Goal: Task Accomplishment & Management: Complete application form

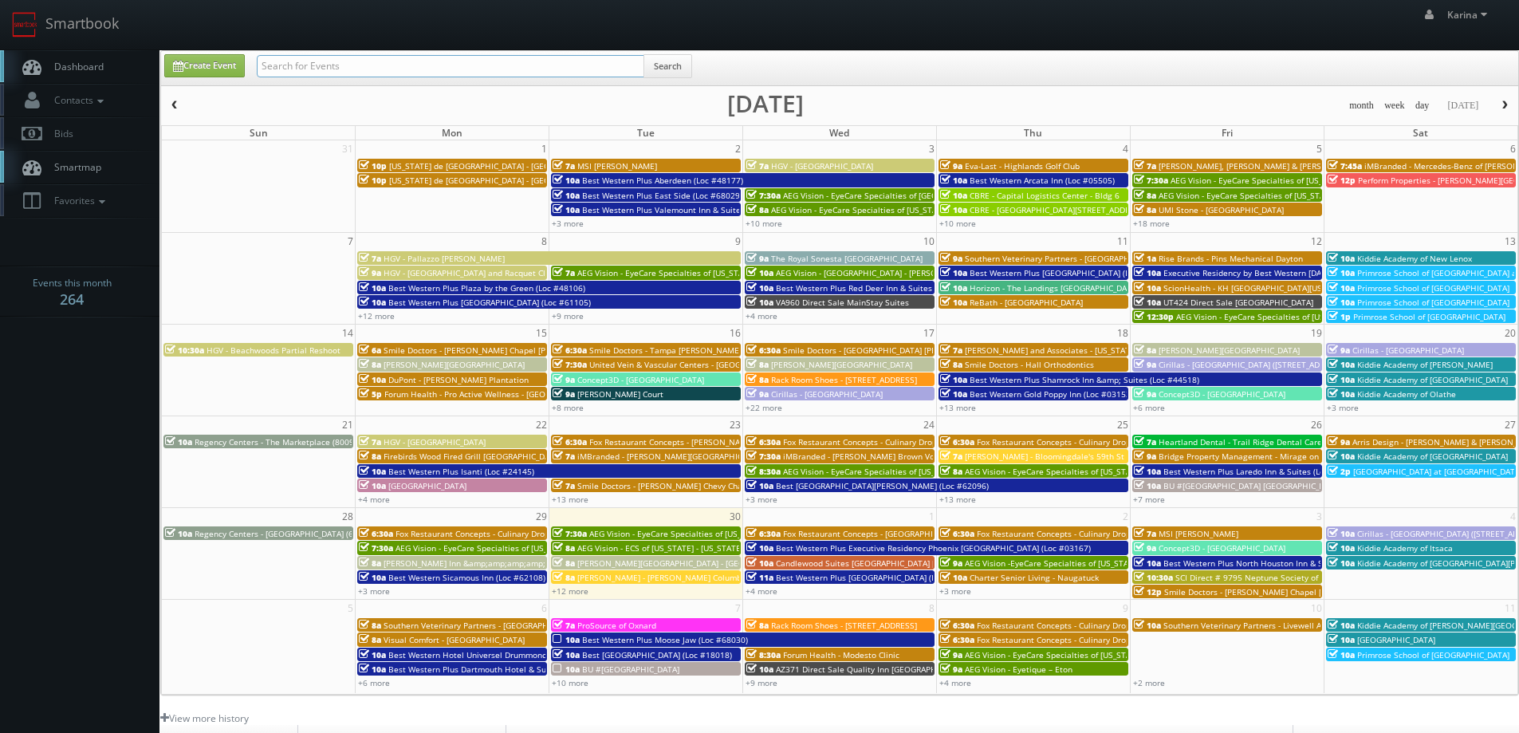
drag, startPoint x: 0, startPoint y: 0, endPoint x: 283, endPoint y: 72, distance: 292.0
click at [279, 73] on input "text" at bounding box center [450, 66] width 387 height 22
type input "la prairite"
click at [364, 55] on input "la prairite" at bounding box center [450, 66] width 387 height 22
type input "la prairie"
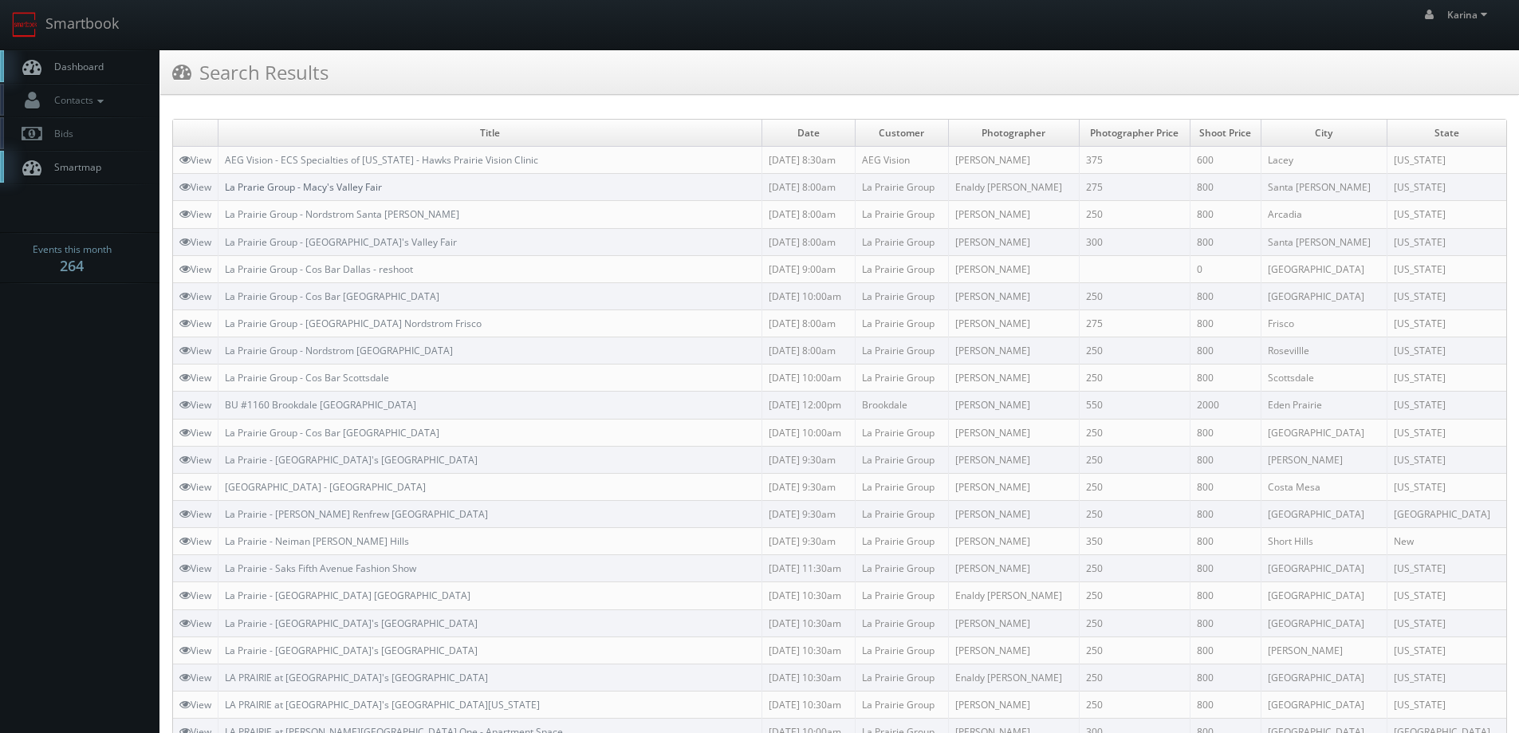
click at [358, 183] on link "La Prarie Group - Macy's Valley Fair" at bounding box center [303, 187] width 157 height 14
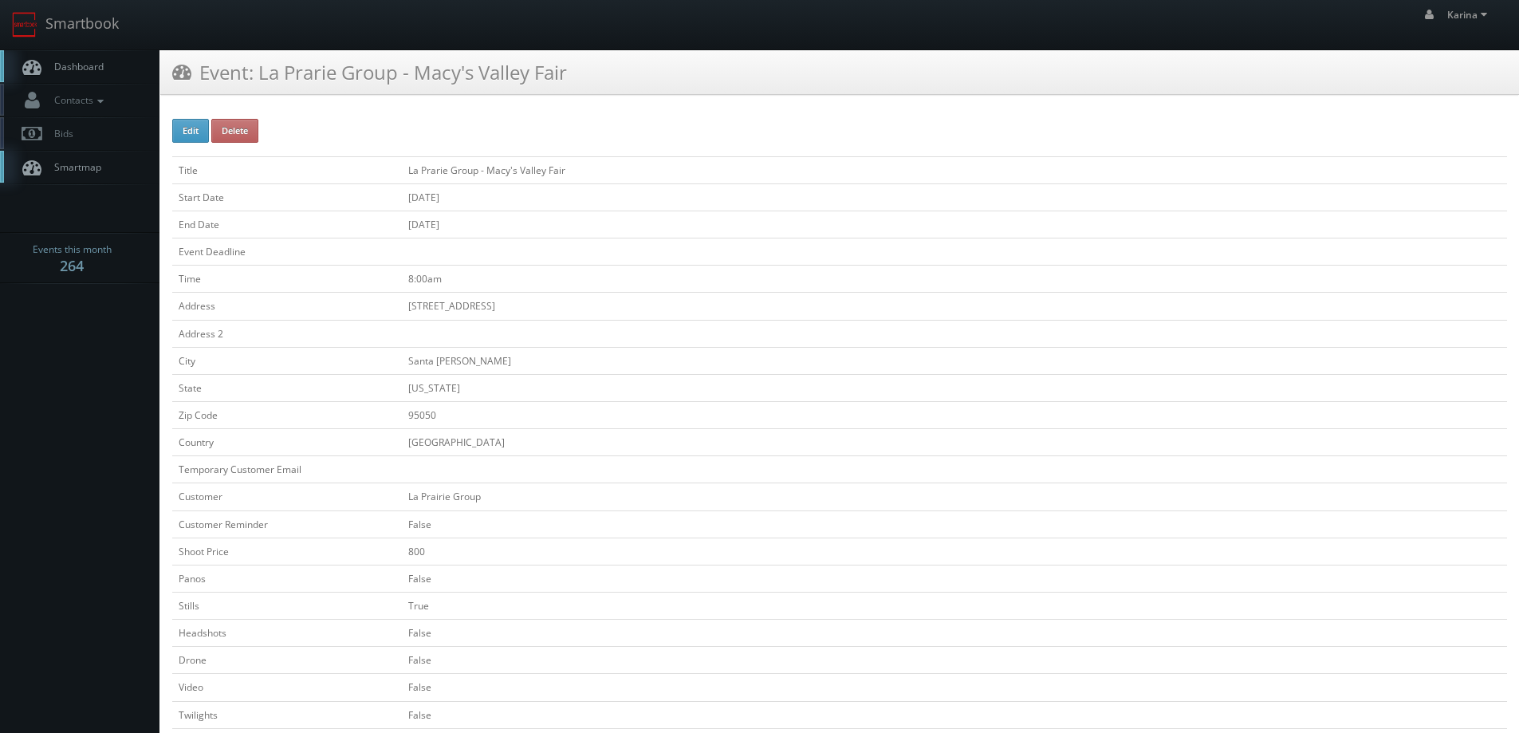
click at [100, 66] on span "Dashboard" at bounding box center [74, 67] width 57 height 14
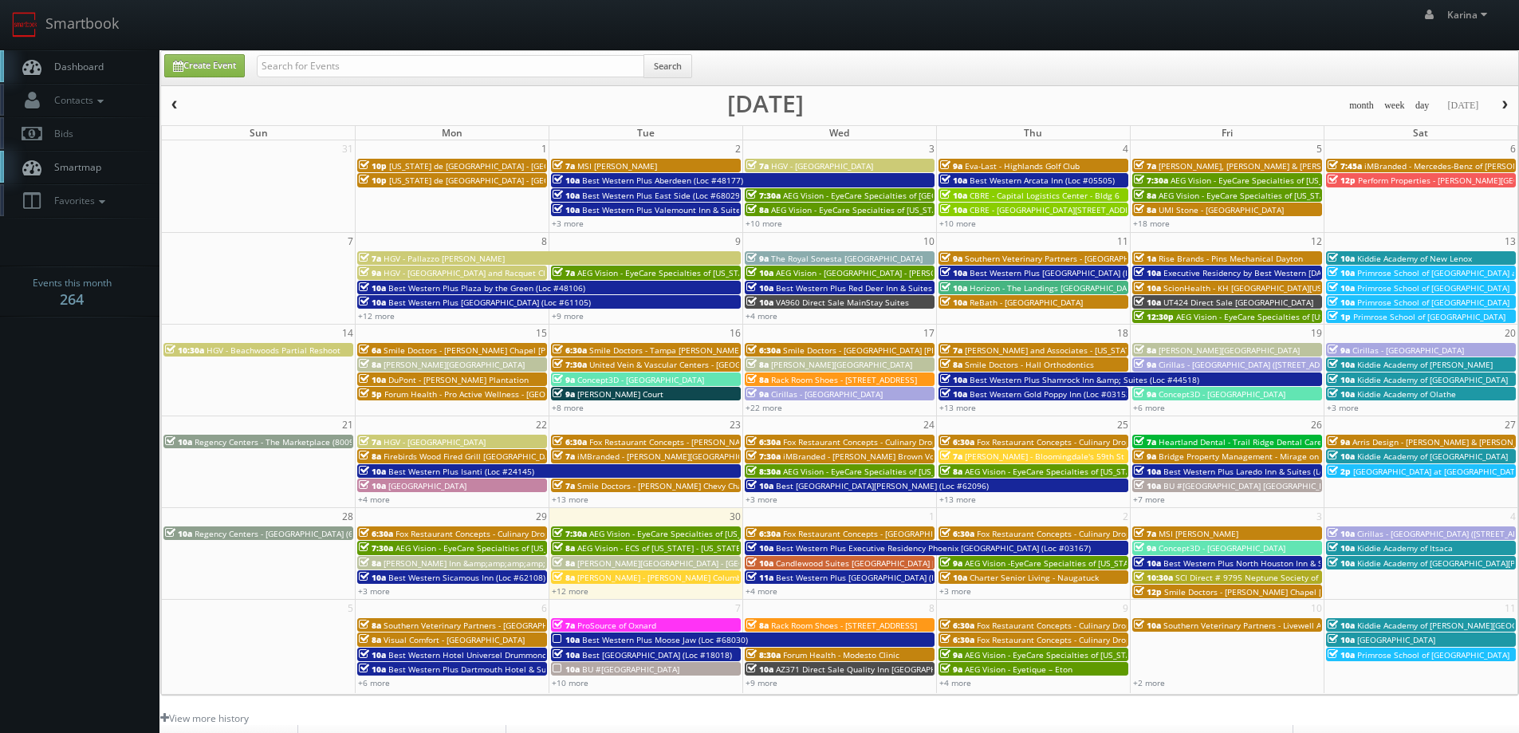
click at [108, 61] on link "Dashboard" at bounding box center [79, 66] width 159 height 33
click at [55, 66] on span "Dashboard" at bounding box center [74, 67] width 57 height 14
click at [385, 65] on input "text" at bounding box center [450, 66] width 387 height 22
type input "chicago"
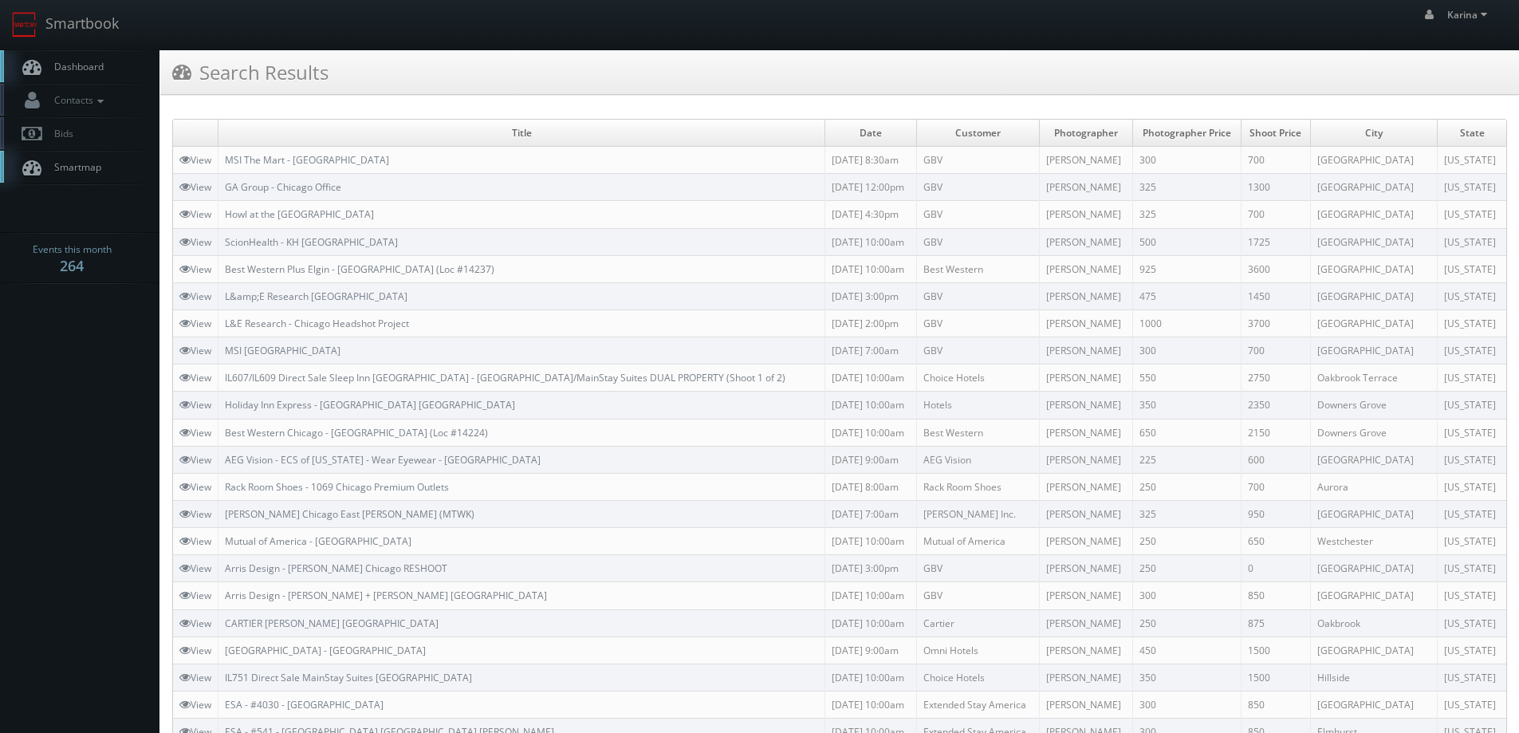
click at [105, 69] on link "Dashboard" at bounding box center [79, 66] width 159 height 33
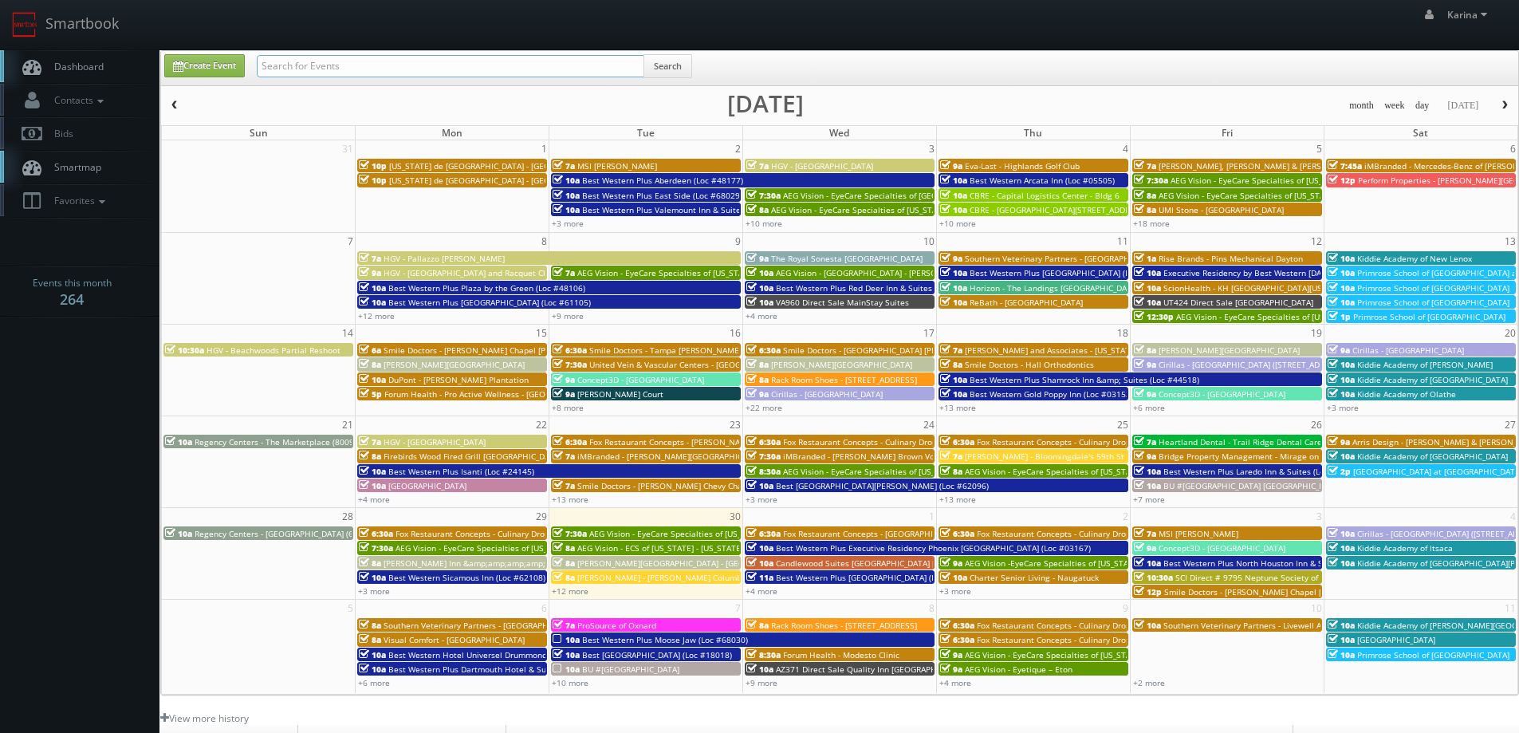
click at [324, 60] on input "text" at bounding box center [450, 66] width 387 height 22
type input "smile doctors"
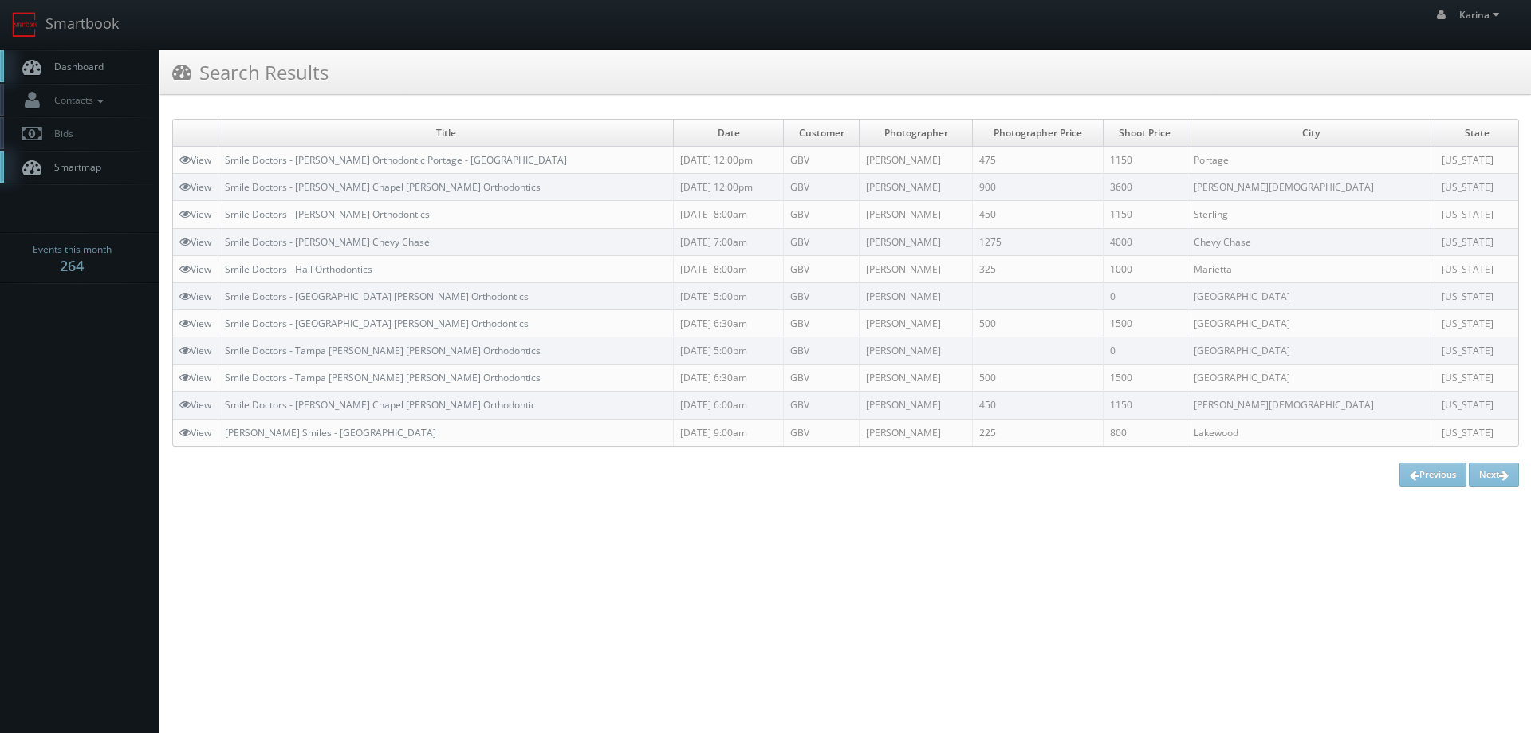
click at [92, 69] on span "Dashboard" at bounding box center [74, 67] width 57 height 14
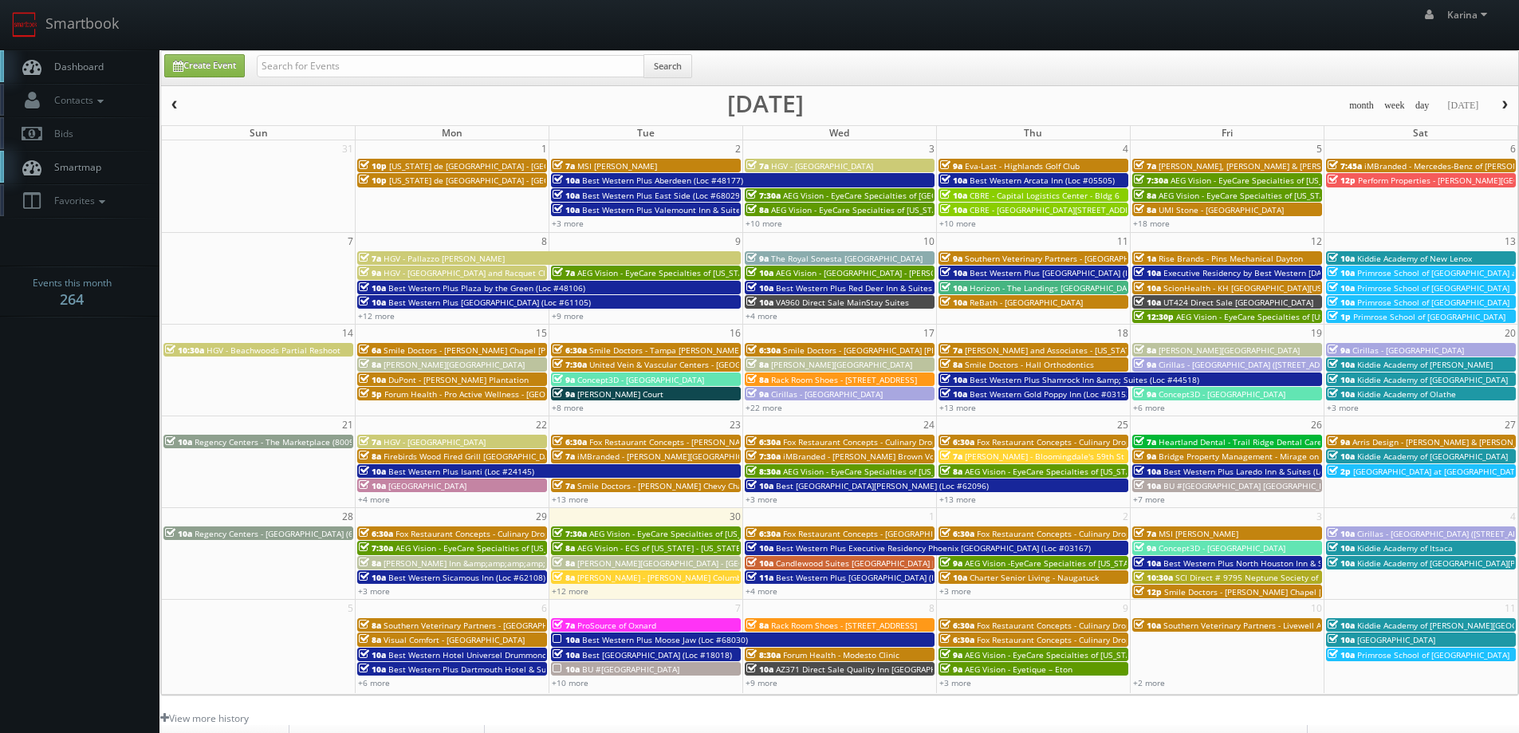
click at [65, 57] on link "Dashboard" at bounding box center [79, 66] width 159 height 33
click at [571, 597] on div "+12 more" at bounding box center [645, 591] width 193 height 14
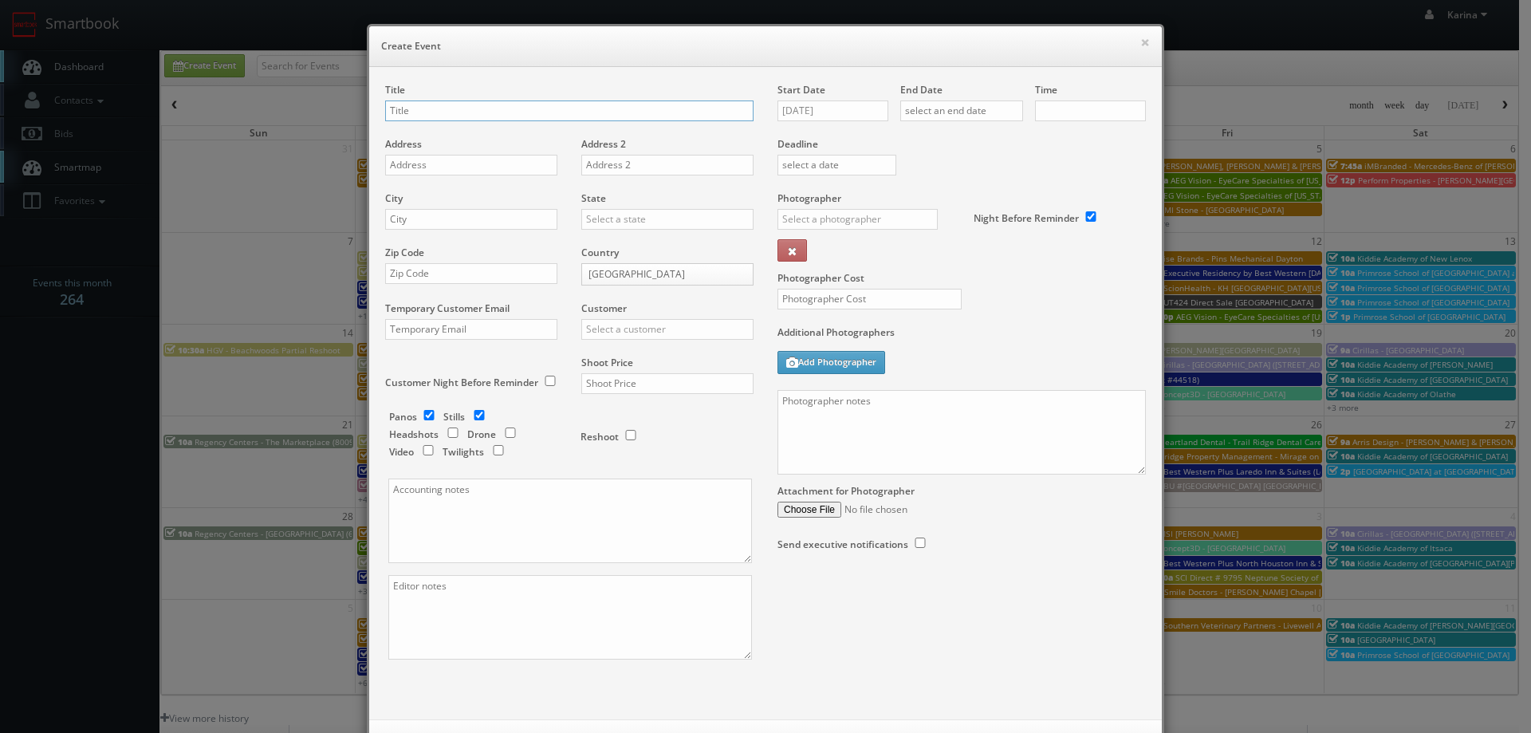
checkbox input "true"
type input "10:00am"
checkbox input "true"
click at [1143, 41] on button "×" at bounding box center [1145, 42] width 10 height 11
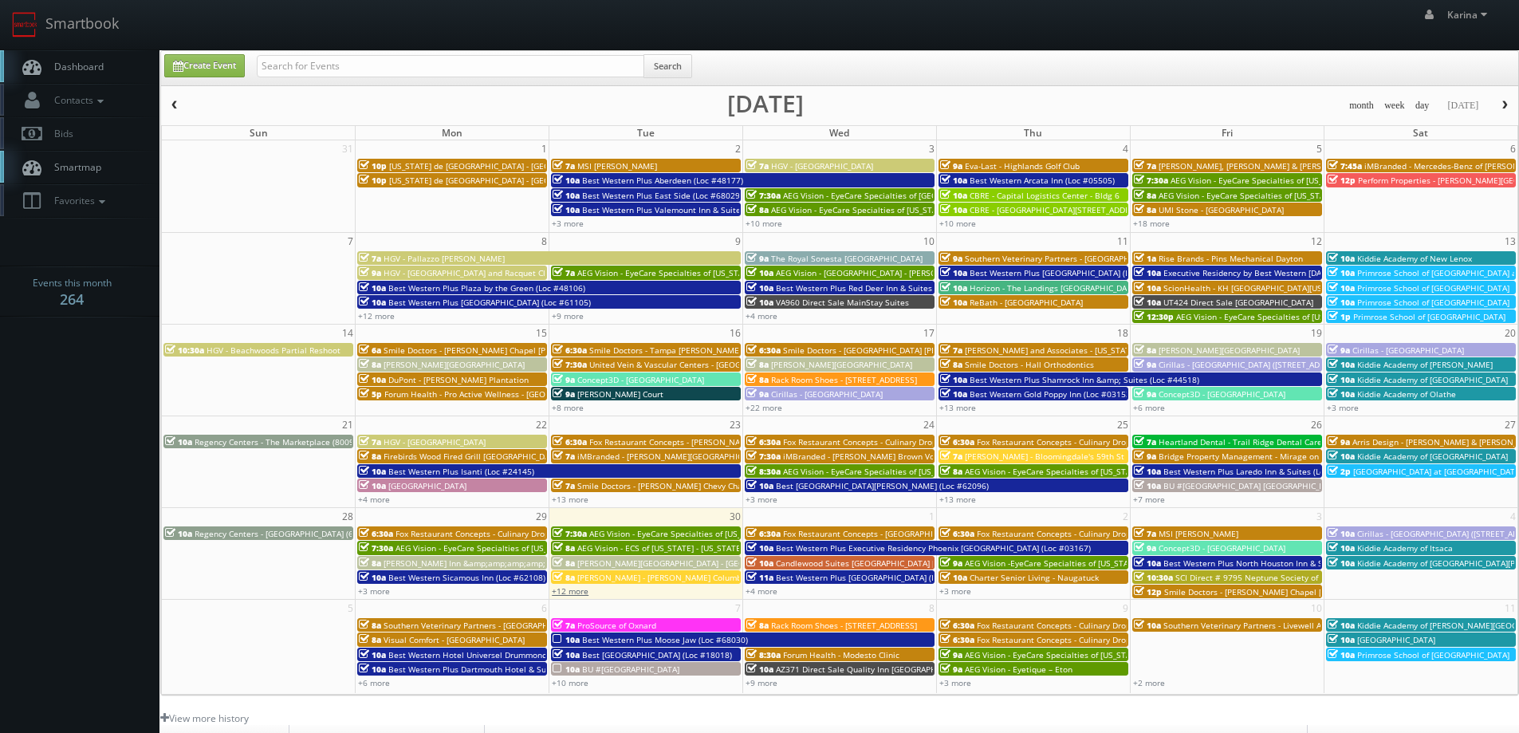
click at [576, 592] on link "+12 more" at bounding box center [570, 590] width 37 height 11
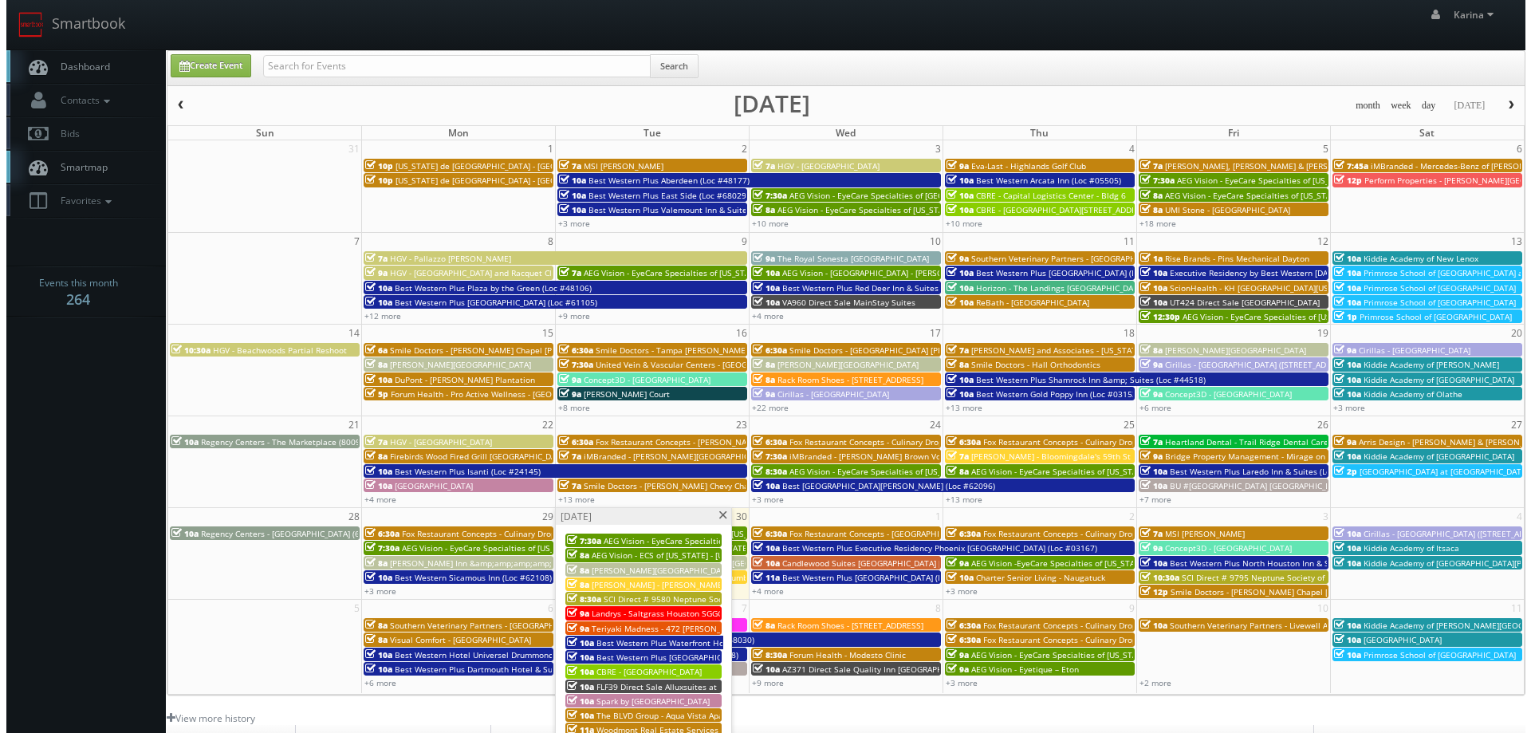
scroll to position [239, 0]
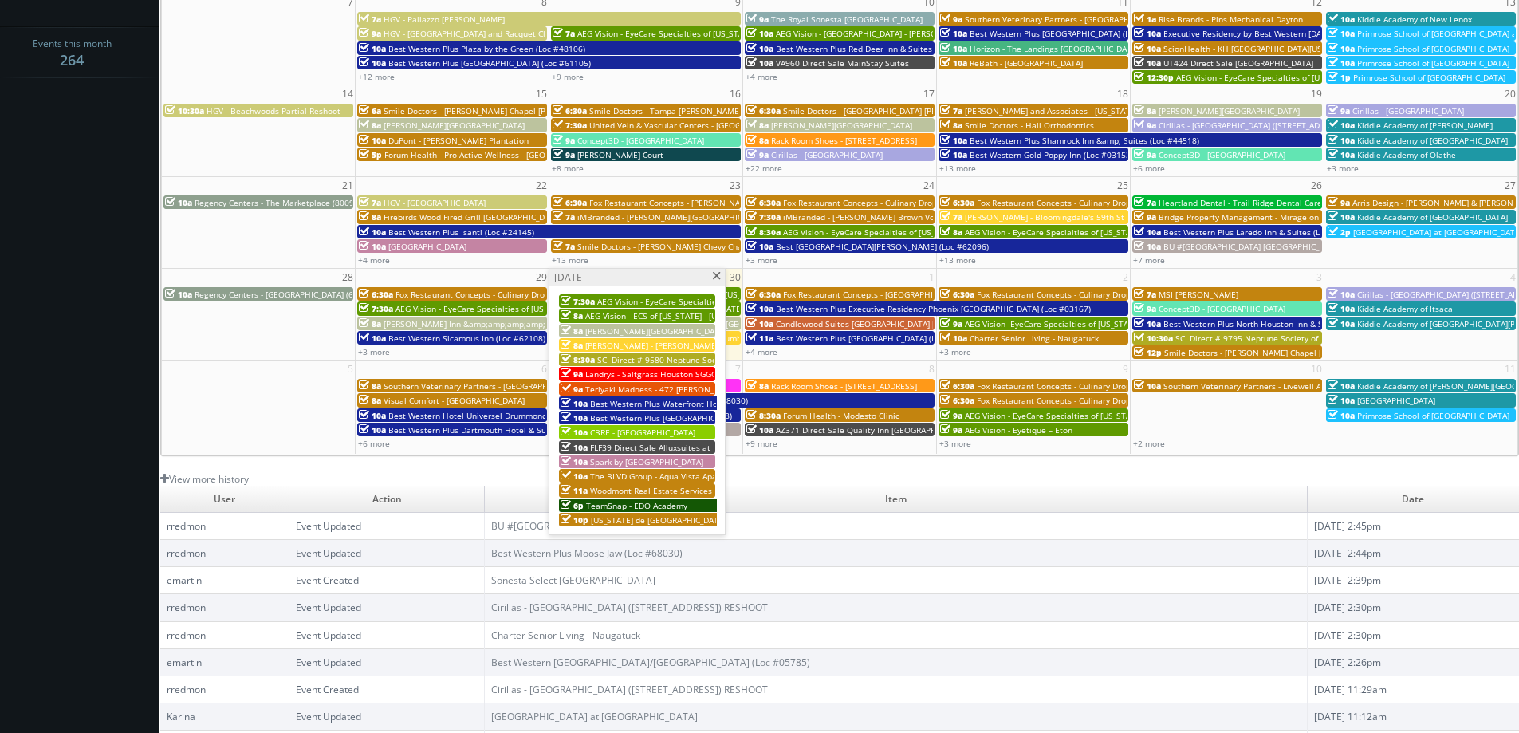
click at [645, 390] on span "Teriyaki Madness - 472 Juan Tabo Plaza" at bounding box center [701, 388] width 232 height 11
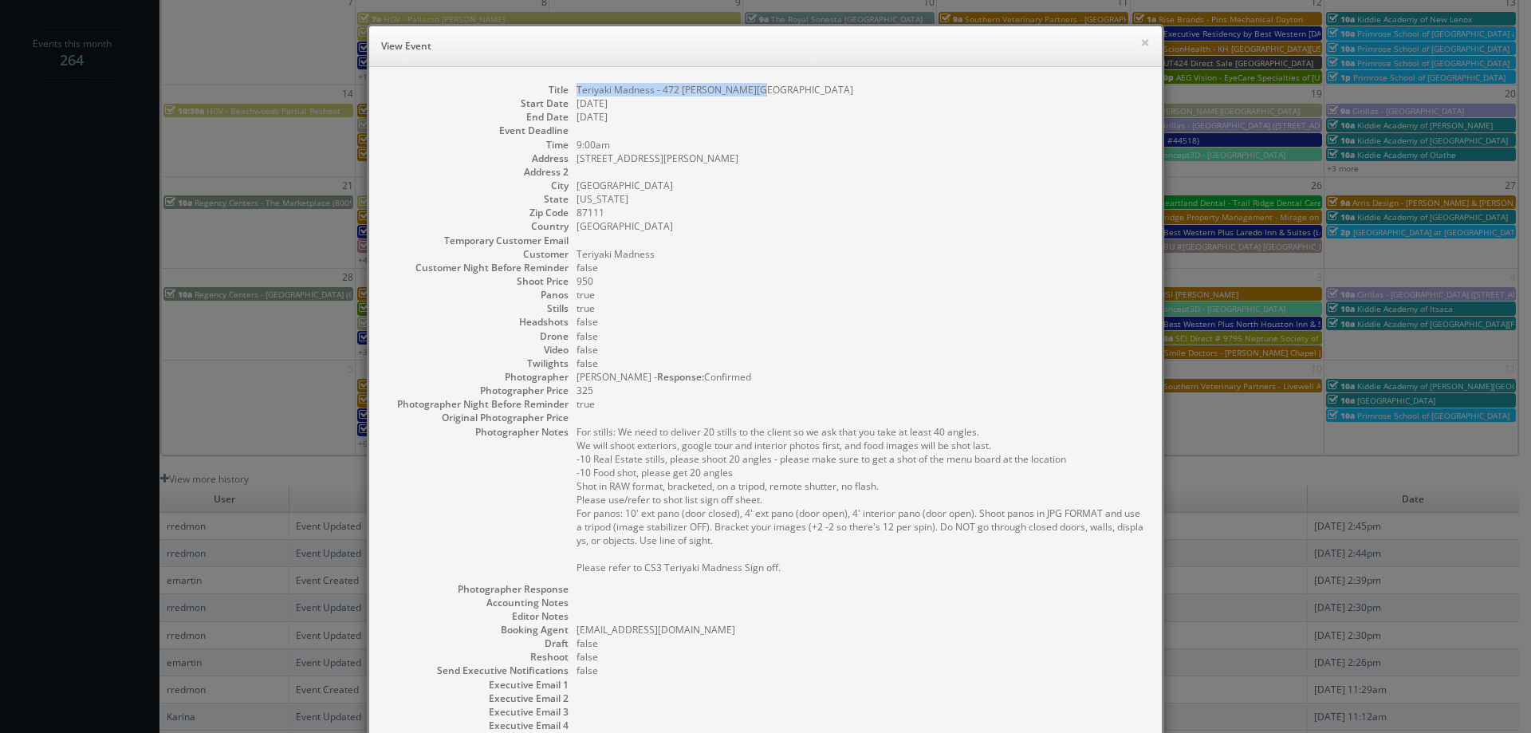
drag, startPoint x: 750, startPoint y: 87, endPoint x: 594, endPoint y: 85, distance: 156.3
click at [576, 87] on dd "Teriyaki Madness - 472 Juan Tabo Plaza" at bounding box center [860, 90] width 569 height 14
copy dd "Teriyaki Madness - 472 Juan Tabo Plaza"
click at [1141, 40] on button "×" at bounding box center [1145, 42] width 10 height 11
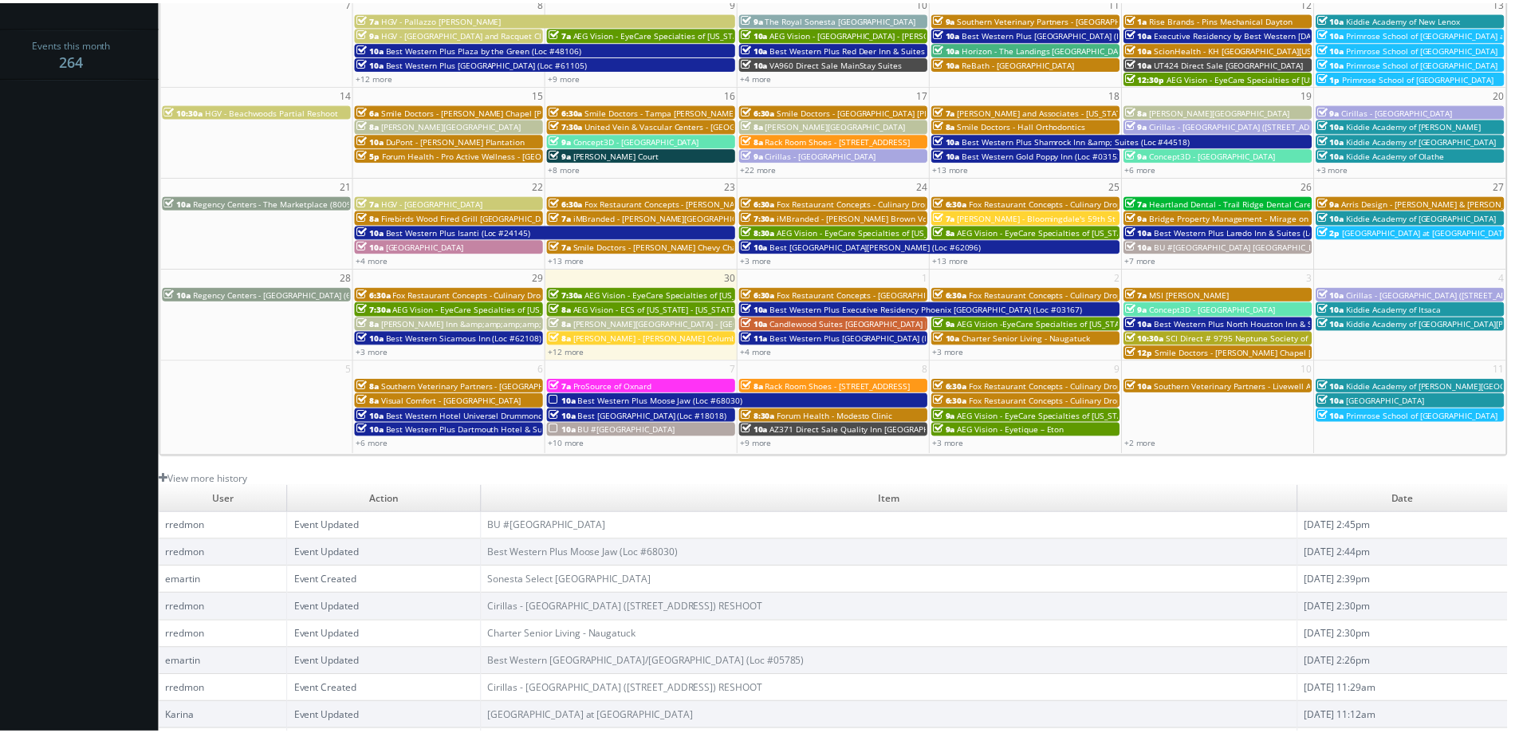
scroll to position [0, 0]
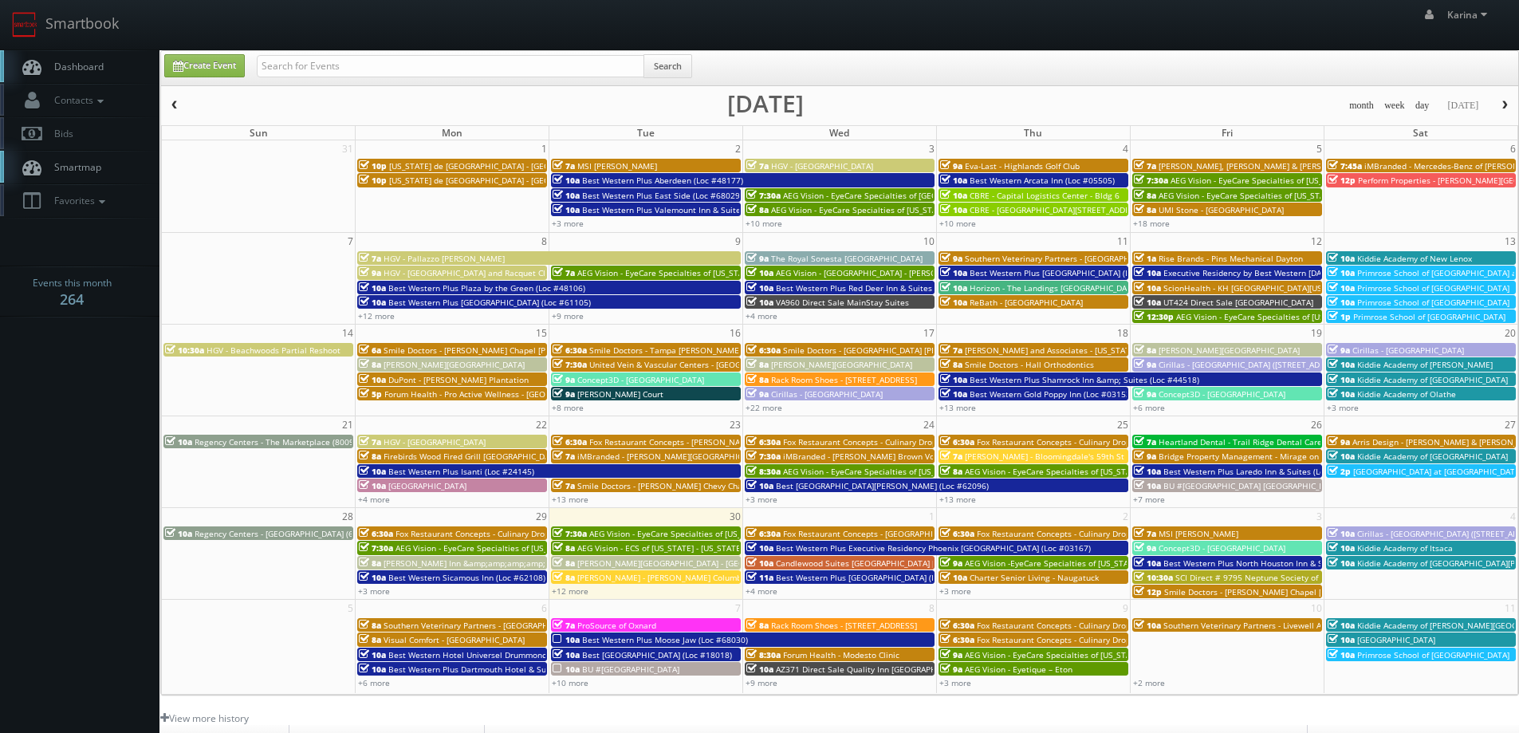
click at [85, 61] on span "Dashboard" at bounding box center [74, 67] width 57 height 14
click at [98, 74] on link "Dashboard" at bounding box center [79, 66] width 159 height 33
click at [335, 65] on input "text" at bounding box center [450, 66] width 387 height 22
type input "jeff brown"
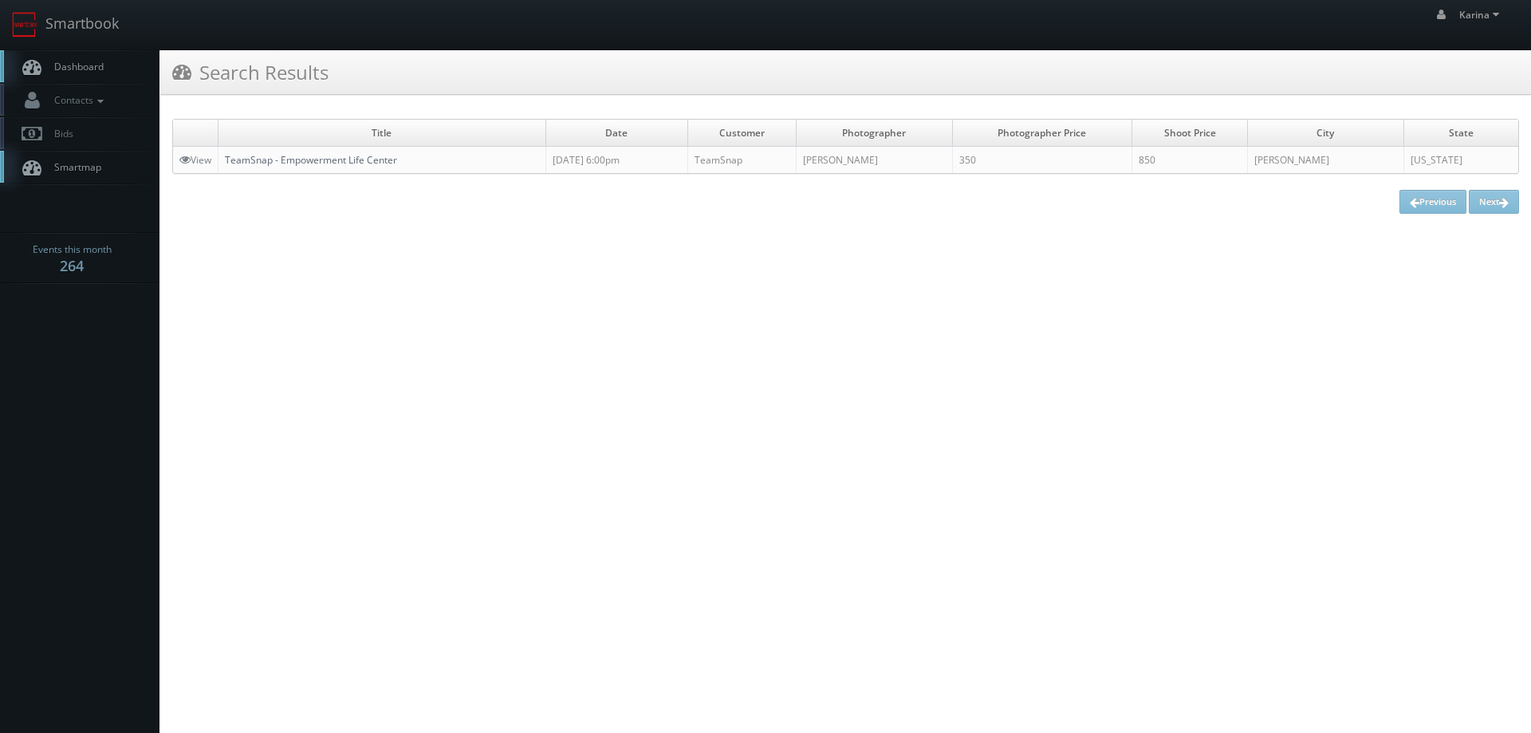
click at [324, 159] on link "TeamSnap - Empowerment Life Center" at bounding box center [311, 160] width 172 height 14
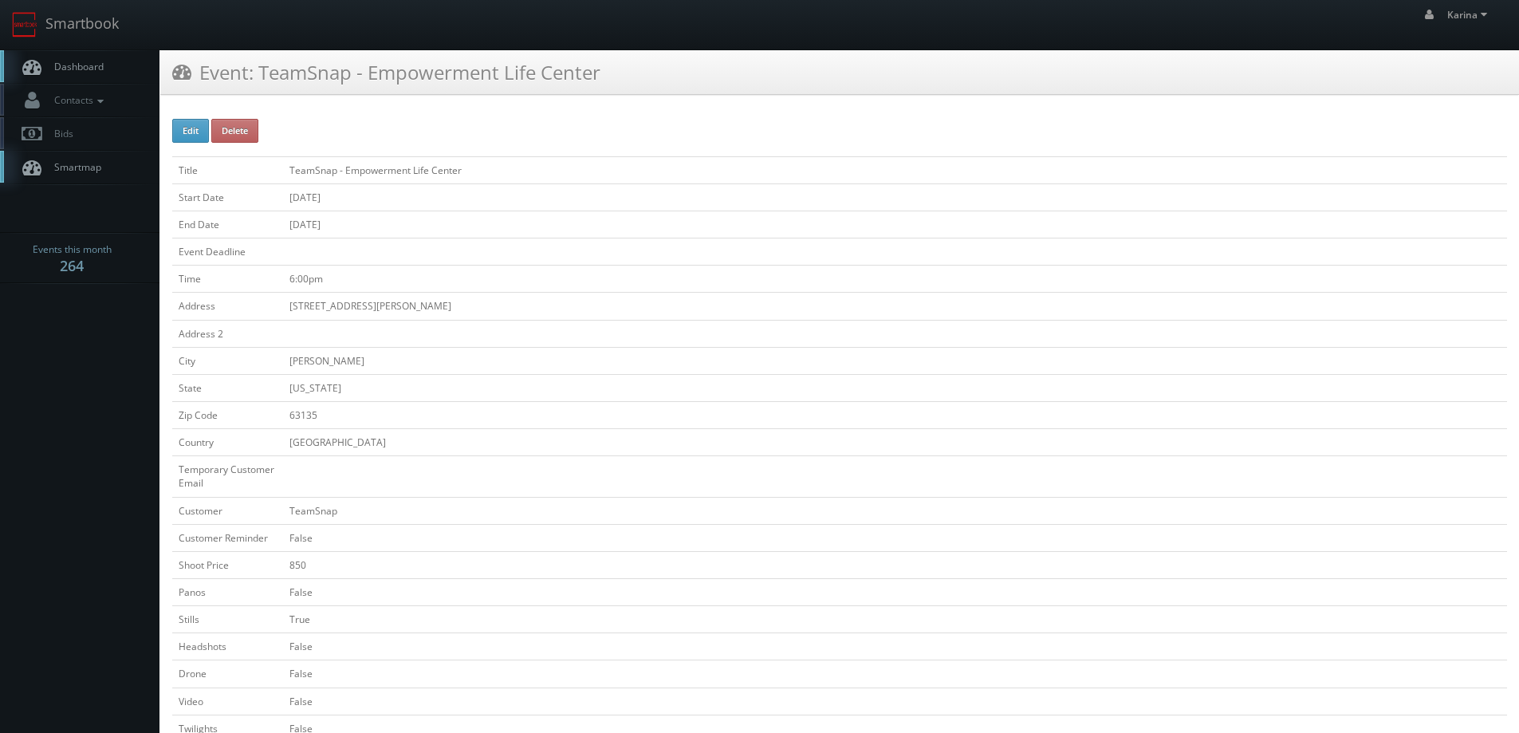
click at [88, 62] on span "Dashboard" at bounding box center [74, 67] width 57 height 14
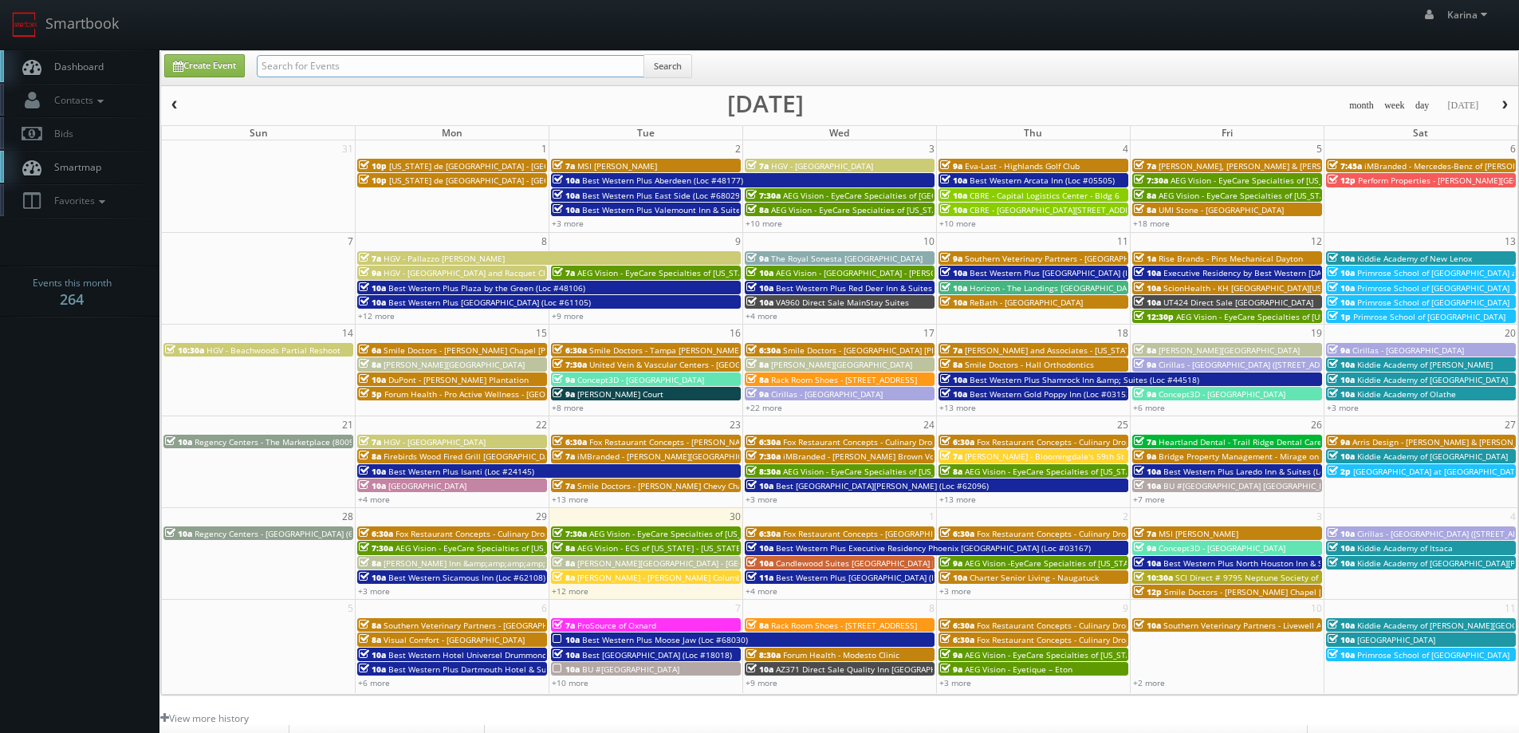
click at [308, 60] on input "text" at bounding box center [450, 66] width 387 height 22
type input "n"
type input "bloomingdale"
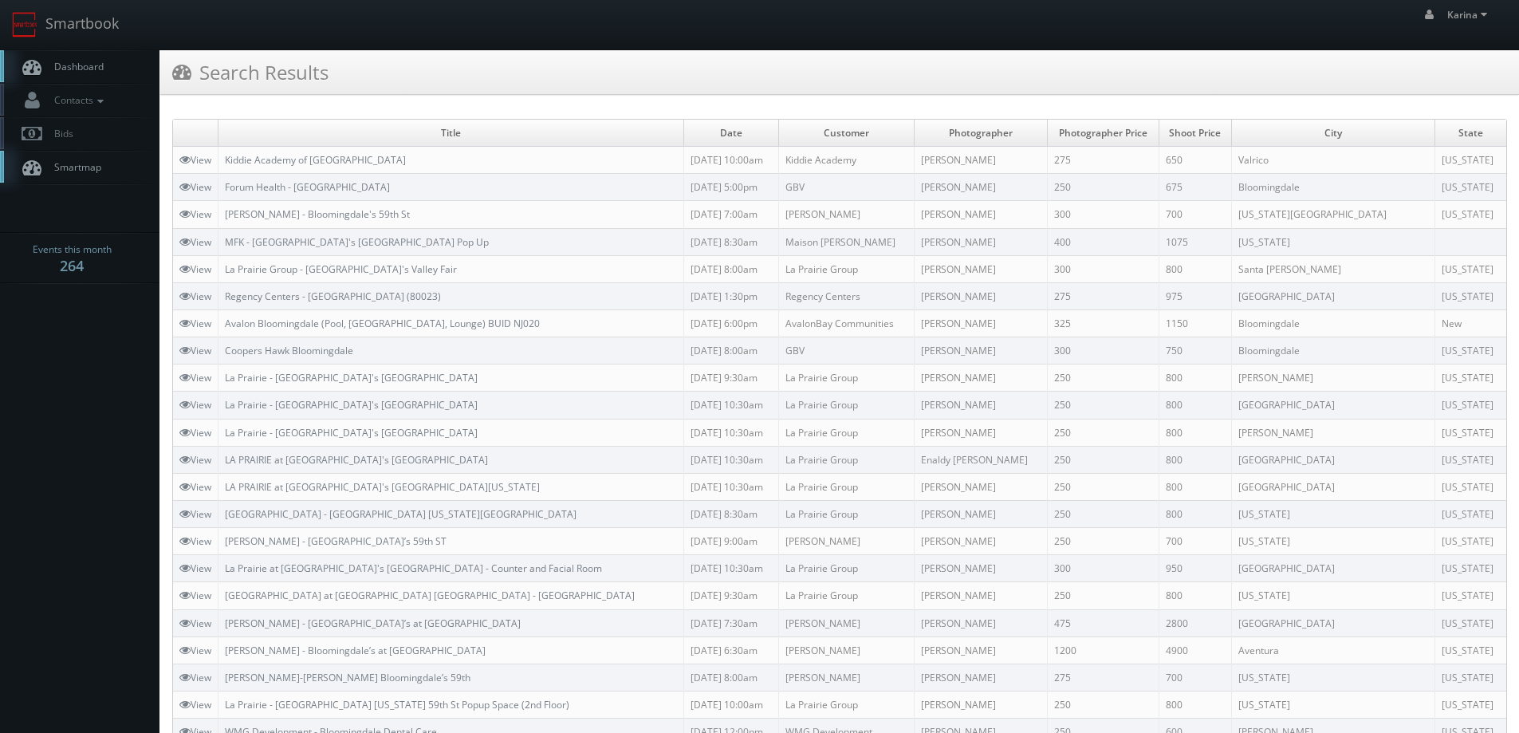
click at [73, 69] on span "Dashboard" at bounding box center [74, 67] width 57 height 14
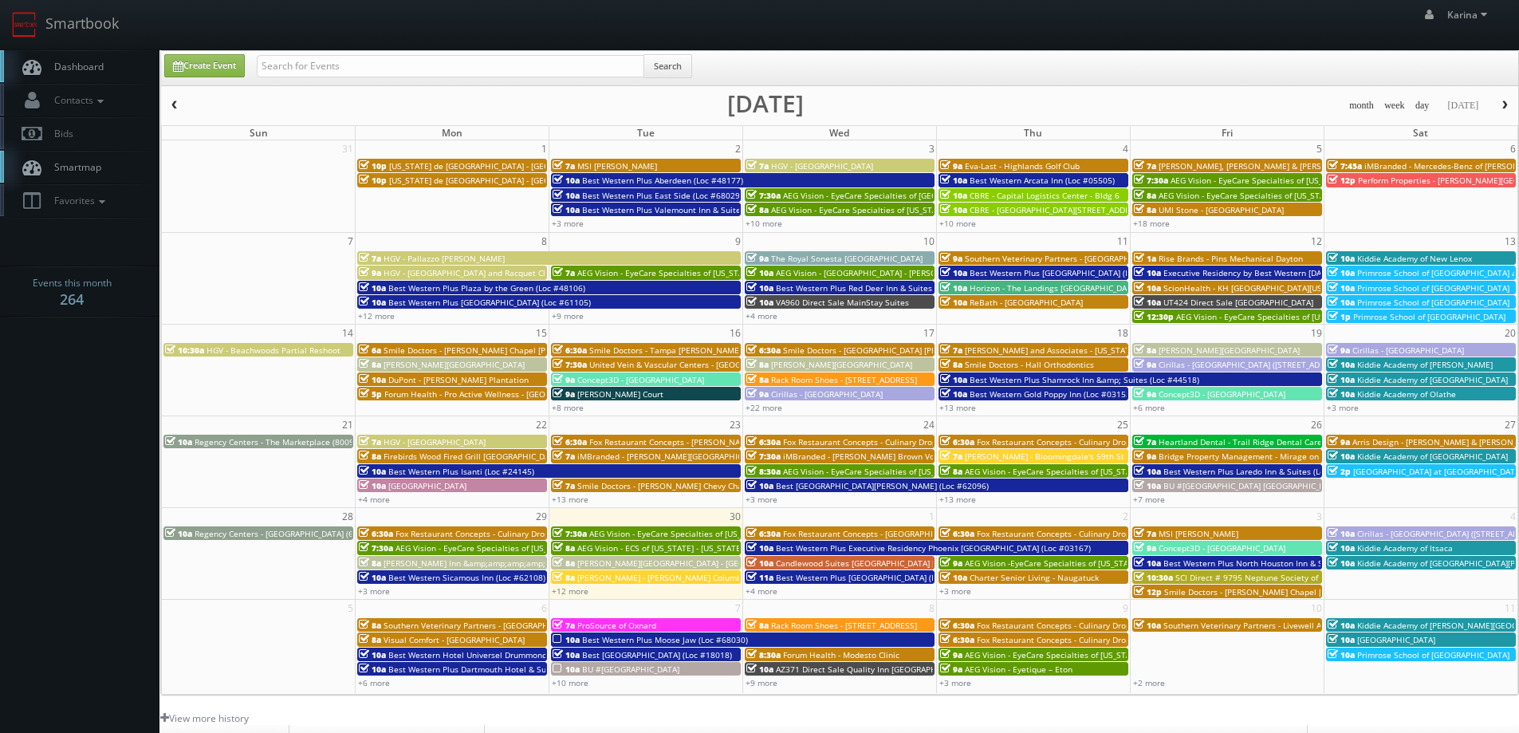
click at [305, 52] on div "Create Event Search" at bounding box center [839, 68] width 1357 height 34
click at [311, 61] on input "text" at bounding box center [450, 66] width 387 height 22
type input "will wagner"
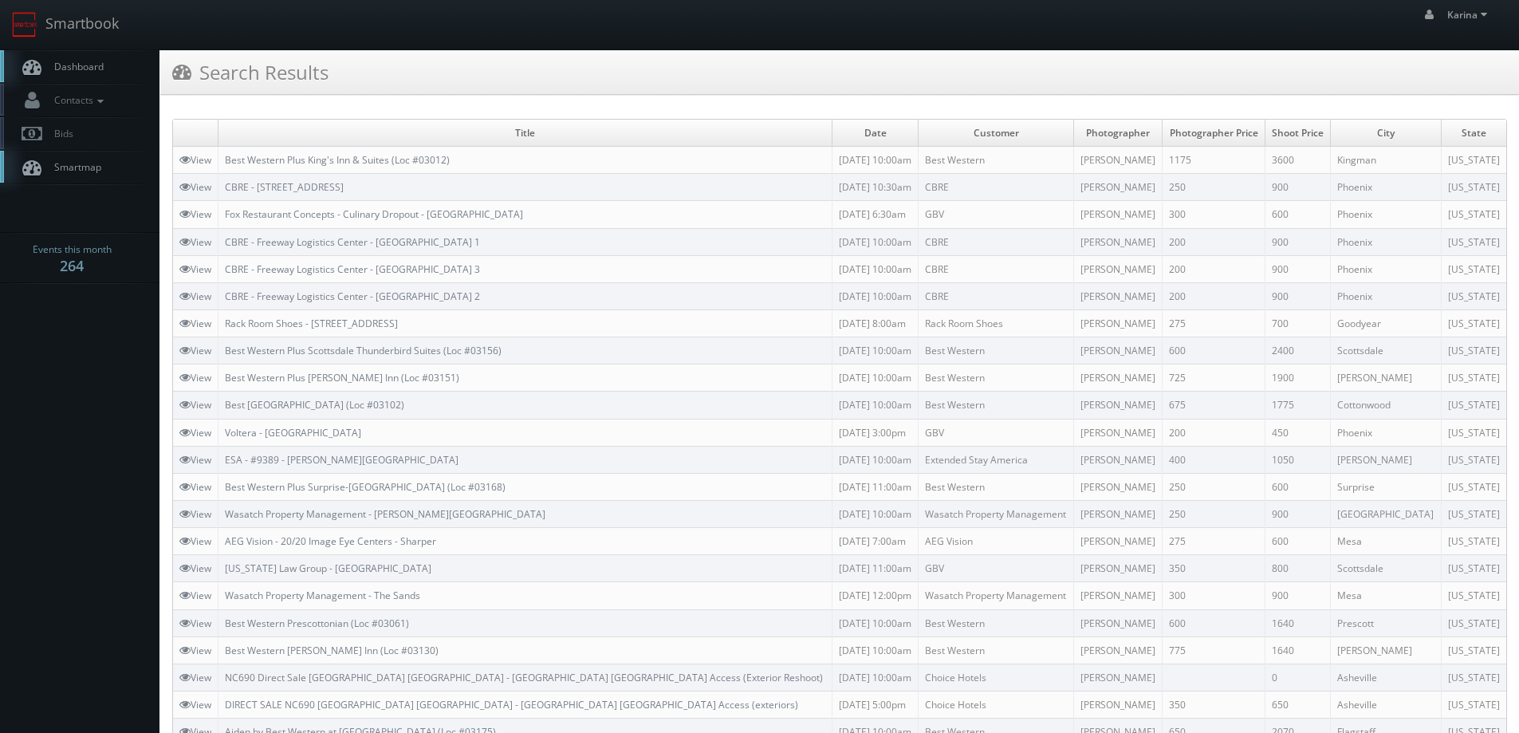
click at [76, 65] on span "Dashboard" at bounding box center [74, 67] width 57 height 14
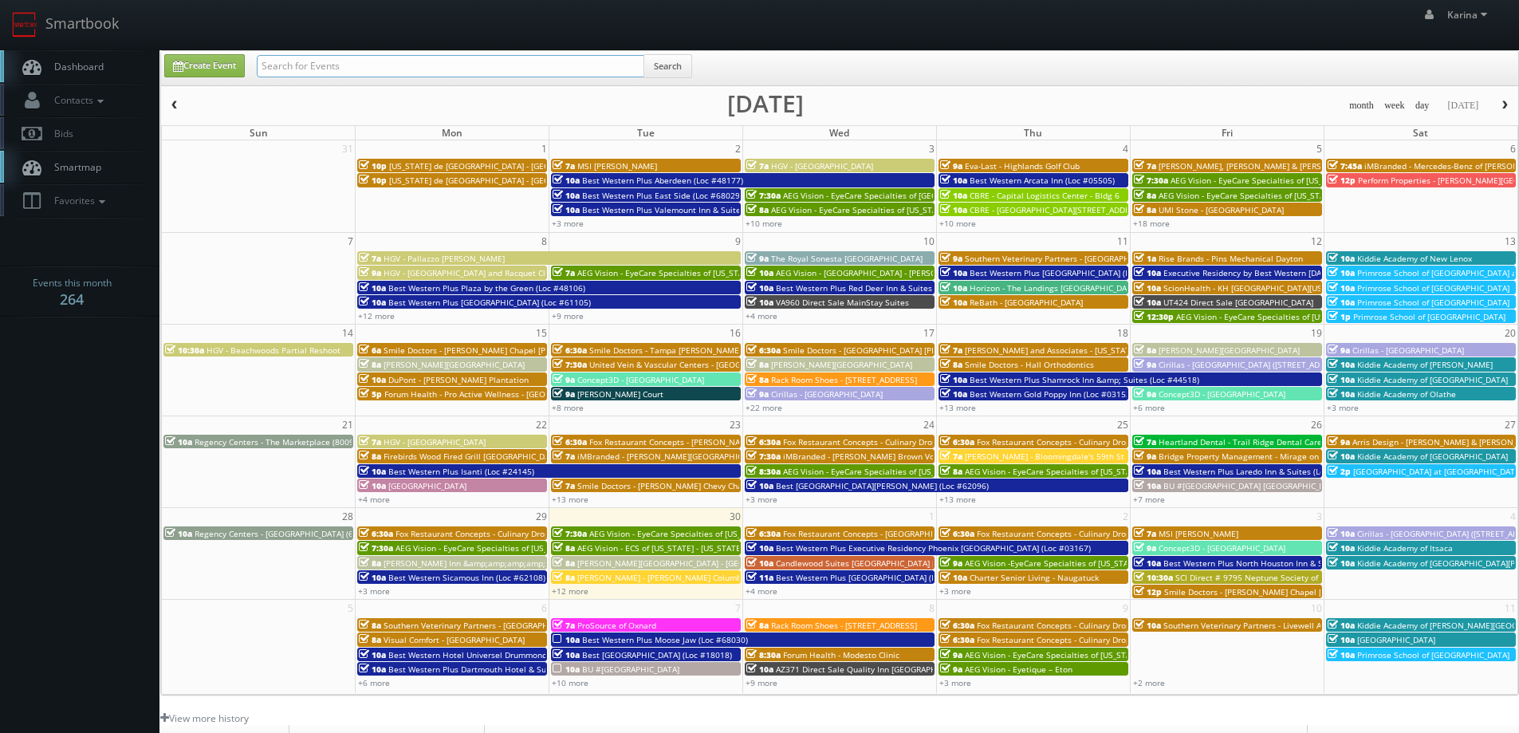
click at [326, 59] on input "text" at bounding box center [450, 66] width 387 height 22
type input "bruce"
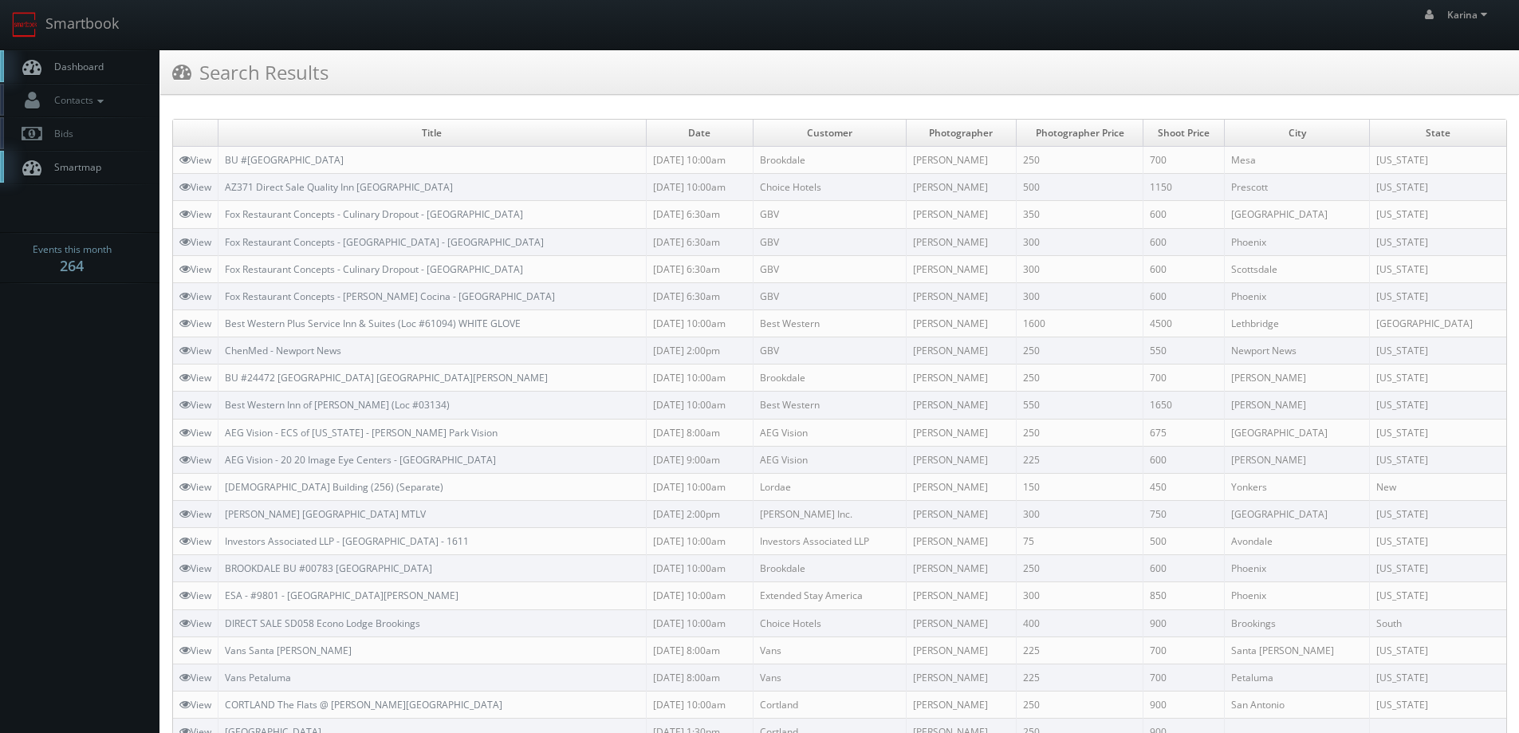
click at [84, 62] on span "Dashboard" at bounding box center [74, 67] width 57 height 14
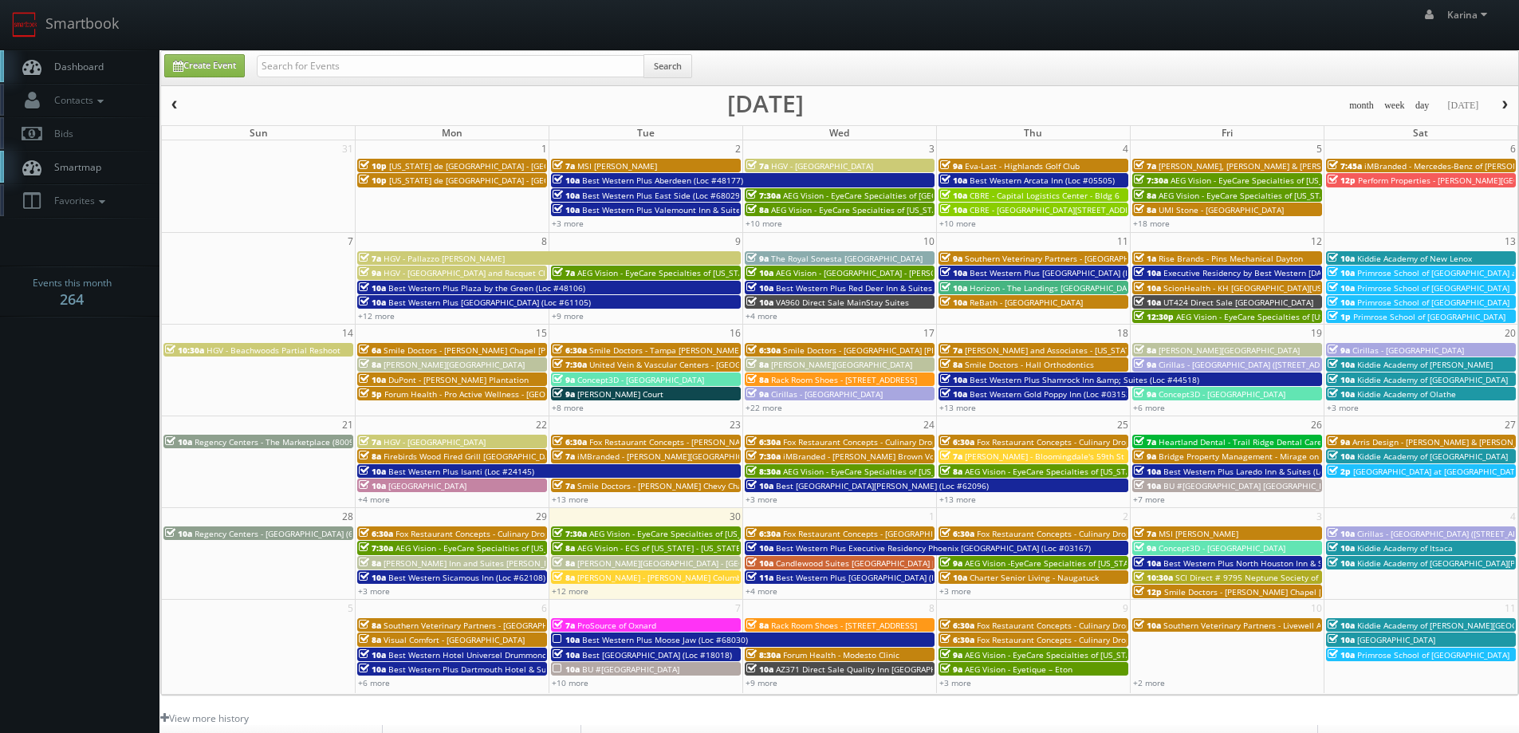
click at [114, 65] on link "Dashboard" at bounding box center [79, 66] width 159 height 33
click at [93, 63] on span "Dashboard" at bounding box center [74, 67] width 57 height 14
click at [92, 76] on link "Dashboard" at bounding box center [79, 66] width 159 height 33
click at [218, 73] on link "Create Event" at bounding box center [204, 65] width 81 height 23
type input "09/30/2025"
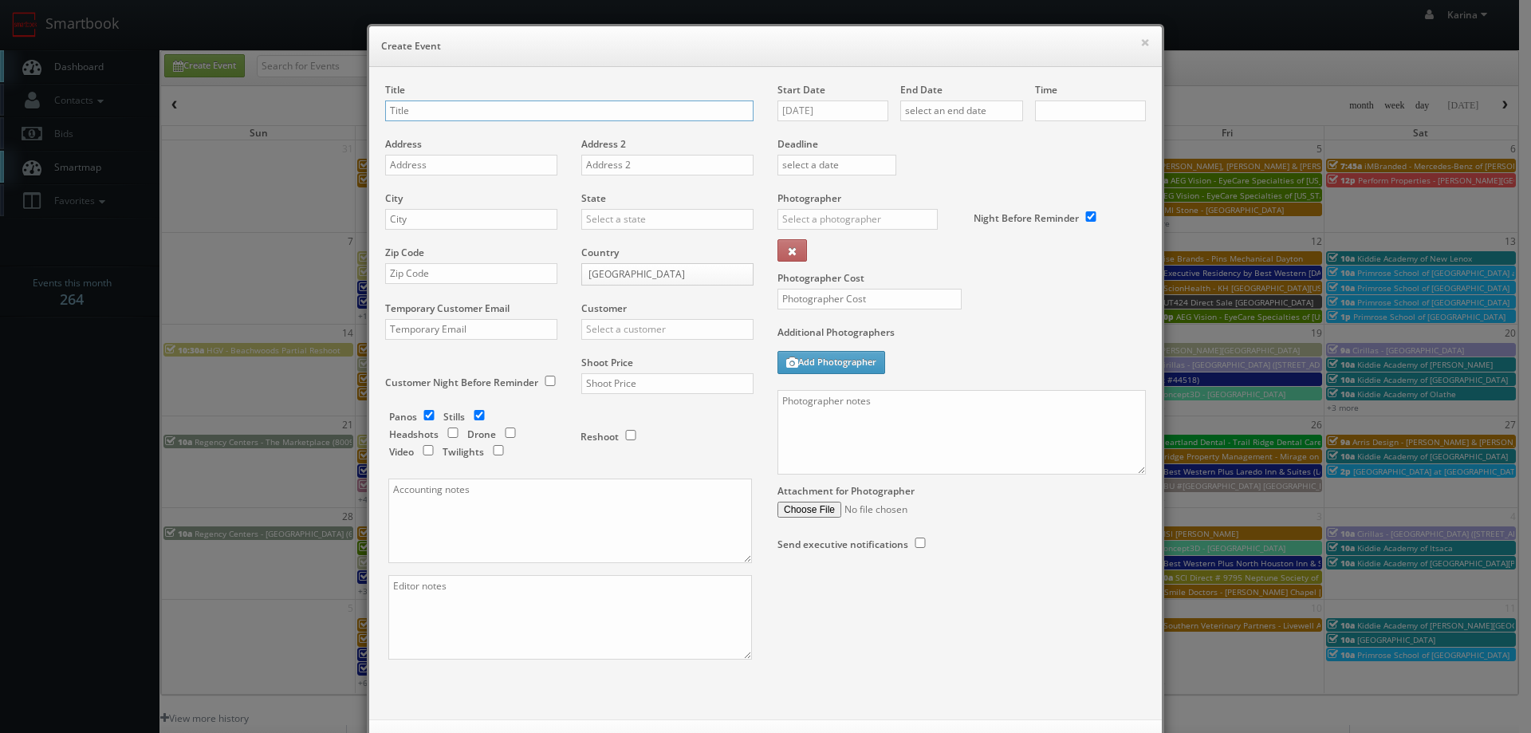
checkbox input "true"
type input "10:00am"
checkbox input "true"
click at [568, 101] on input "Red" at bounding box center [569, 110] width 368 height 21
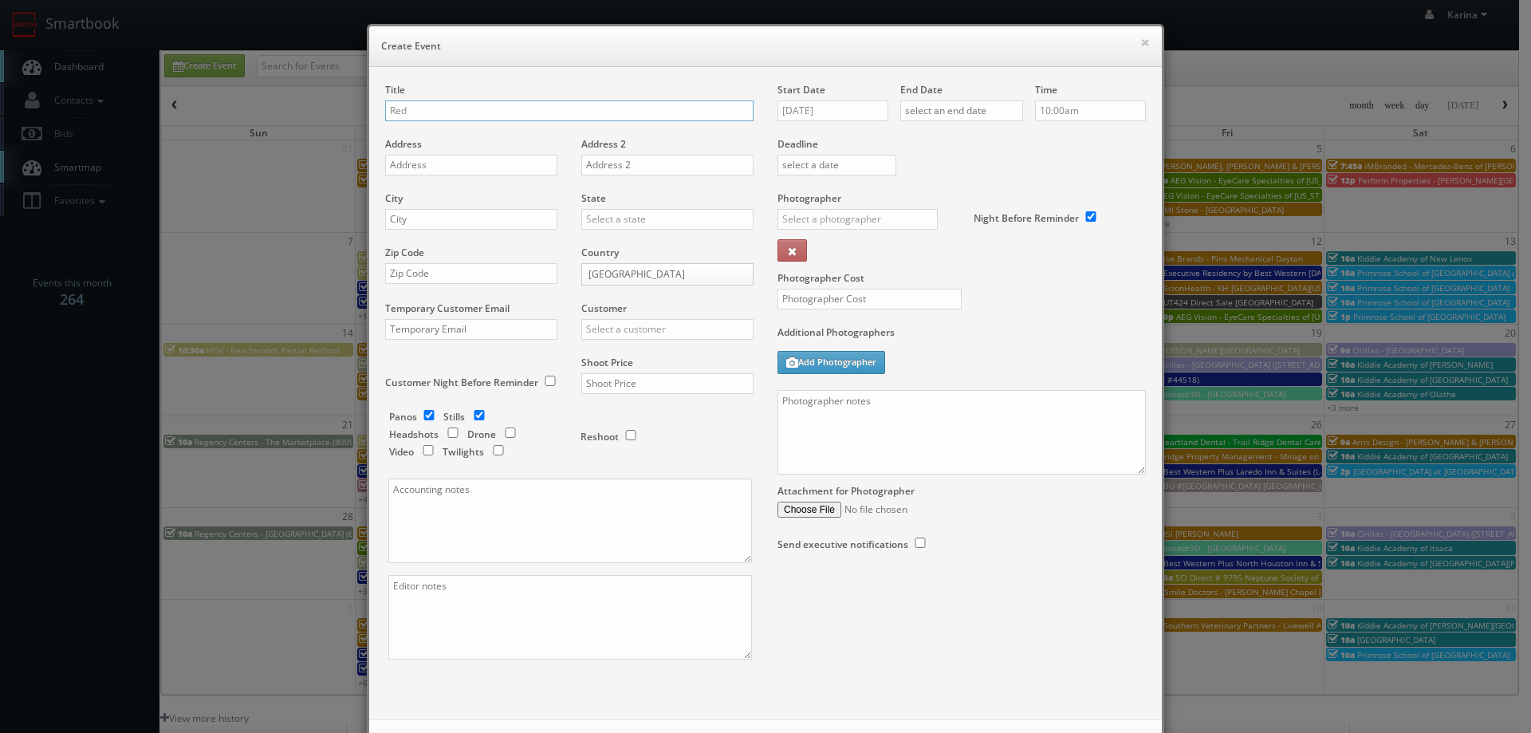
drag, startPoint x: 564, startPoint y: 108, endPoint x: 623, endPoint y: 118, distance: 59.9
click at [462, 108] on input "Red" at bounding box center [569, 110] width 368 height 21
click at [562, 111] on input "Red" at bounding box center [569, 110] width 368 height 21
drag, startPoint x: 552, startPoint y: 110, endPoint x: 466, endPoint y: 110, distance: 86.9
click at [466, 110] on input "Red" at bounding box center [569, 110] width 368 height 21
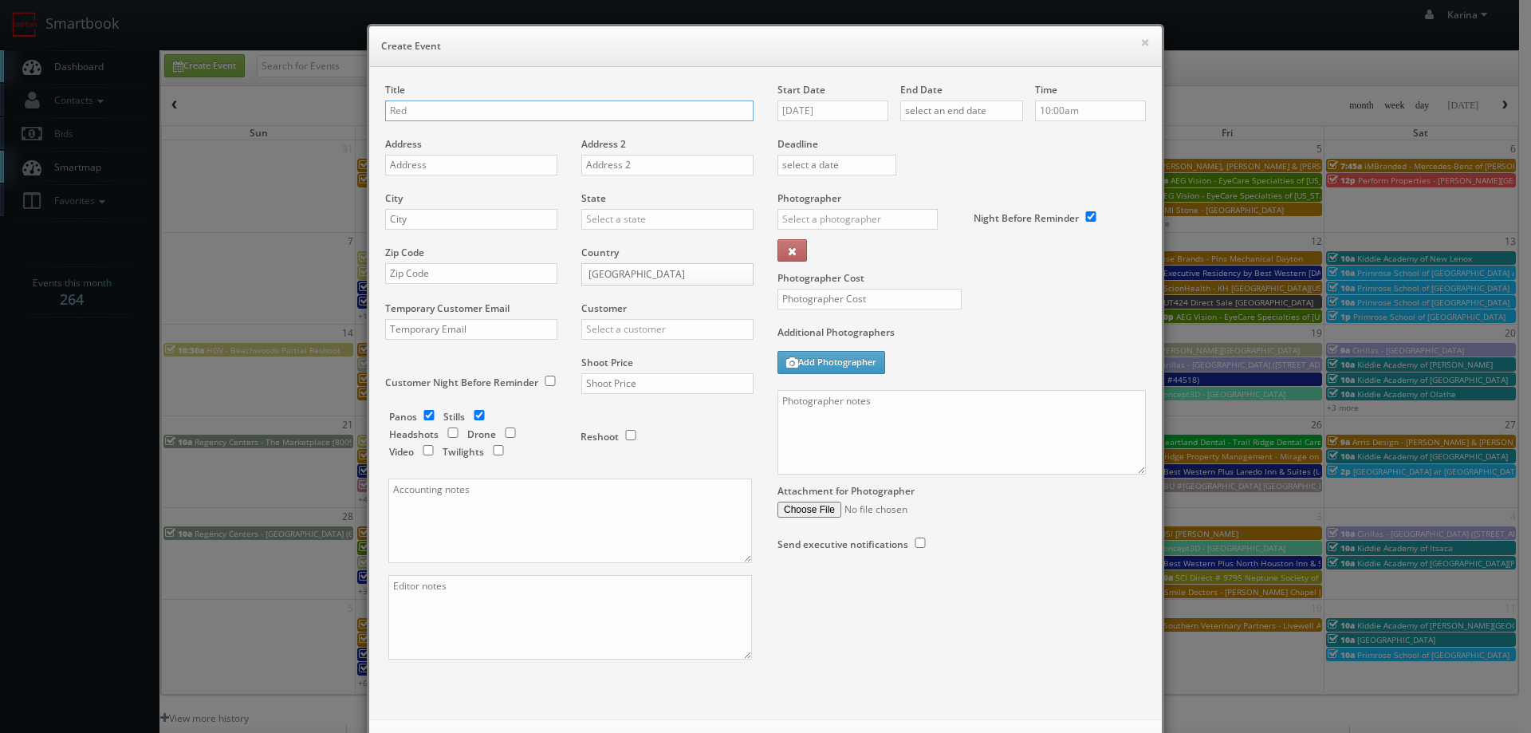
click at [574, 112] on input "Red" at bounding box center [569, 110] width 368 height 21
click at [490, 112] on input "Red" at bounding box center [569, 110] width 368 height 21
drag, startPoint x: 594, startPoint y: 108, endPoint x: 486, endPoint y: 110, distance: 107.6
click at [486, 110] on input "Red Roof Inn - HT1473 Hometowne Studios" at bounding box center [569, 110] width 368 height 21
paste input "HomeTowne Studios Louisville"
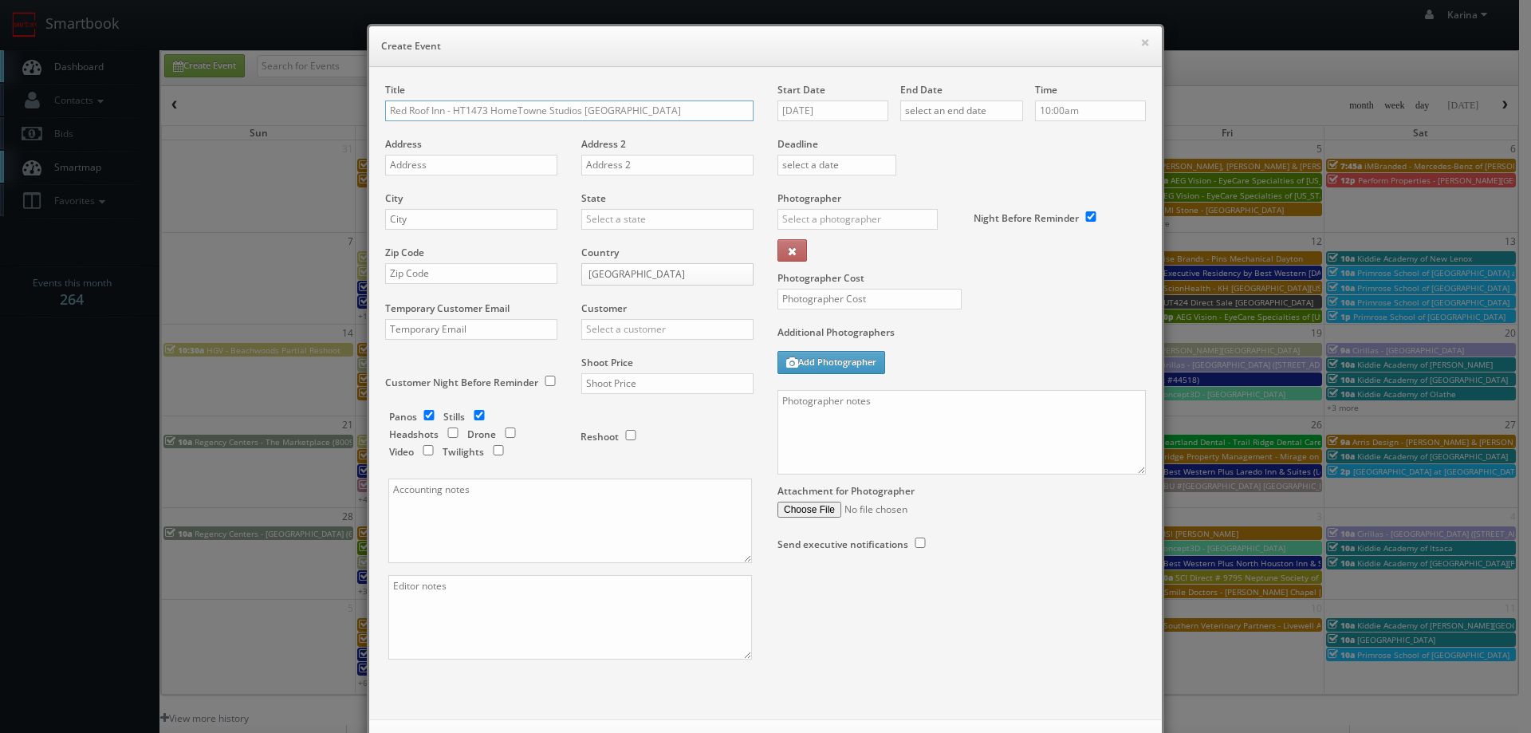
type input "Red Roof Inn - HT1473 HomeTowne Studios [GEOGRAPHIC_DATA]"
click at [451, 171] on input "text" at bounding box center [471, 165] width 172 height 21
paste input "4540 Taylorsville Road"
type input "4540 Taylorsville Road"
click at [417, 212] on input "text" at bounding box center [471, 219] width 172 height 21
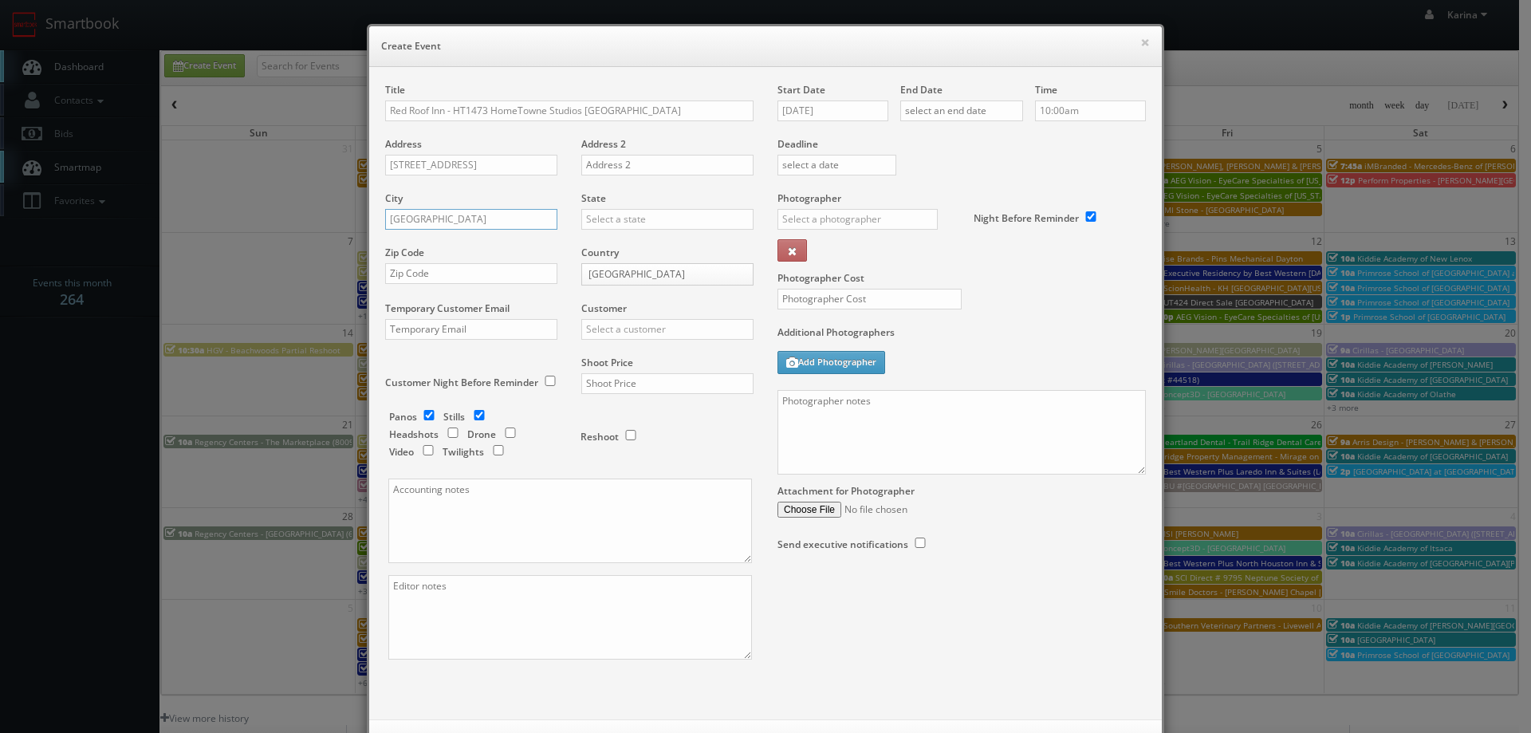
type input "Louisville"
click at [671, 243] on div "[US_STATE]" at bounding box center [667, 245] width 171 height 26
type input "[US_STATE]"
click at [419, 278] on input "text" at bounding box center [471, 273] width 172 height 21
paste input "40220"
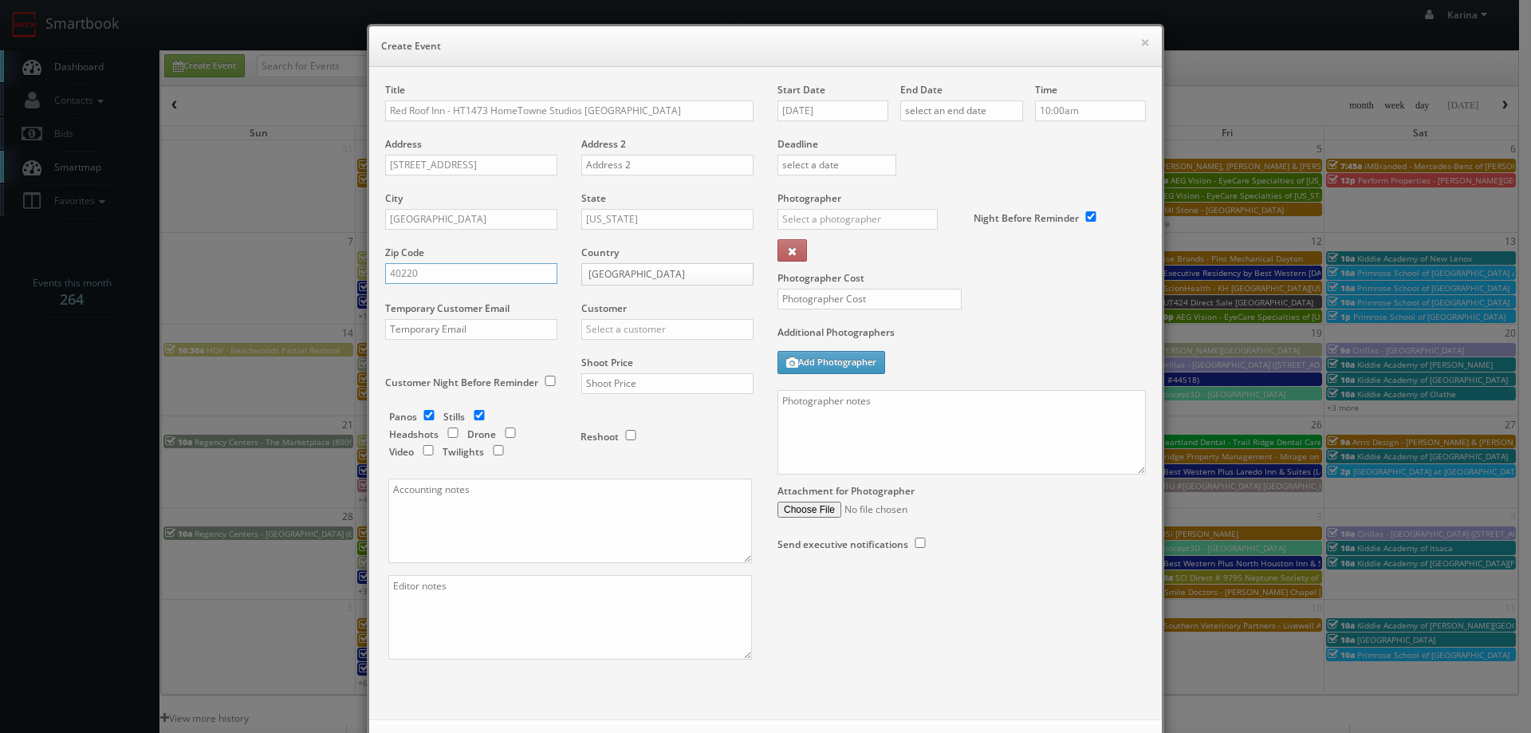
type input "40220"
click at [605, 331] on input "text" at bounding box center [667, 329] width 172 height 21
click at [619, 359] on div "Red Roof Inn" at bounding box center [667, 355] width 171 height 26
type input "Red Roof Inn"
click at [617, 383] on input "text" at bounding box center [667, 383] width 172 height 21
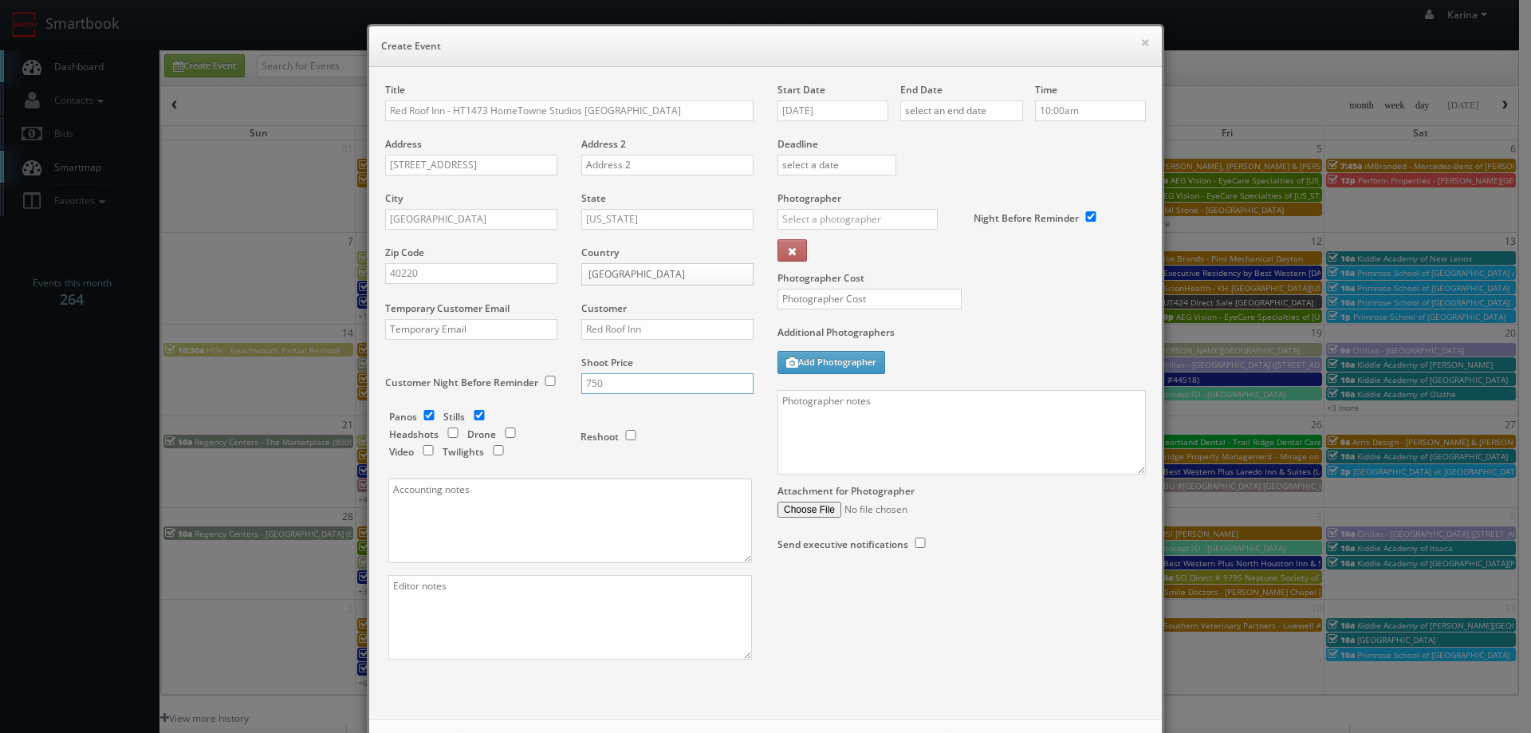
type input "750"
click at [422, 415] on input "checkbox" at bounding box center [429, 415] width 24 height 10
checkbox input "false"
click at [832, 110] on input "09/30/2025" at bounding box center [832, 110] width 111 height 21
click at [875, 296] on td "9" at bounding box center [882, 301] width 22 height 23
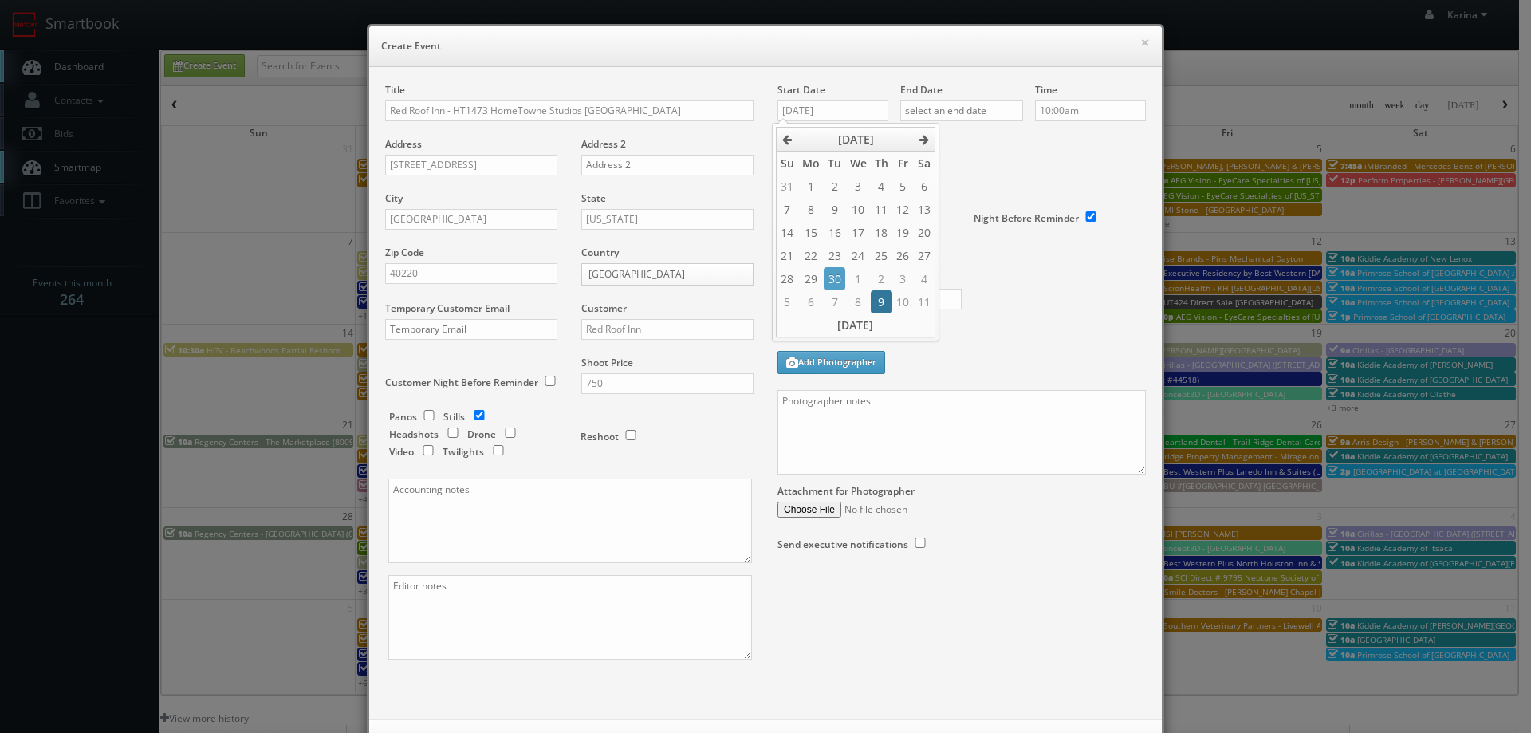
type input "10/09/2025"
click at [980, 106] on input "text" at bounding box center [961, 110] width 123 height 21
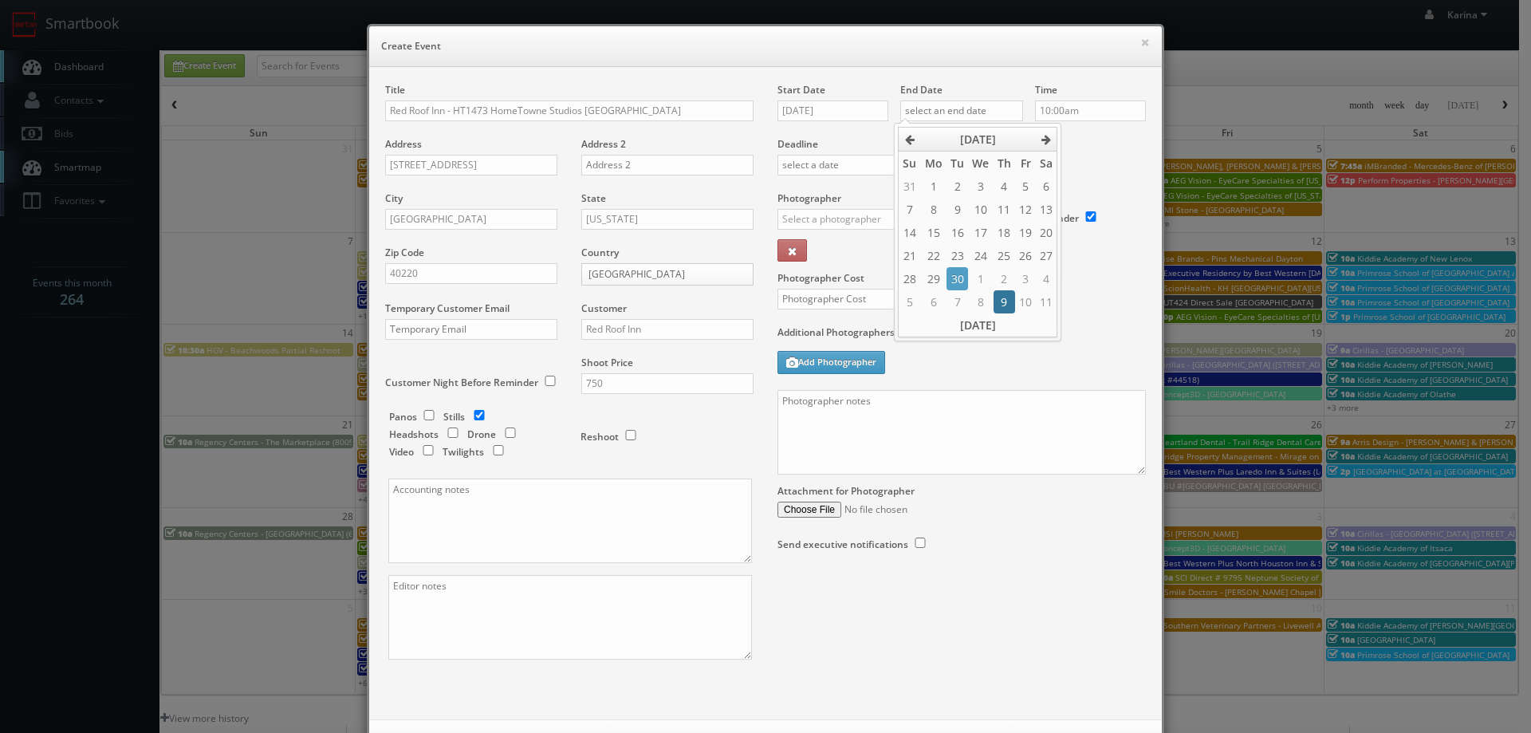
click at [1009, 303] on td "9" at bounding box center [1004, 301] width 22 height 23
type input "10/09/2025"
click at [1063, 154] on div "Deadline" at bounding box center [961, 137] width 392 height 108
click at [851, 224] on input "text" at bounding box center [857, 219] width 160 height 21
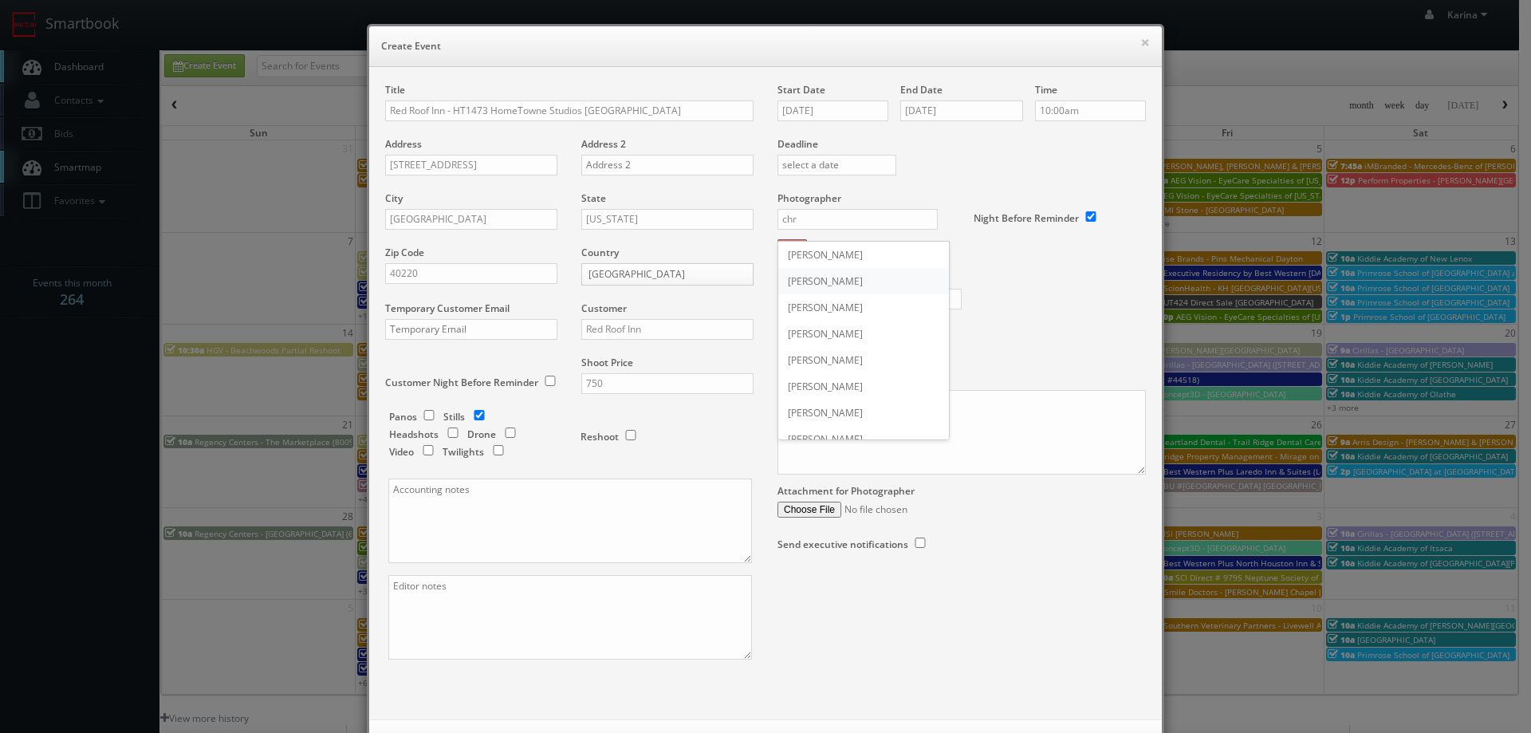
click at [820, 284] on div "Chris Sardinas" at bounding box center [863, 281] width 171 height 26
type input "Chris Sardinas"
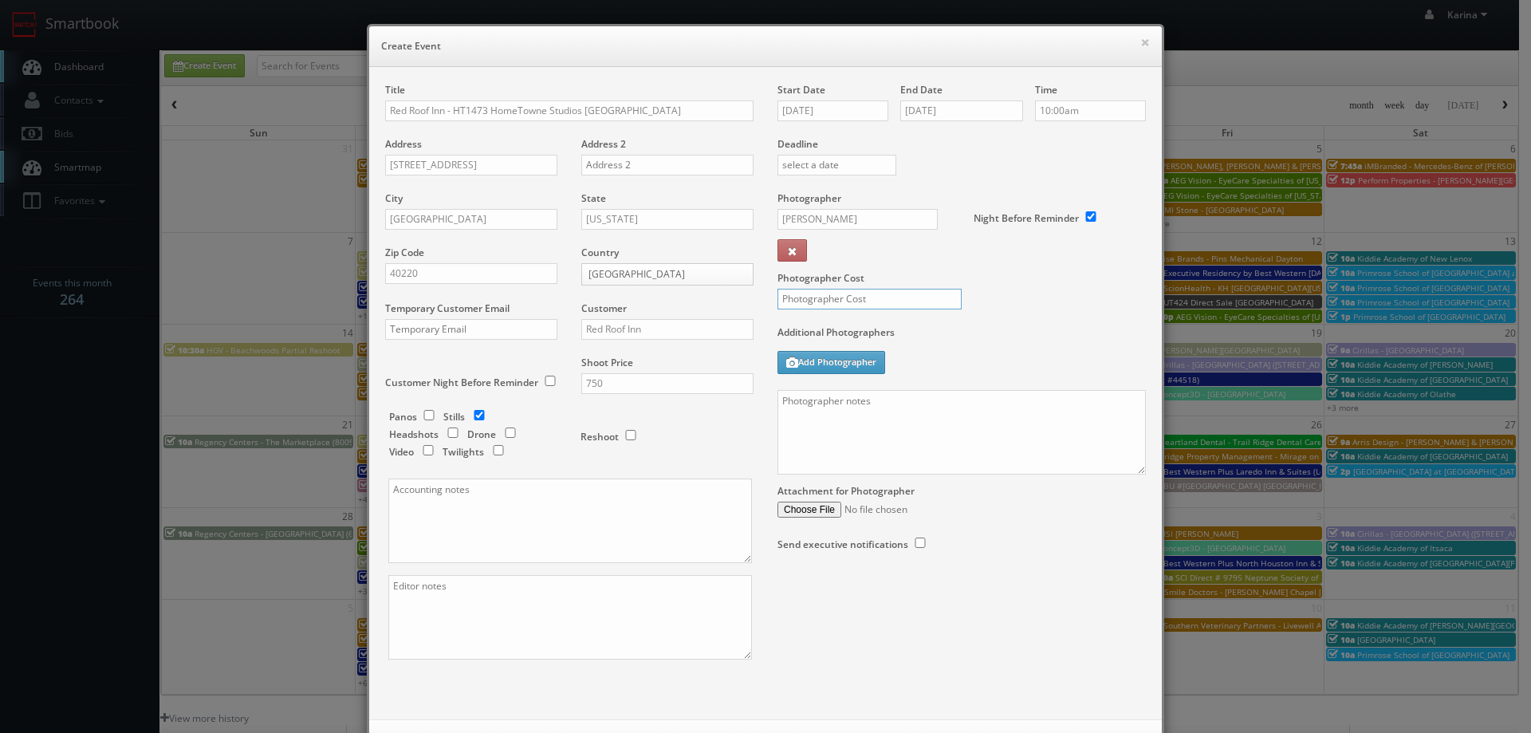
click at [832, 292] on input "text" at bounding box center [869, 299] width 184 height 21
type input "0"
click at [856, 421] on textarea at bounding box center [961, 432] width 368 height 85
drag, startPoint x: 851, startPoint y: 399, endPoint x: 768, endPoint y: 407, distance: 83.3
click at [768, 407] on div "Start Date 10/09/2025 End Date 10/09/2025 Time 10:00am Deadline Photographer Ch…" at bounding box center [961, 333] width 392 height 500
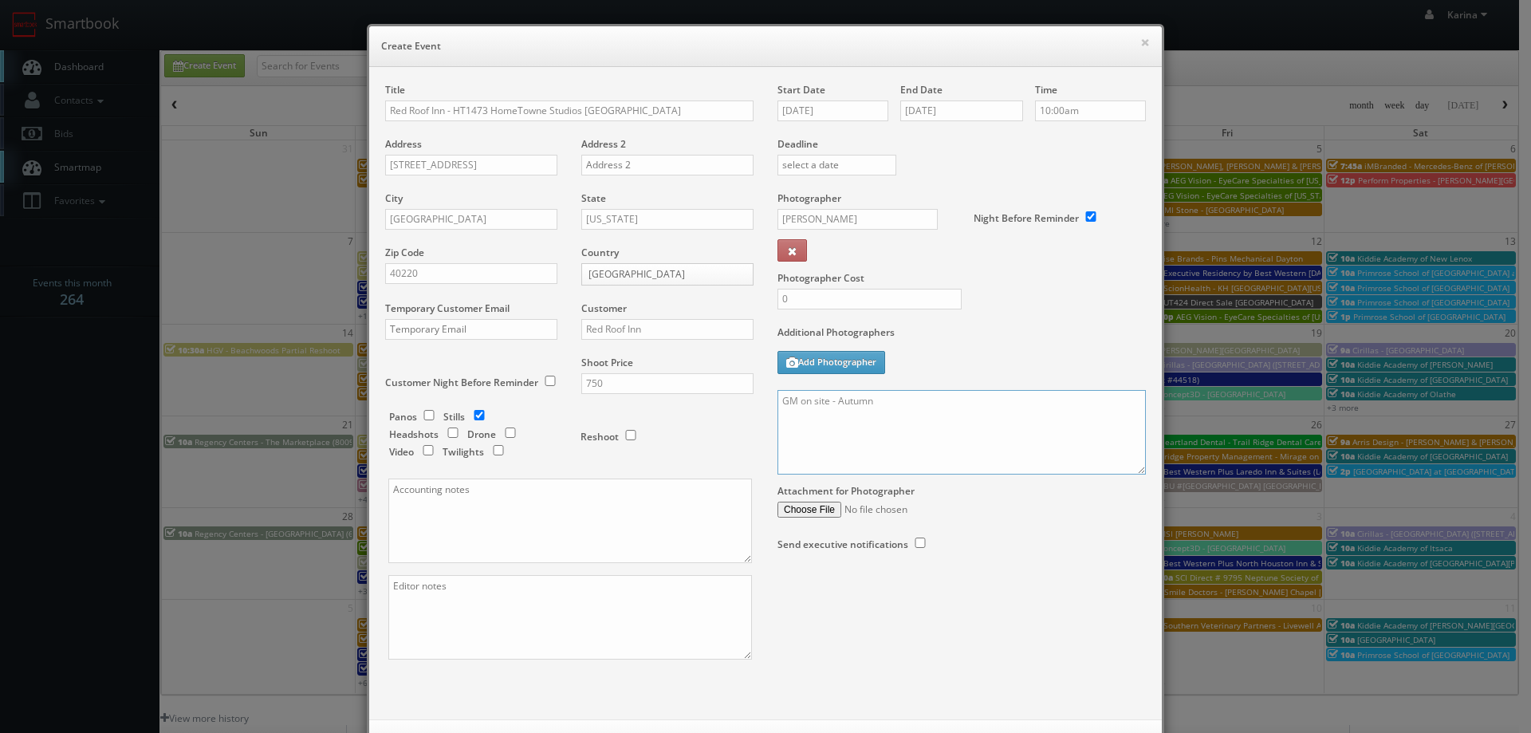
click at [902, 399] on textarea "GM on site - Autumn" at bounding box center [961, 432] width 368 height 85
paste textarea "Full shoot including 5 room types/exteriors/common spaces and amenities. For st…"
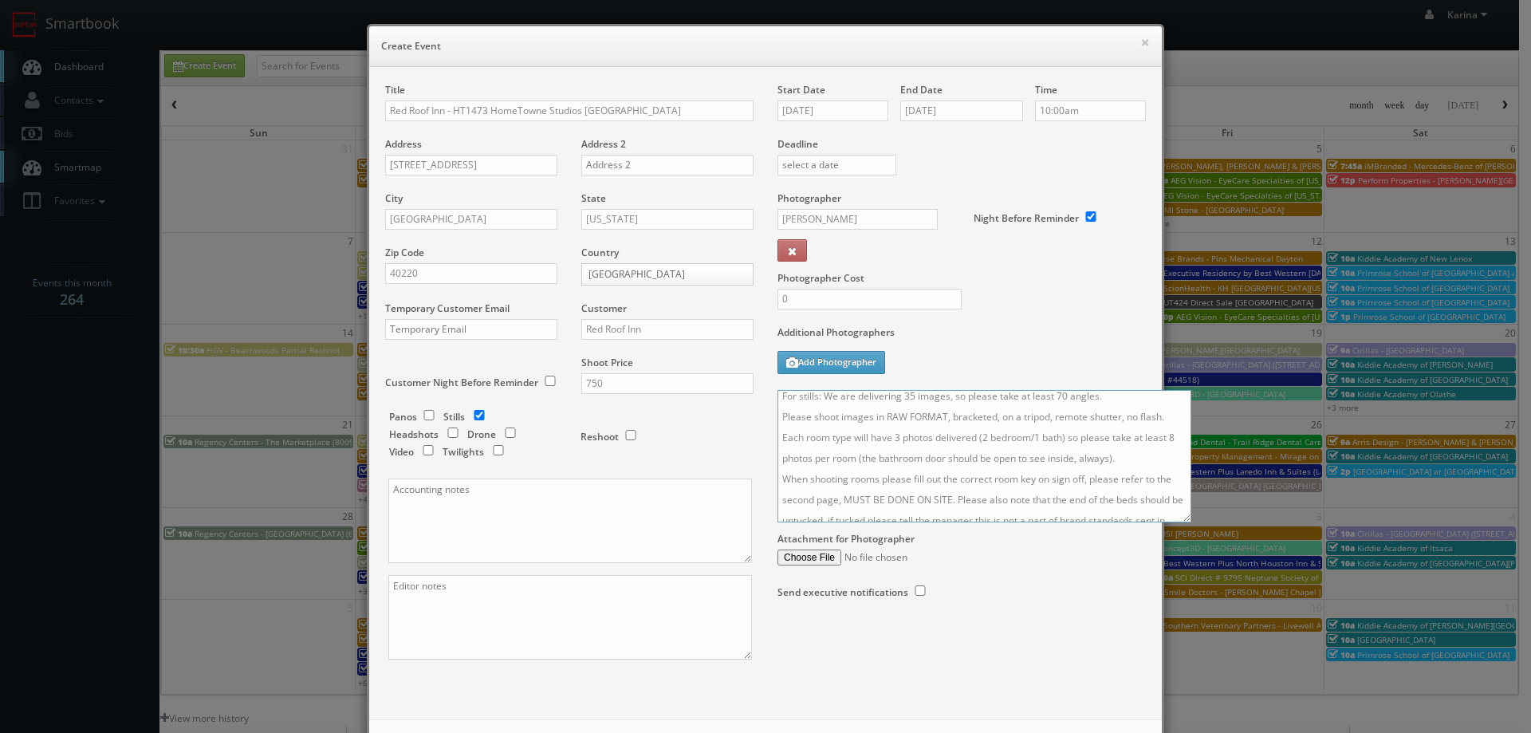
drag, startPoint x: 1134, startPoint y: 473, endPoint x: 1302, endPoint y: 637, distance: 234.5
click at [1191, 522] on textarea "GM on site - Autumn Full shoot including 5 room types/exteriors/common spaces a…" at bounding box center [984, 456] width 414 height 132
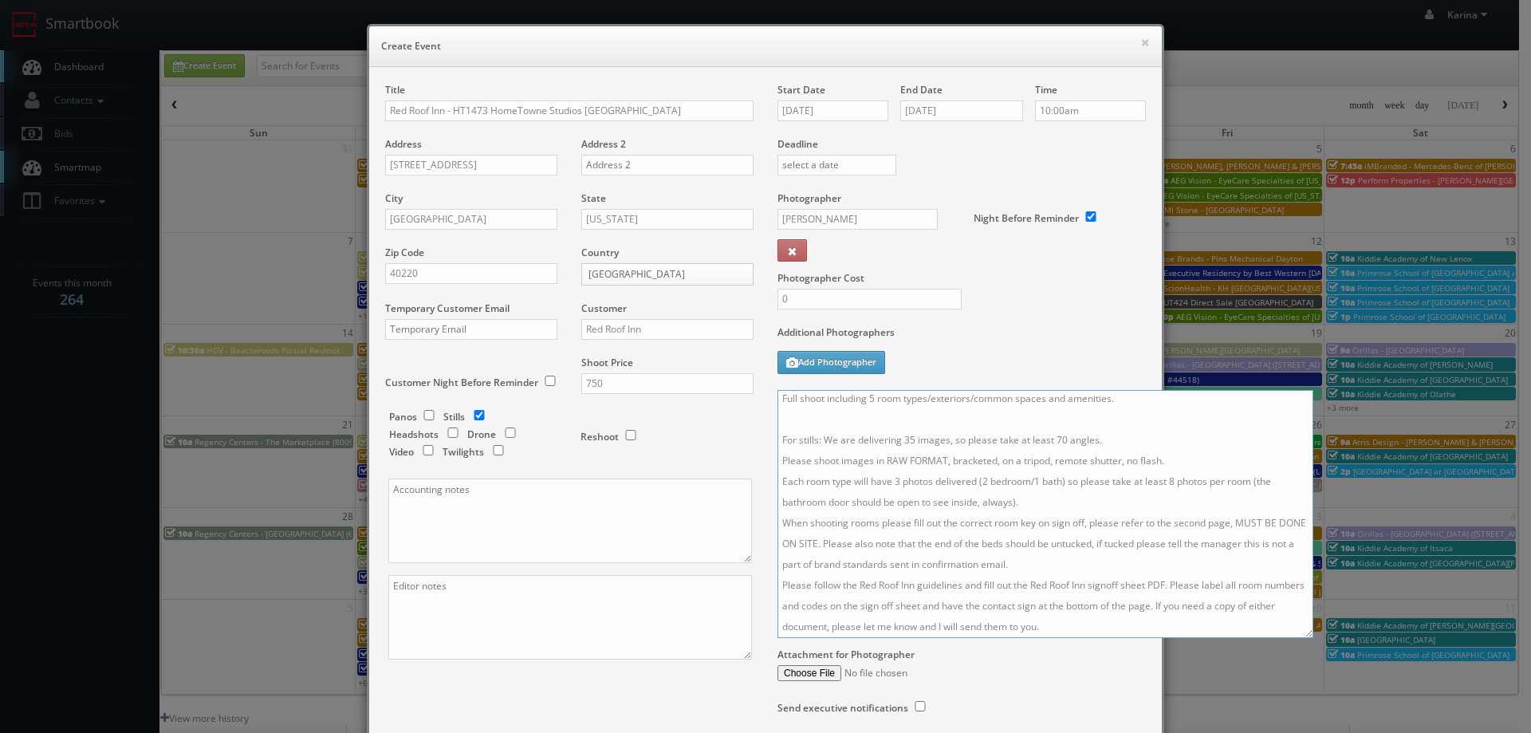
scroll to position [0, 0]
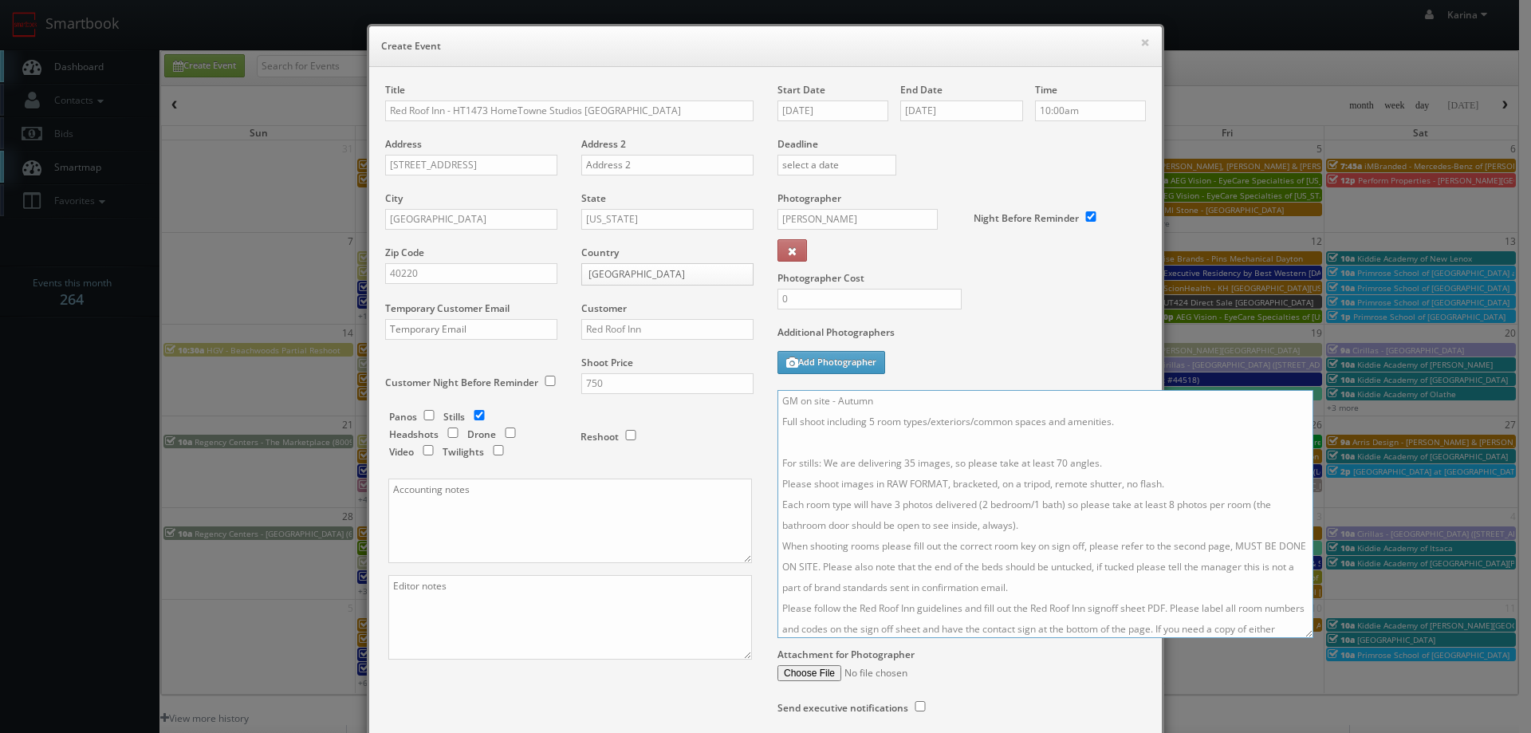
click at [903, 460] on textarea "GM on site - Autumn Full shoot including 5 room types/exteriors/common spaces a…" at bounding box center [1045, 514] width 536 height 248
click at [1055, 462] on textarea "GM on site - Autumn Full shoot including 5 room types/exteriors/common spaces a…" at bounding box center [1045, 514] width 536 height 248
click at [879, 450] on textarea "GM on site - Autumn Full shoot including 5 room types/exteriors/common spaces a…" at bounding box center [1045, 514] width 536 height 248
drag, startPoint x: 879, startPoint y: 450, endPoint x: 742, endPoint y: 426, distance: 139.3
click at [732, 419] on div "Title Red Roof Inn - HT1473 HomeTowne Studios Louisville Address 4540 Taylorsvi…" at bounding box center [765, 414] width 784 height 663
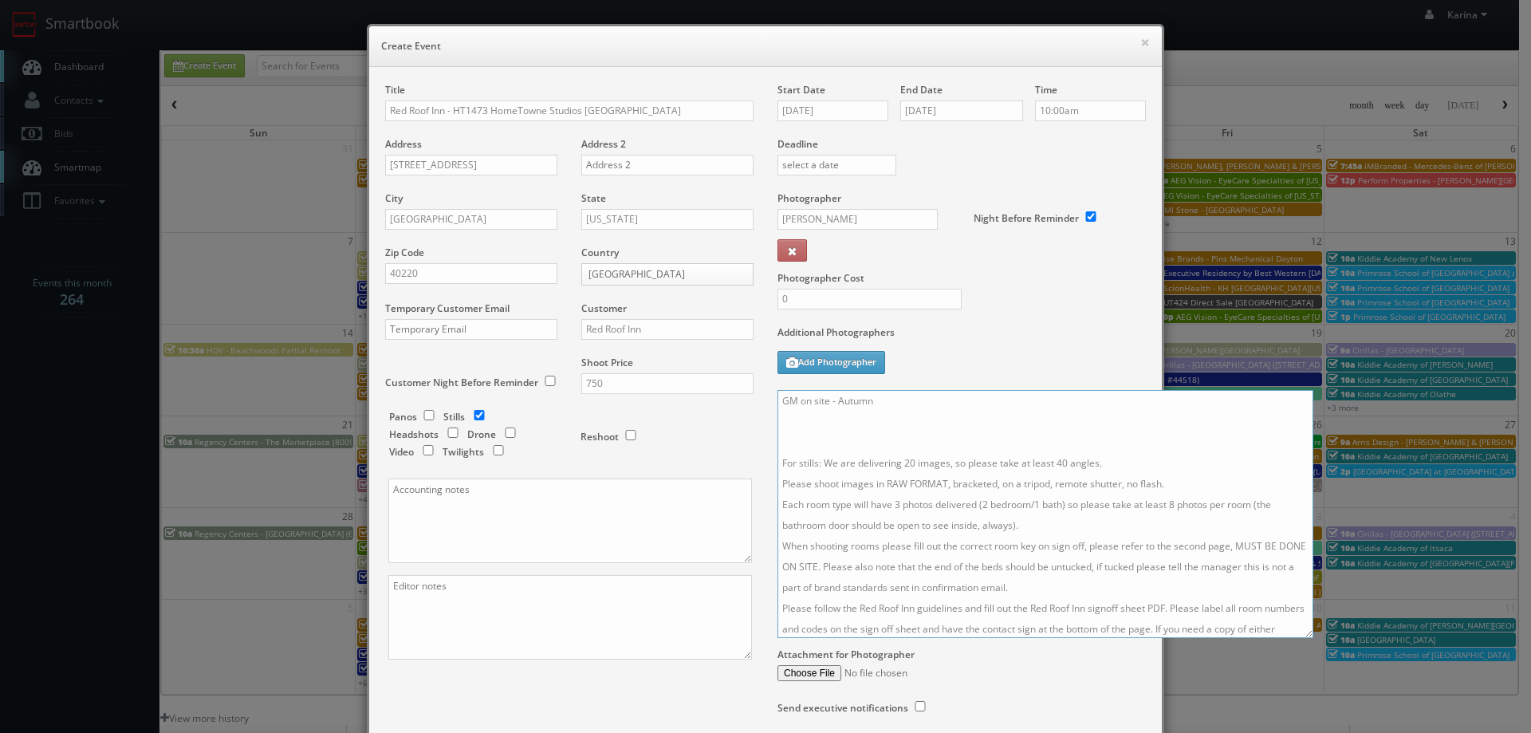
click at [804, 434] on textarea "GM on site - Autumn For stills: We are delivering 20 images, so please take at …" at bounding box center [1045, 514] width 536 height 248
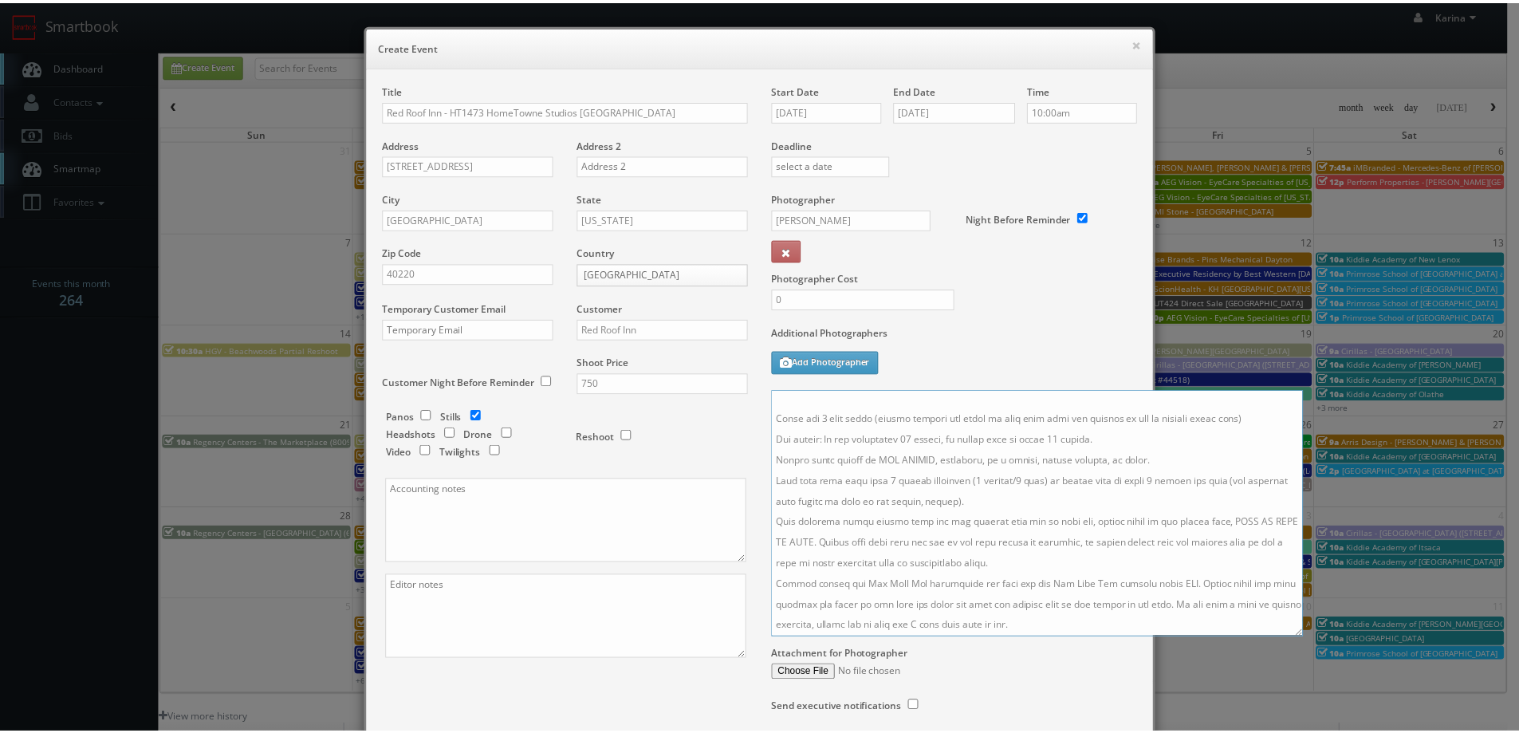
scroll to position [127, 0]
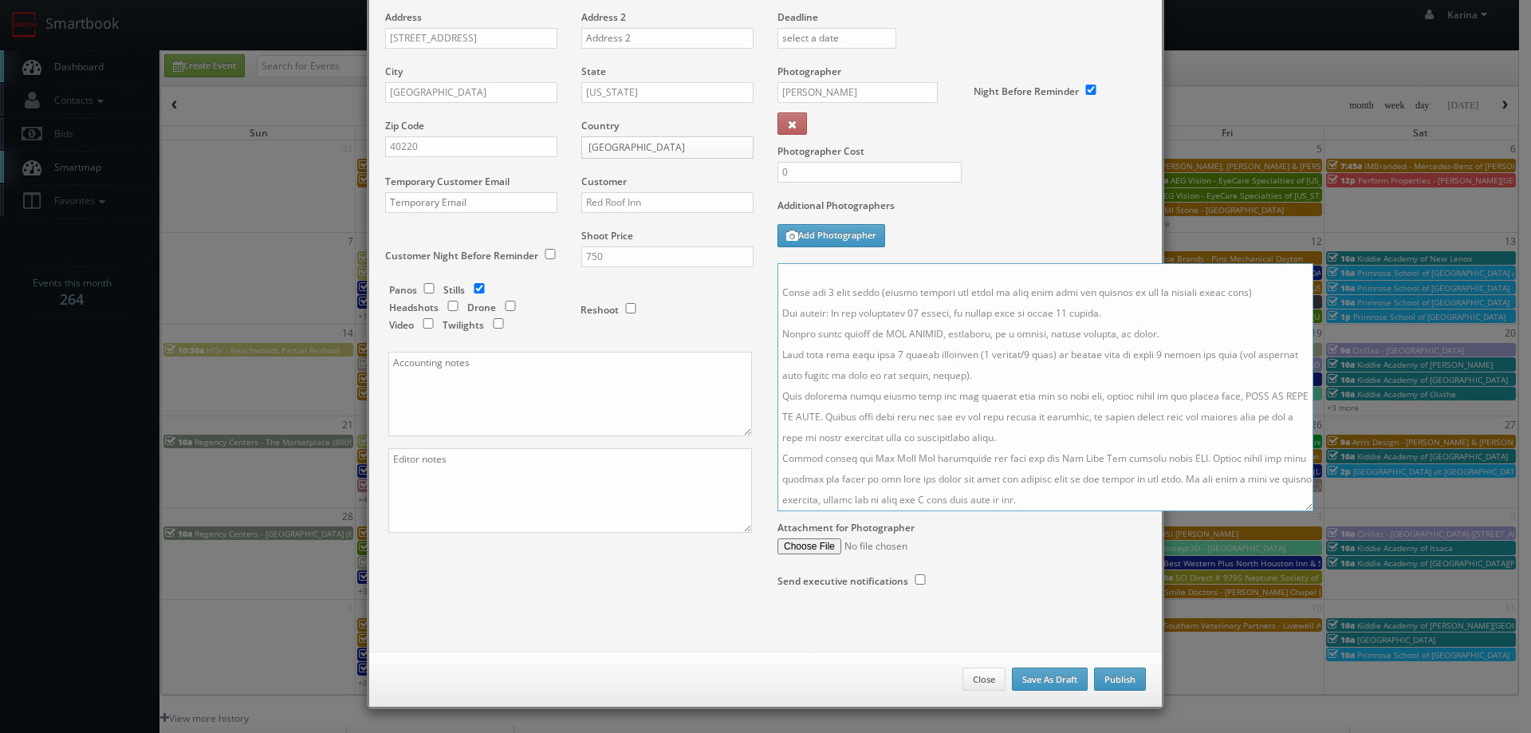
type textarea "GM on site - Autumn Asked for 2 room types (please include one image of each ro…"
click at [1107, 682] on button "Publish" at bounding box center [1120, 679] width 52 height 24
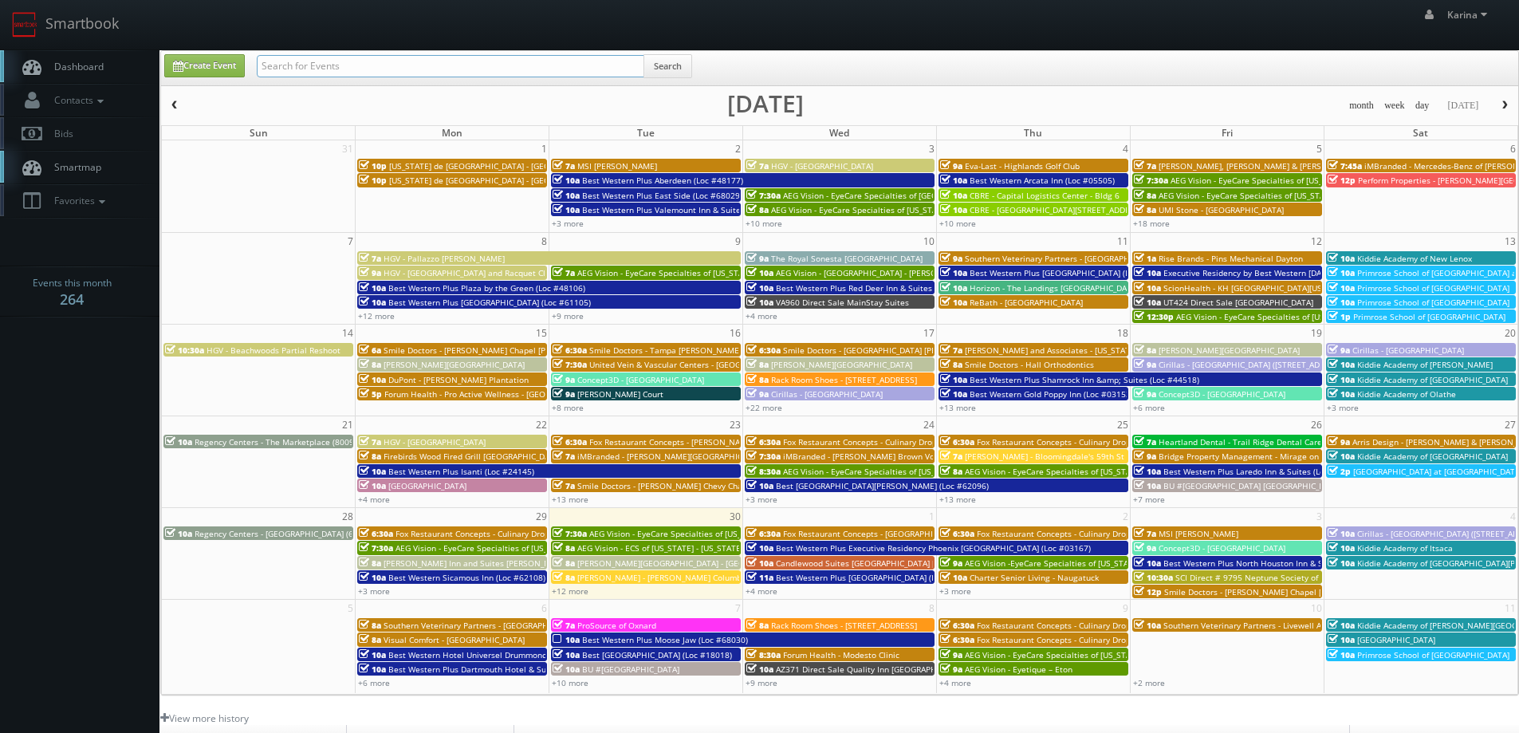
click at [289, 65] on input "text" at bounding box center [450, 66] width 387 height 22
type input "frisco"
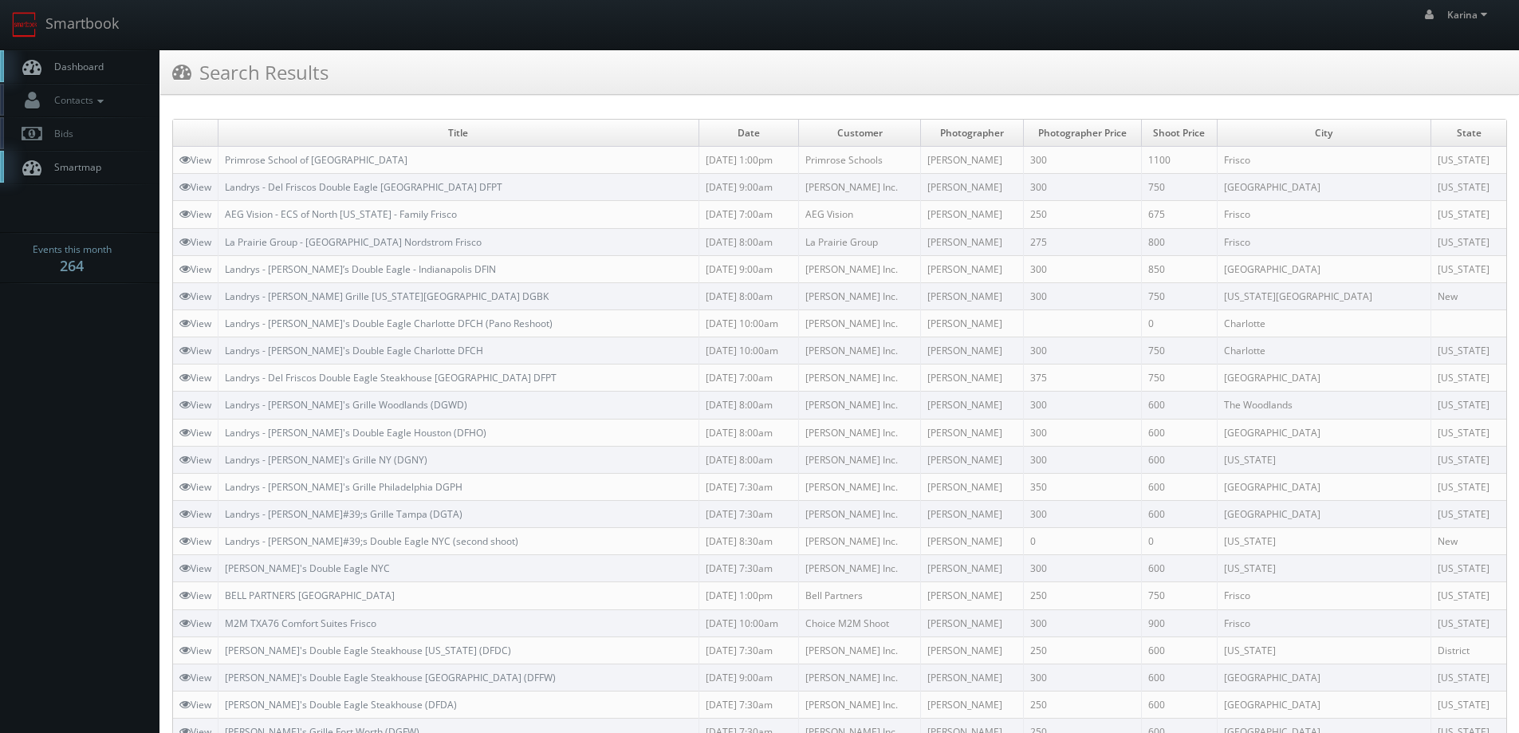
click at [73, 61] on span "Dashboard" at bounding box center [74, 67] width 57 height 14
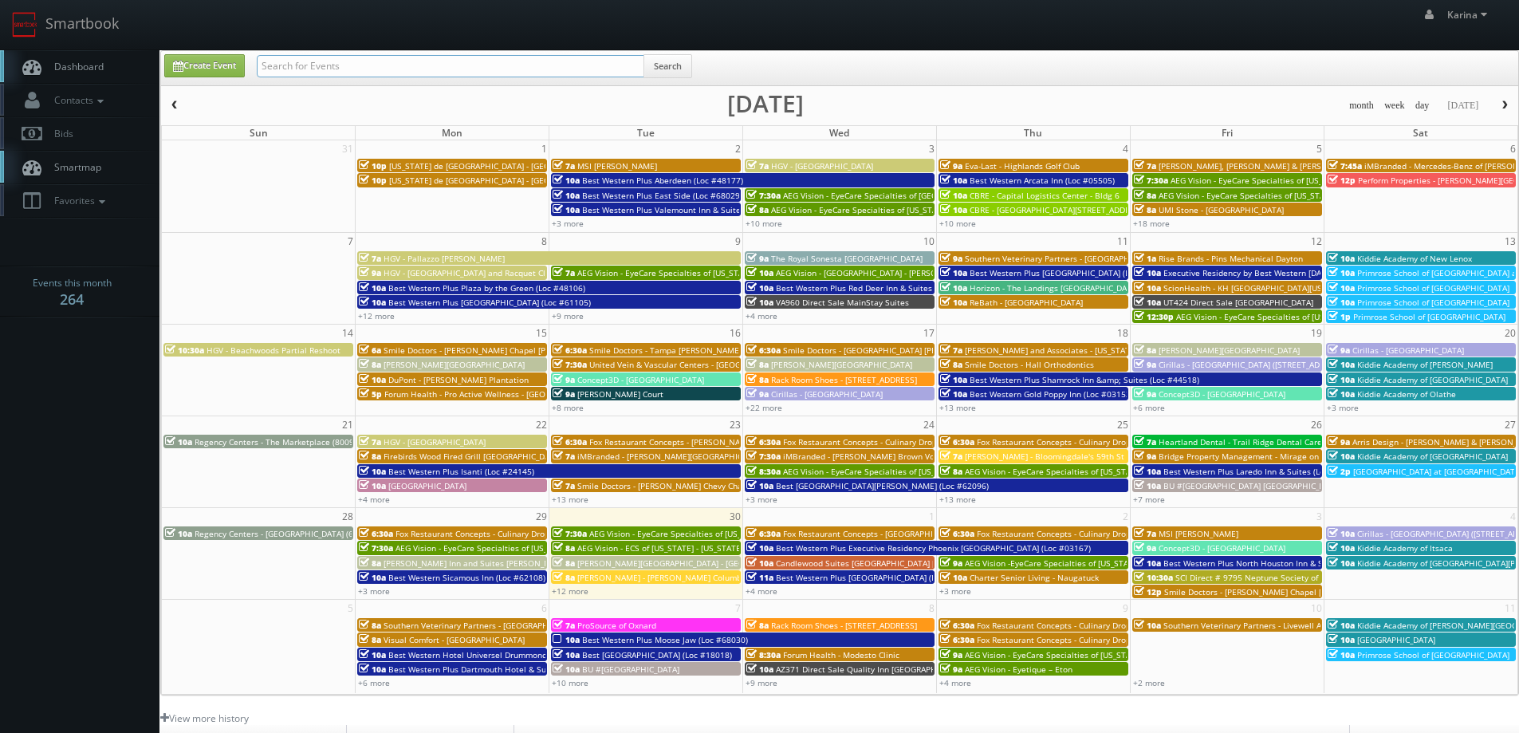
click at [297, 63] on input "text" at bounding box center [450, 66] width 387 height 22
type input "portage"
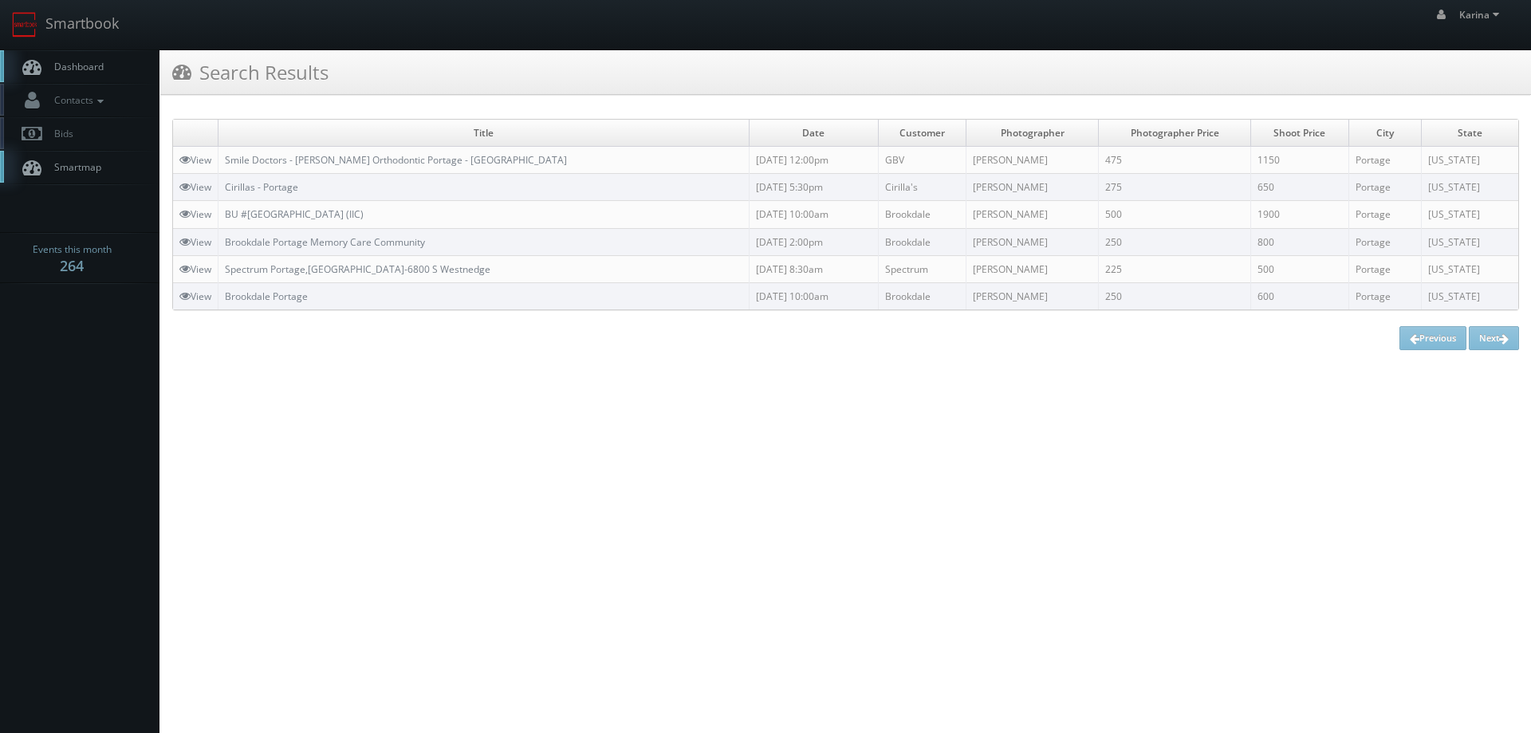
click at [80, 57] on link "Dashboard" at bounding box center [79, 66] width 159 height 33
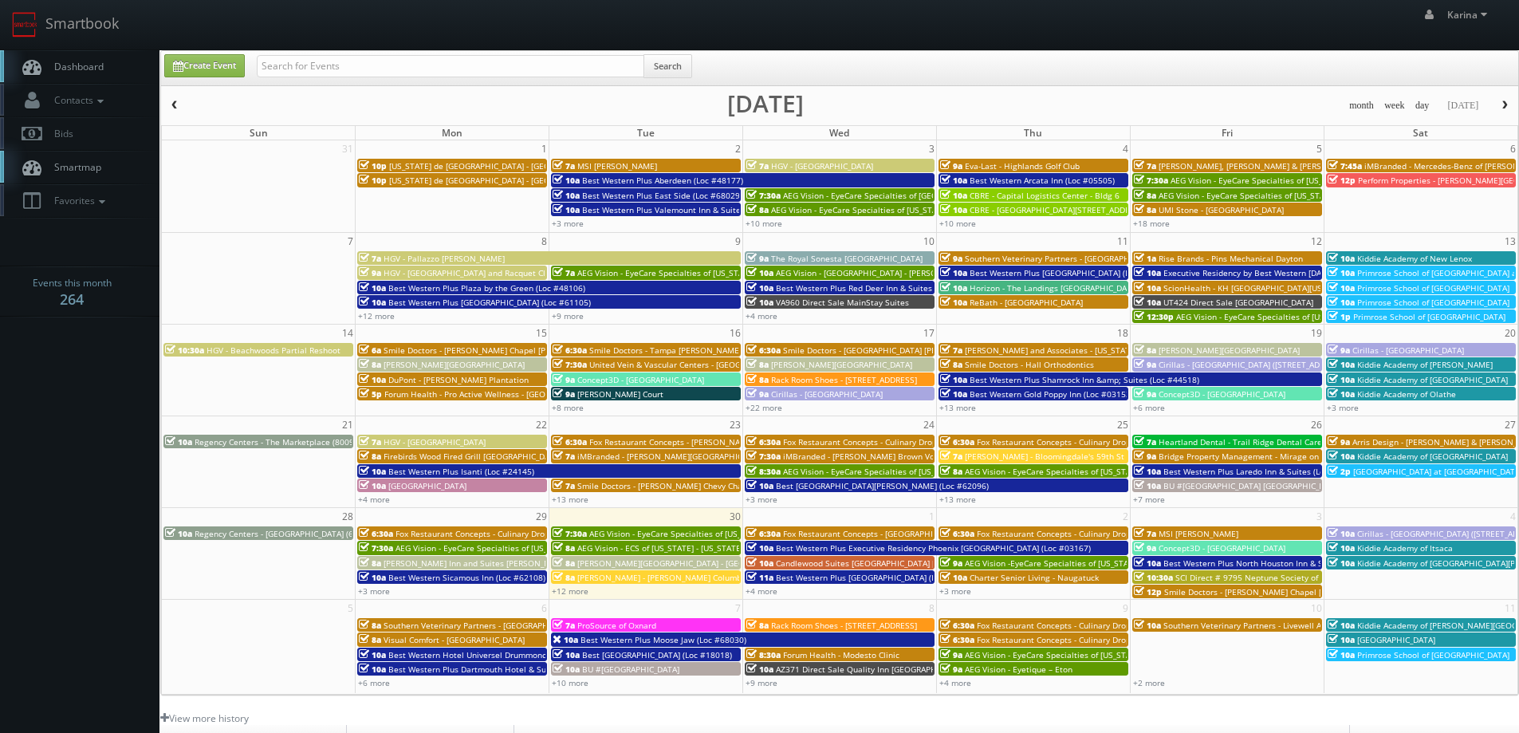
click at [572, 596] on div "+12 more" at bounding box center [645, 591] width 193 height 14
click at [574, 590] on link "+12 more" at bounding box center [570, 590] width 37 height 11
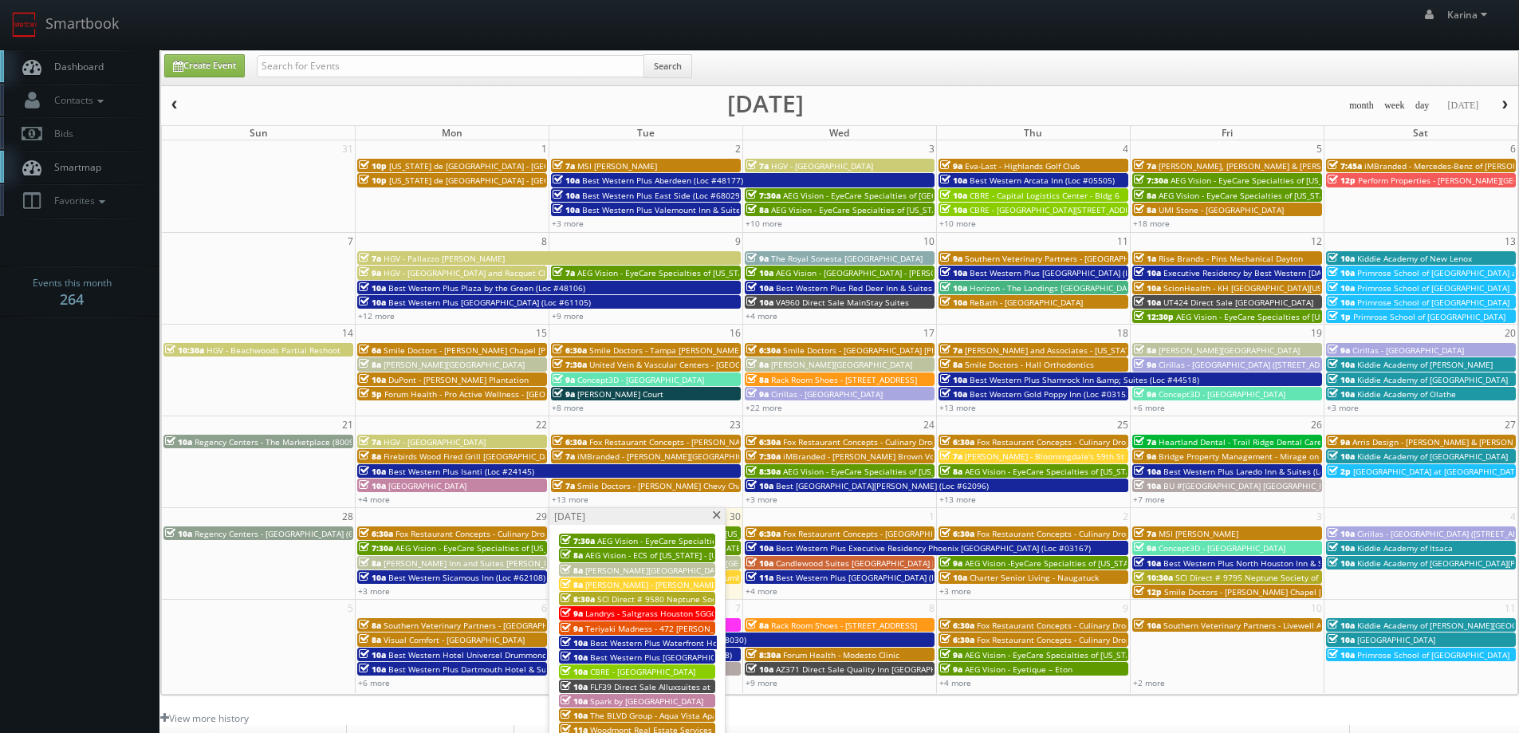
click at [716, 515] on span at bounding box center [716, 515] width 10 height 9
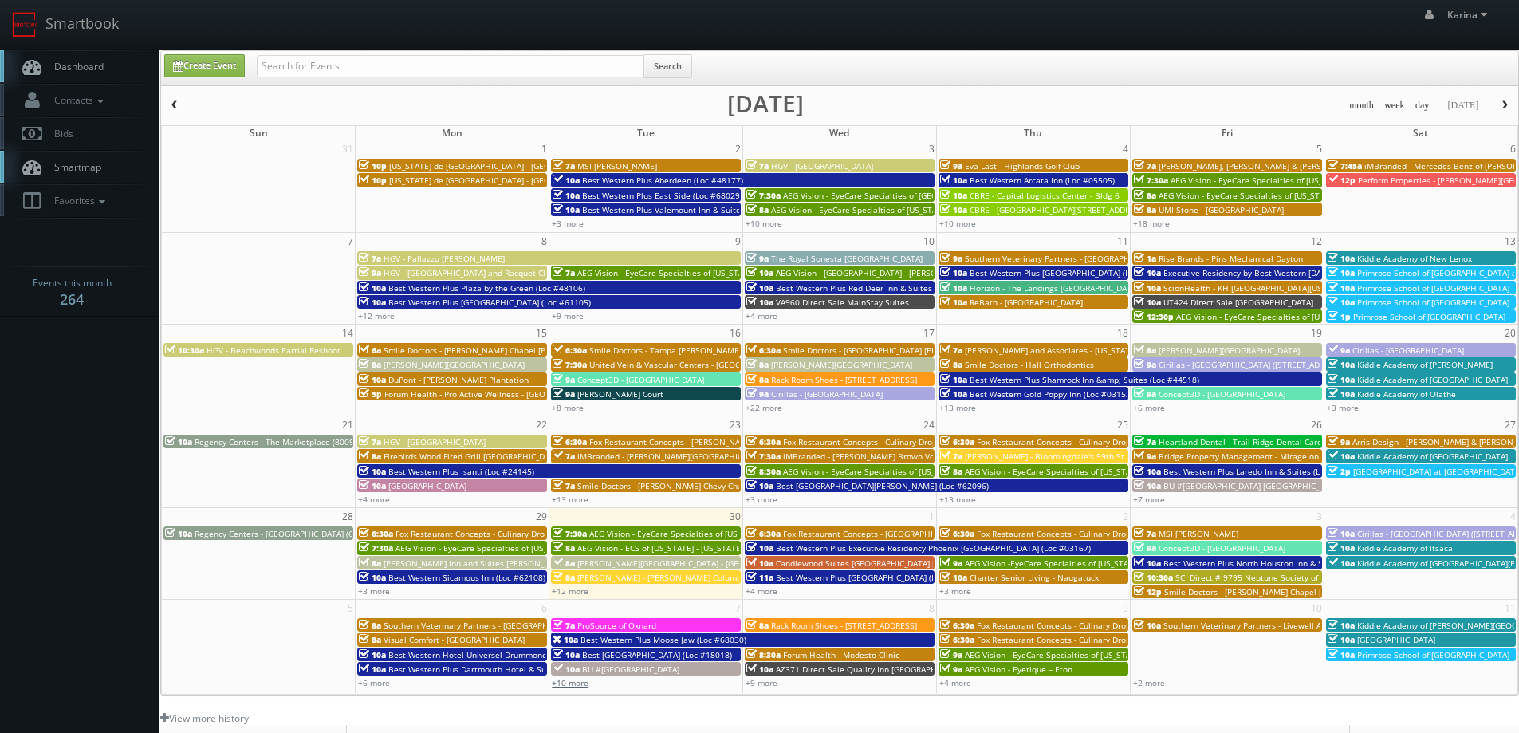
click at [580, 682] on link "+10 more" at bounding box center [570, 682] width 37 height 11
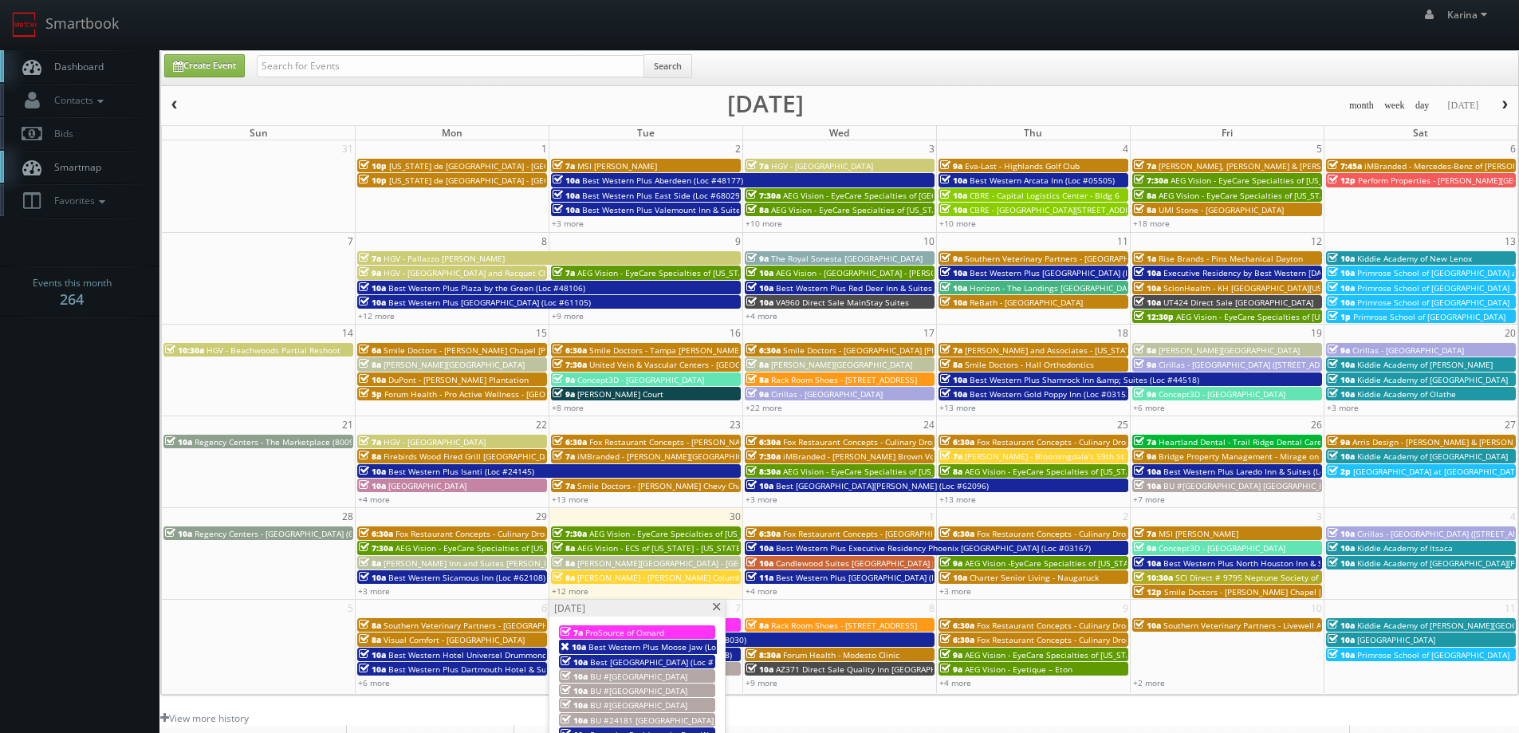
scroll to position [239, 0]
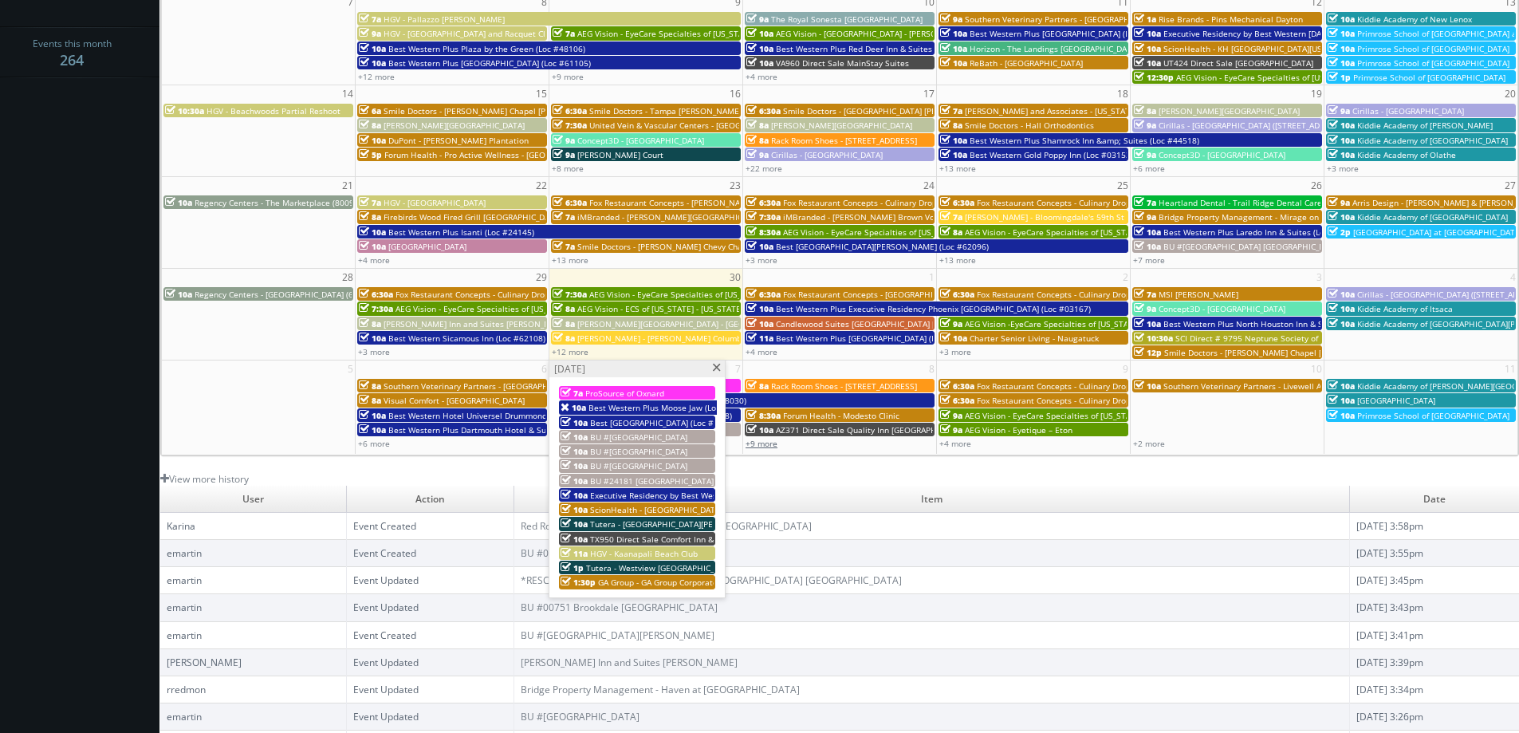
click at [770, 441] on link "+9 more" at bounding box center [761, 443] width 32 height 11
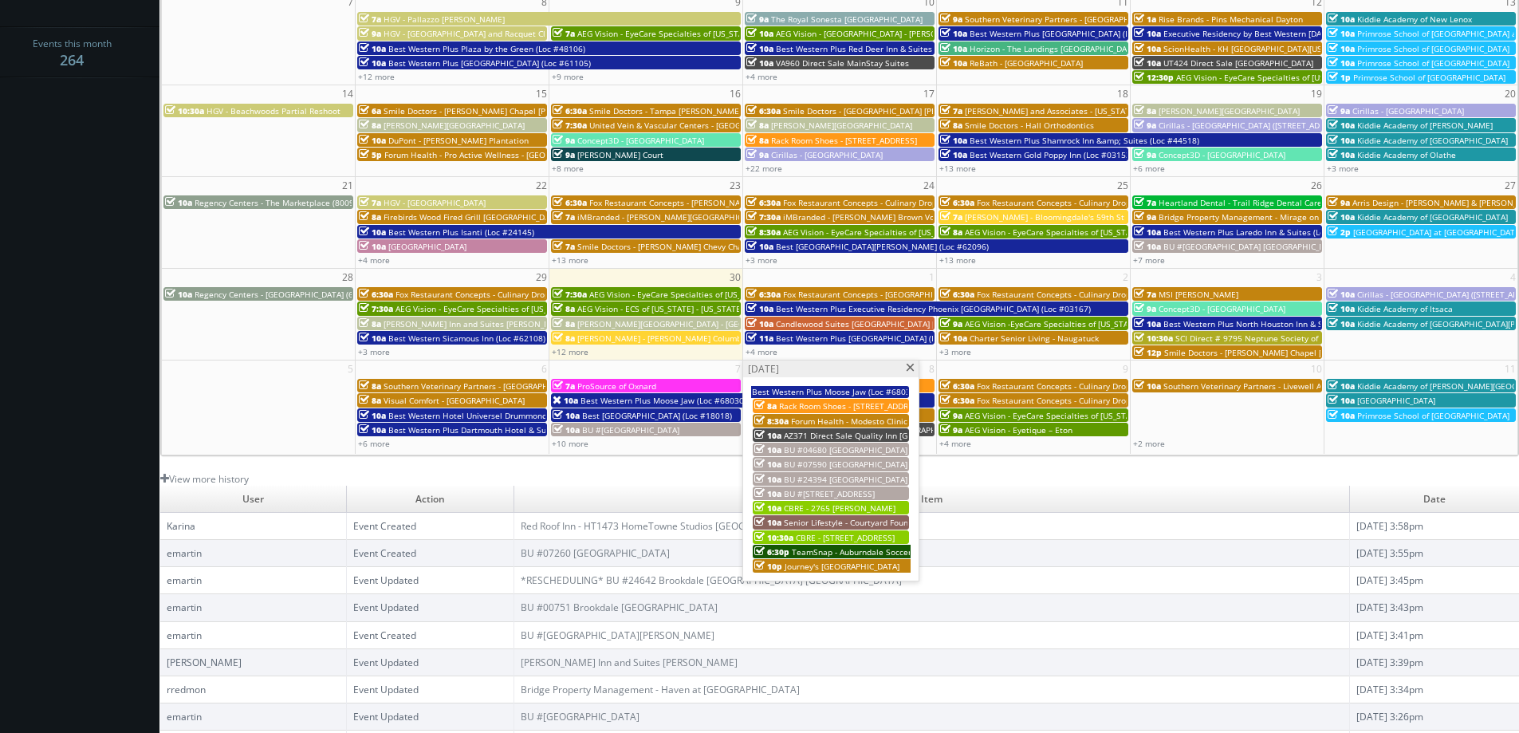
click at [1165, 440] on div "+2 more" at bounding box center [1226, 443] width 193 height 14
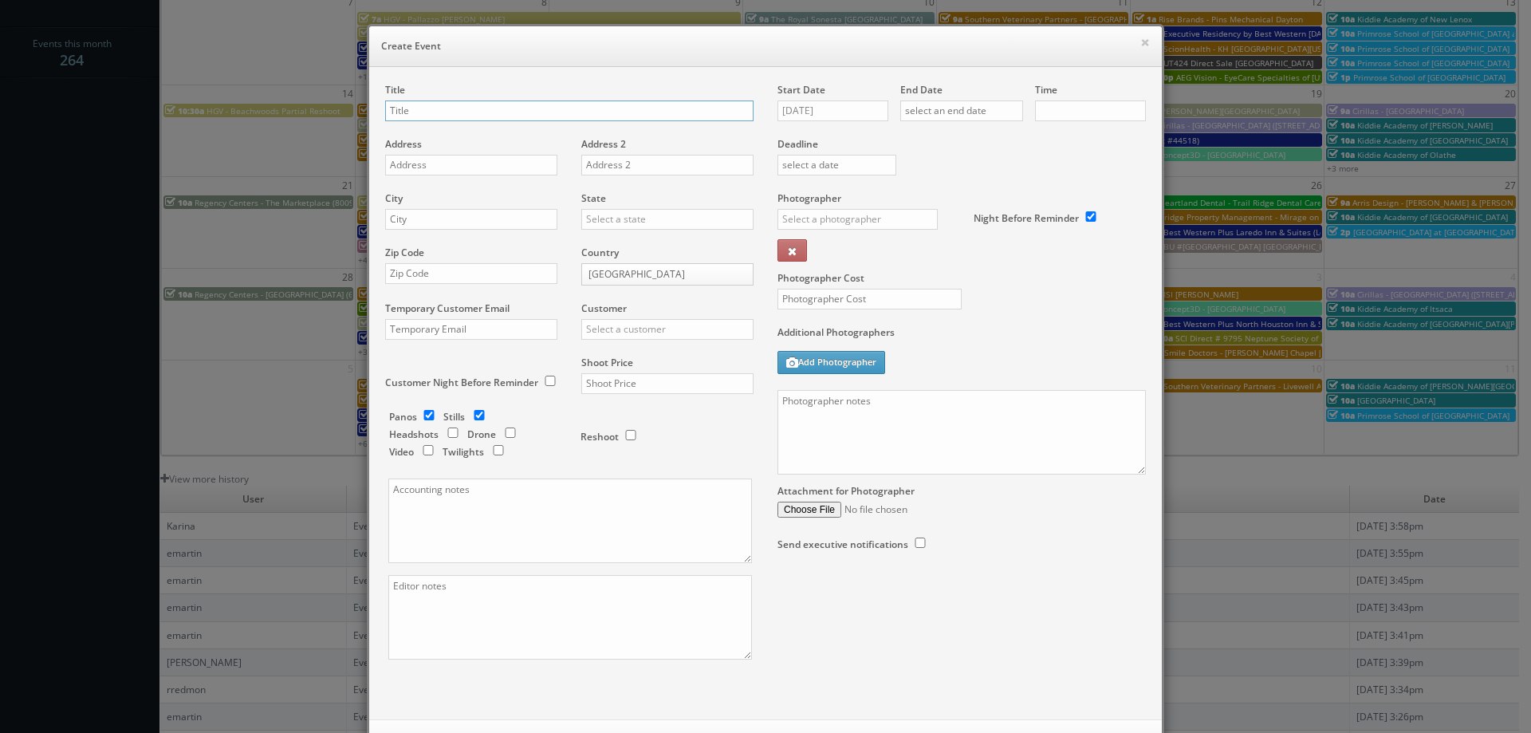
checkbox input "true"
type input "10:00am"
checkbox input "true"
click at [1140, 45] on button "×" at bounding box center [1145, 42] width 10 height 11
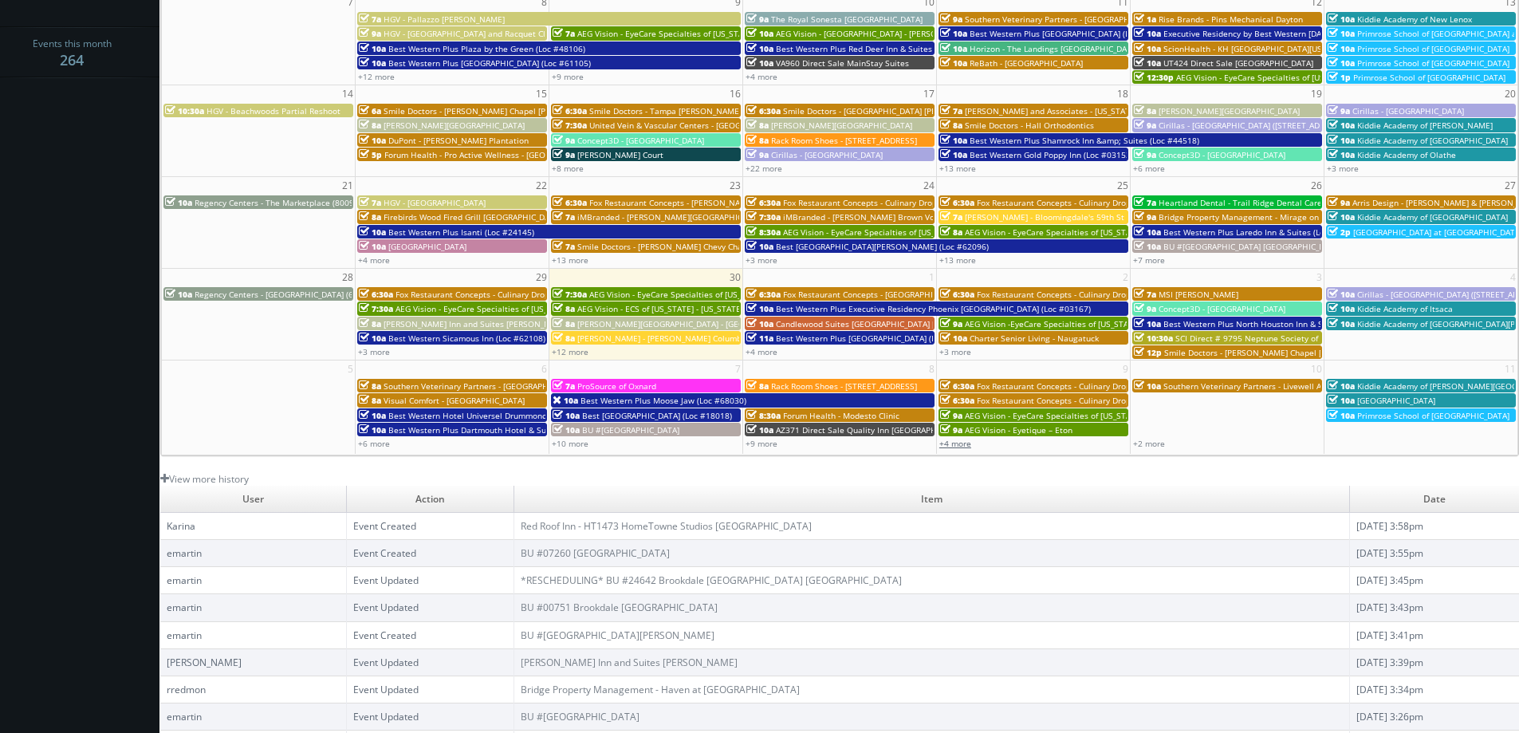
click at [960, 442] on link "+4 more" at bounding box center [955, 443] width 32 height 11
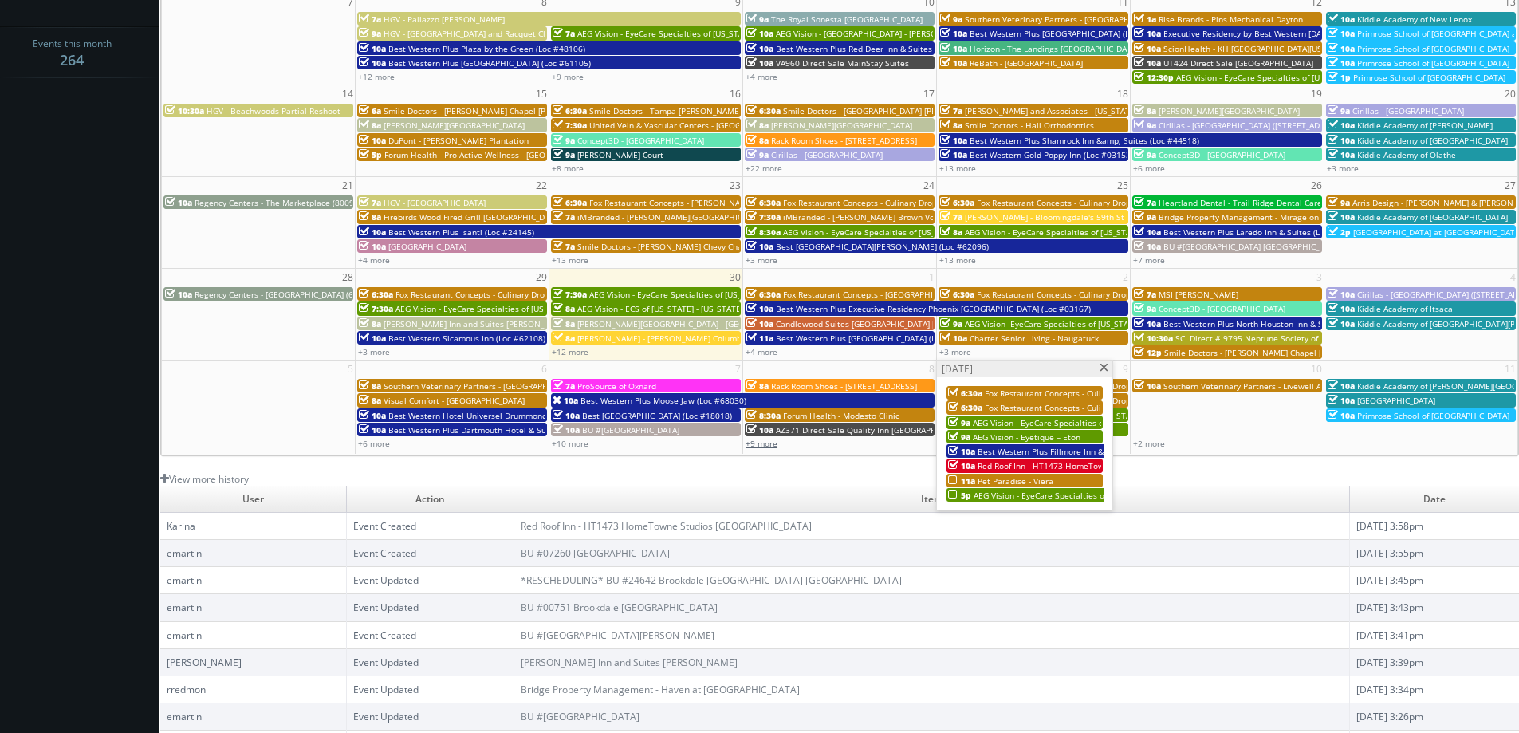
click at [776, 448] on link "+9 more" at bounding box center [761, 443] width 32 height 11
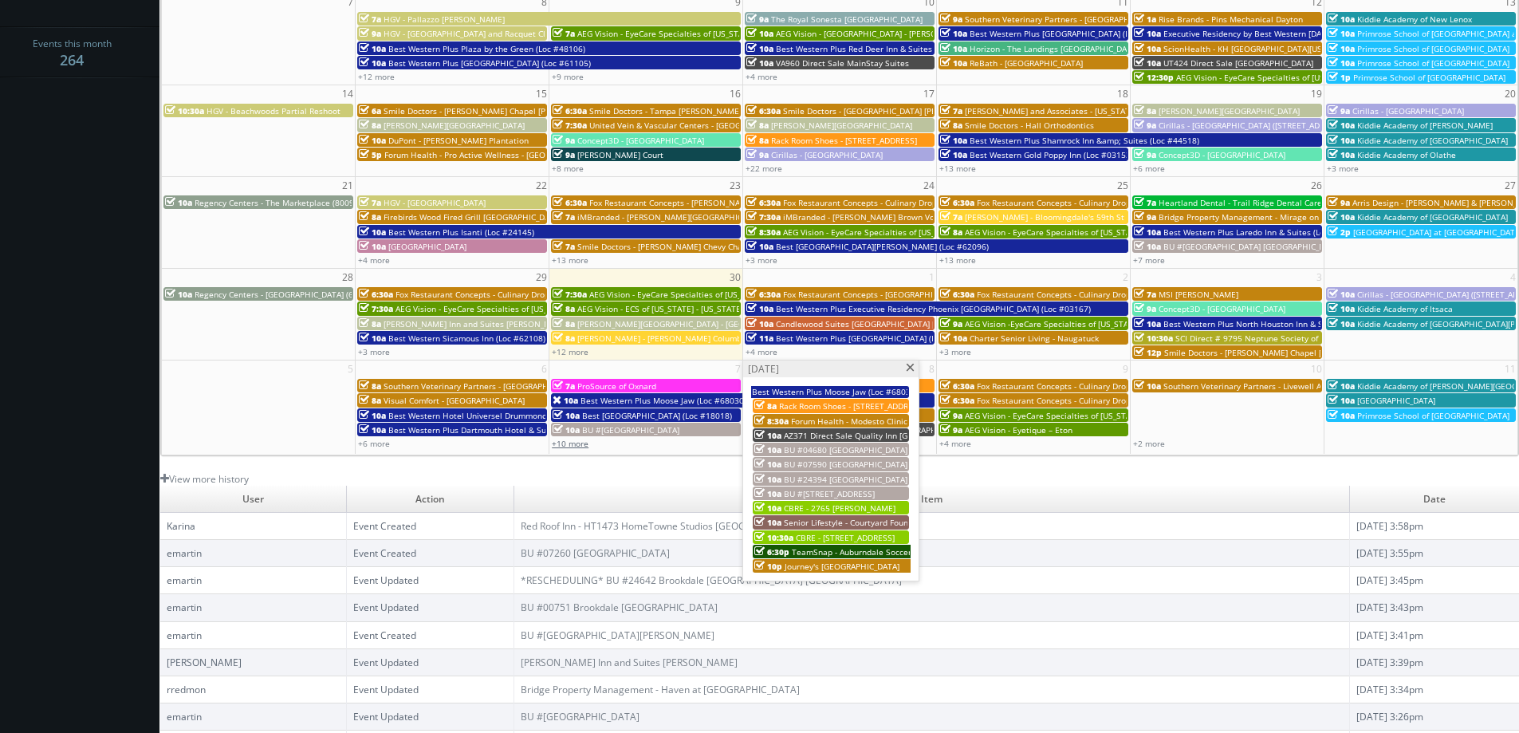
click at [574, 442] on link "+10 more" at bounding box center [570, 443] width 37 height 11
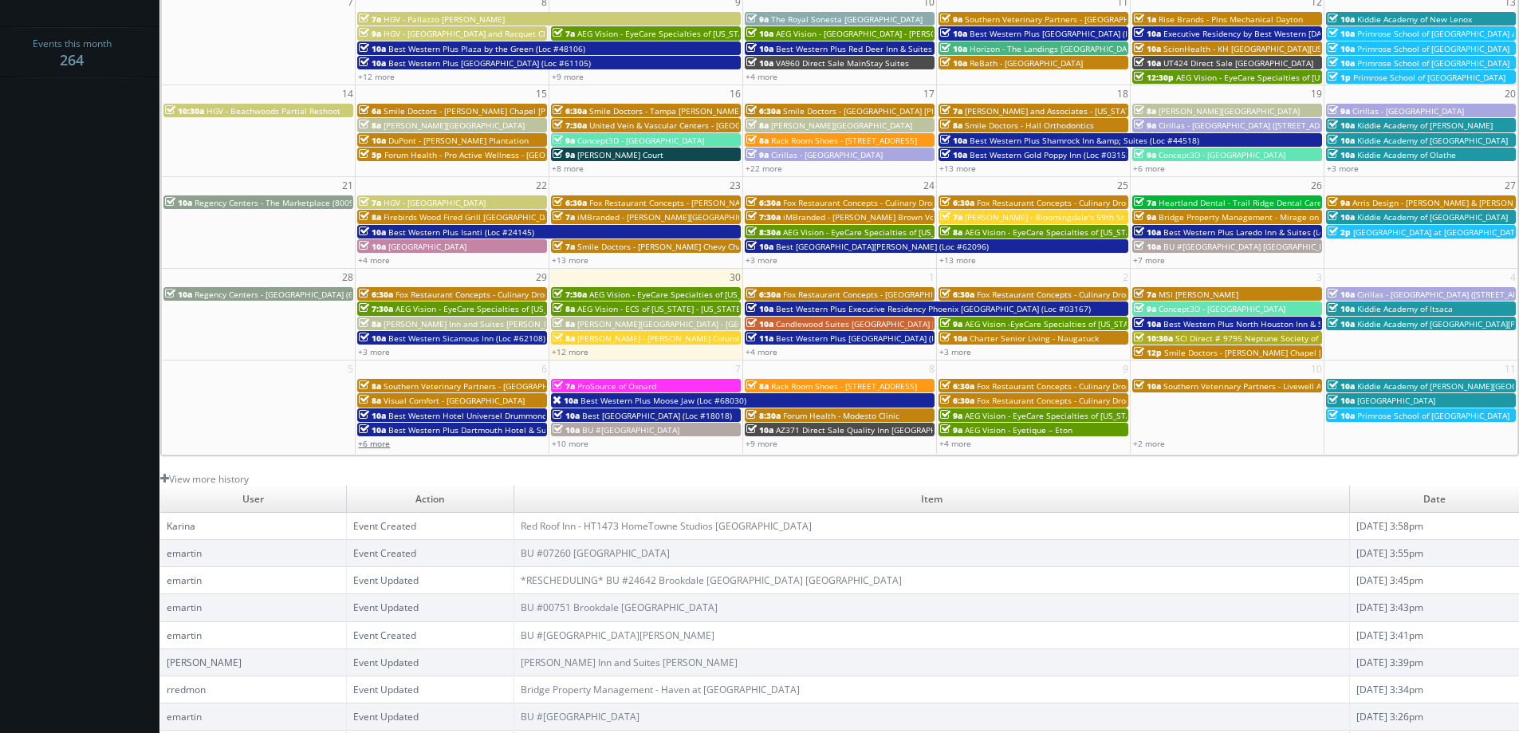
click at [370, 442] on link "+6 more" at bounding box center [374, 443] width 32 height 11
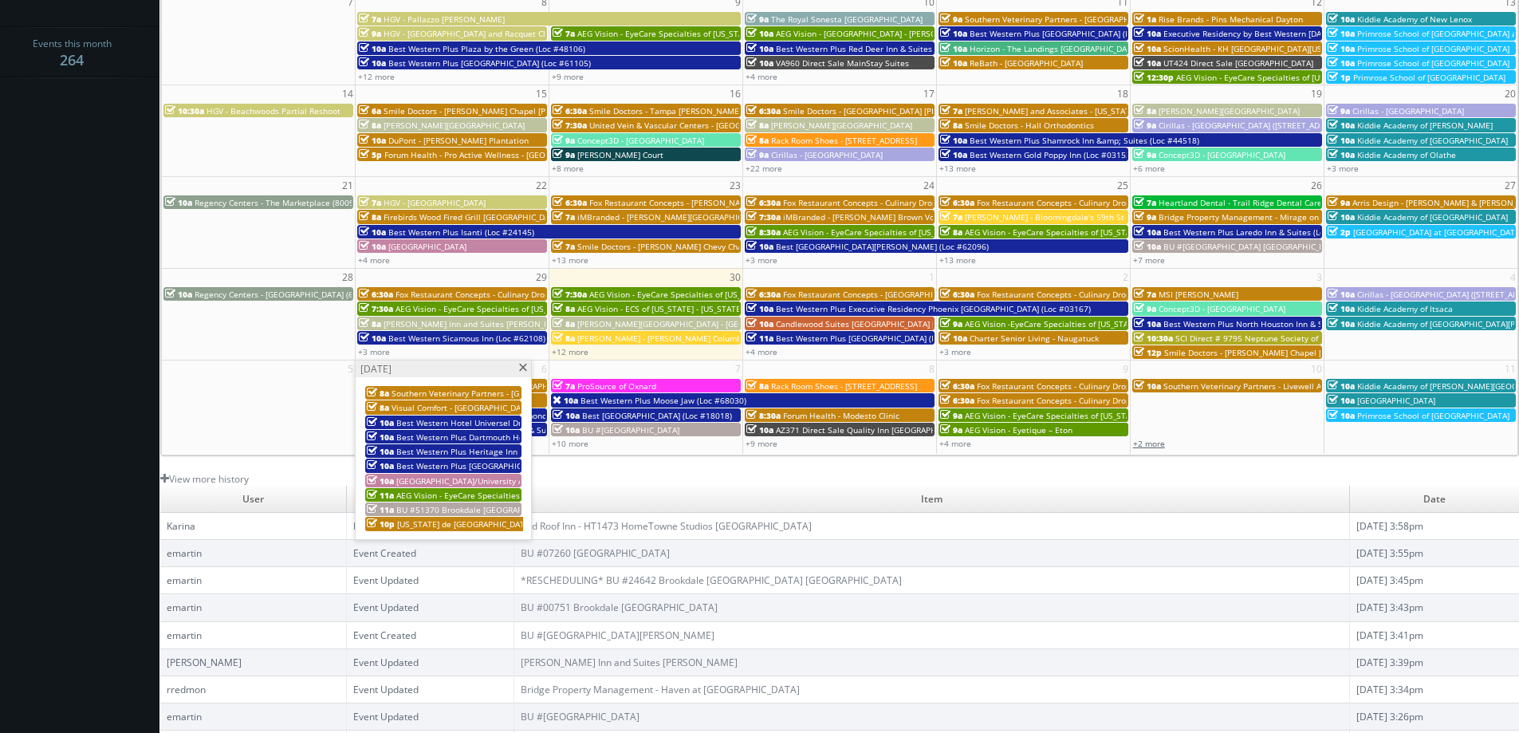
click at [1154, 445] on link "+2 more" at bounding box center [1149, 443] width 32 height 11
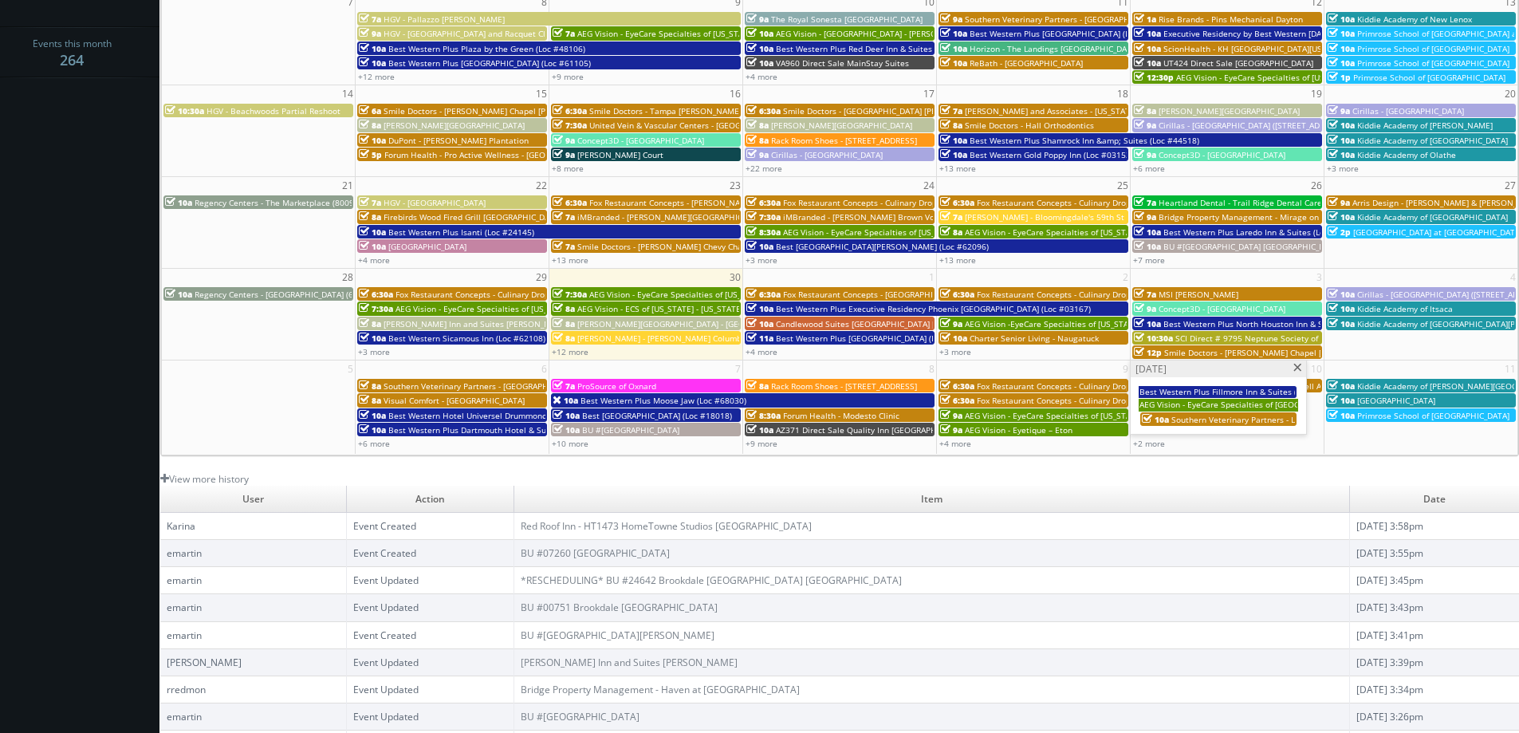
click at [1387, 293] on span "Cirillas - Grand Rapids (3835 28th St) RESHOOT" at bounding box center [1472, 294] width 231 height 11
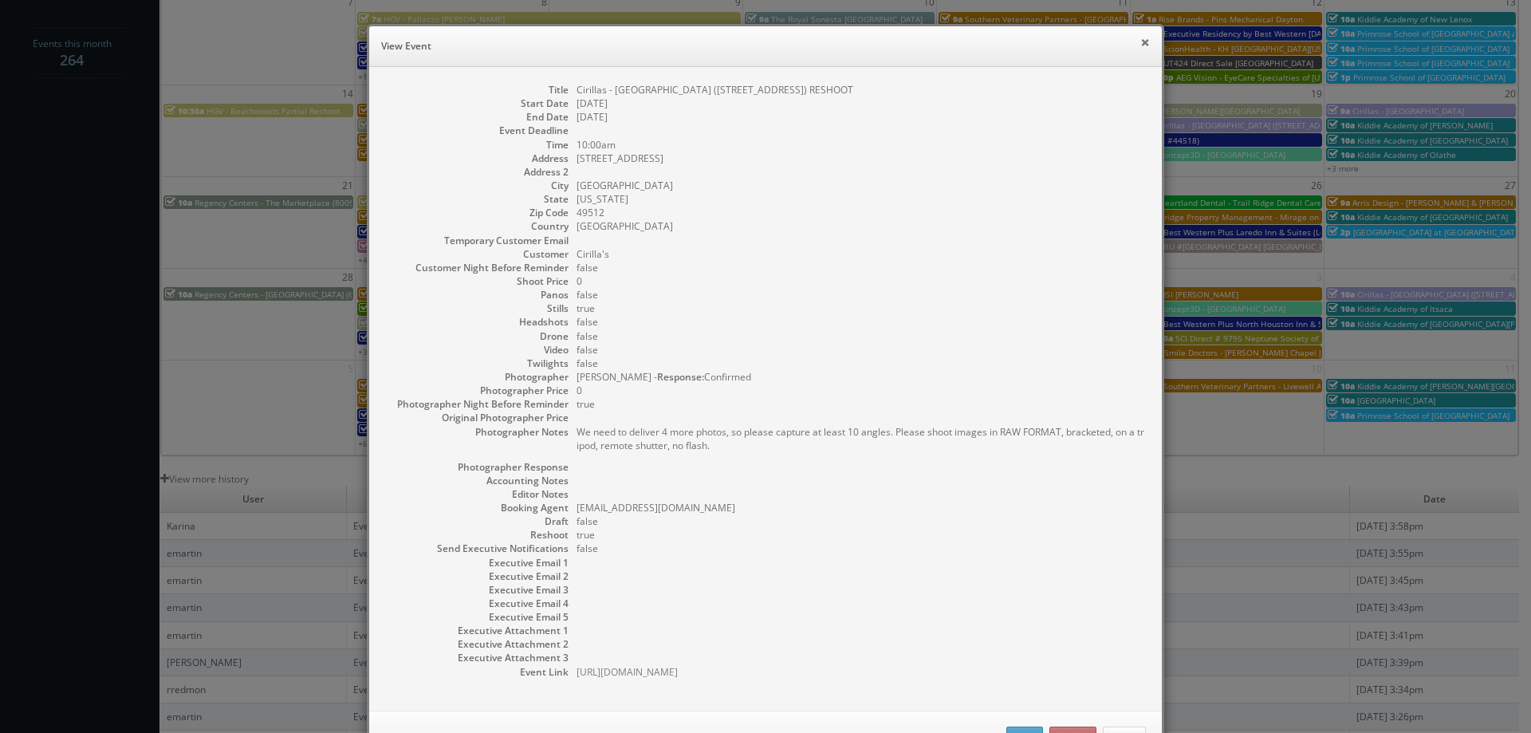
click at [1140, 41] on button "×" at bounding box center [1145, 42] width 10 height 11
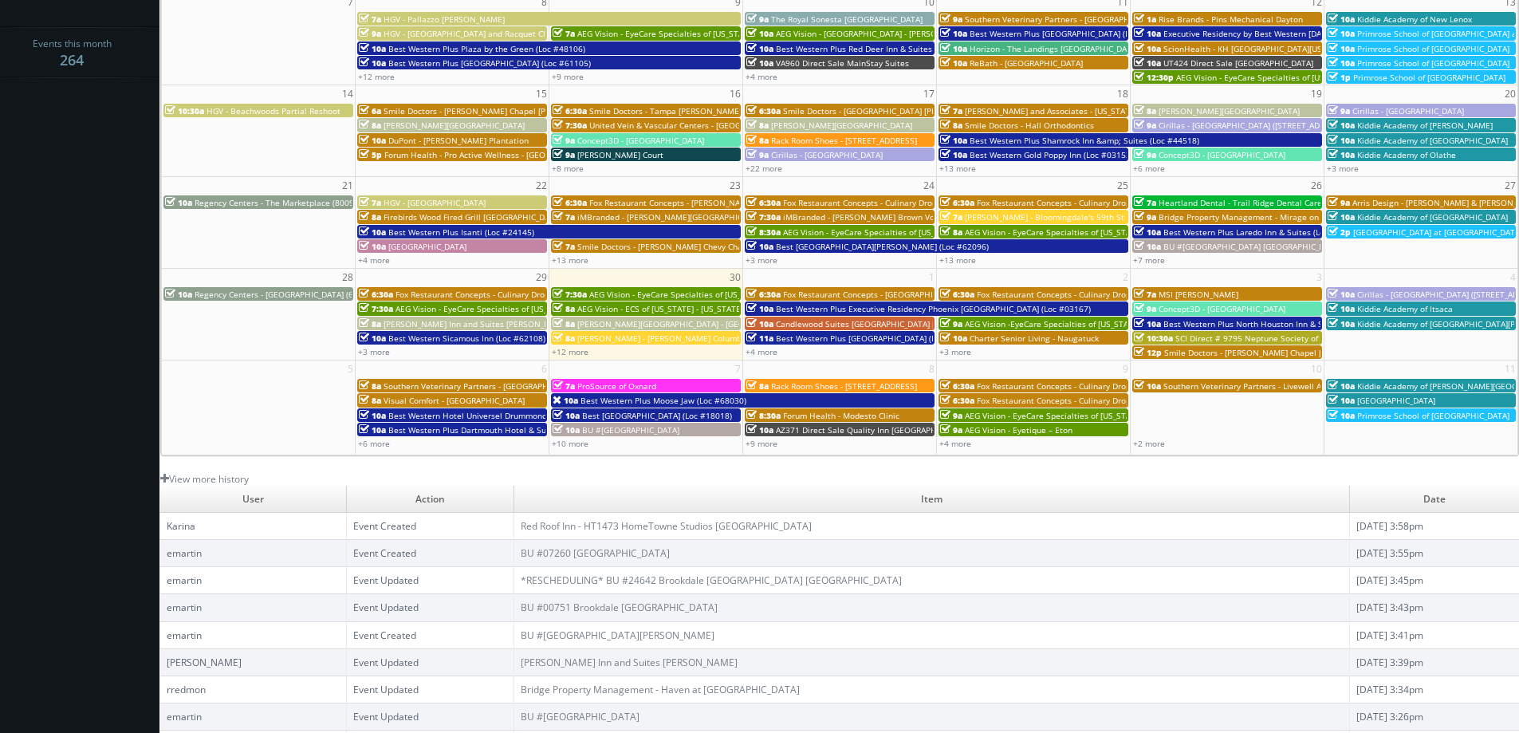
scroll to position [0, 0]
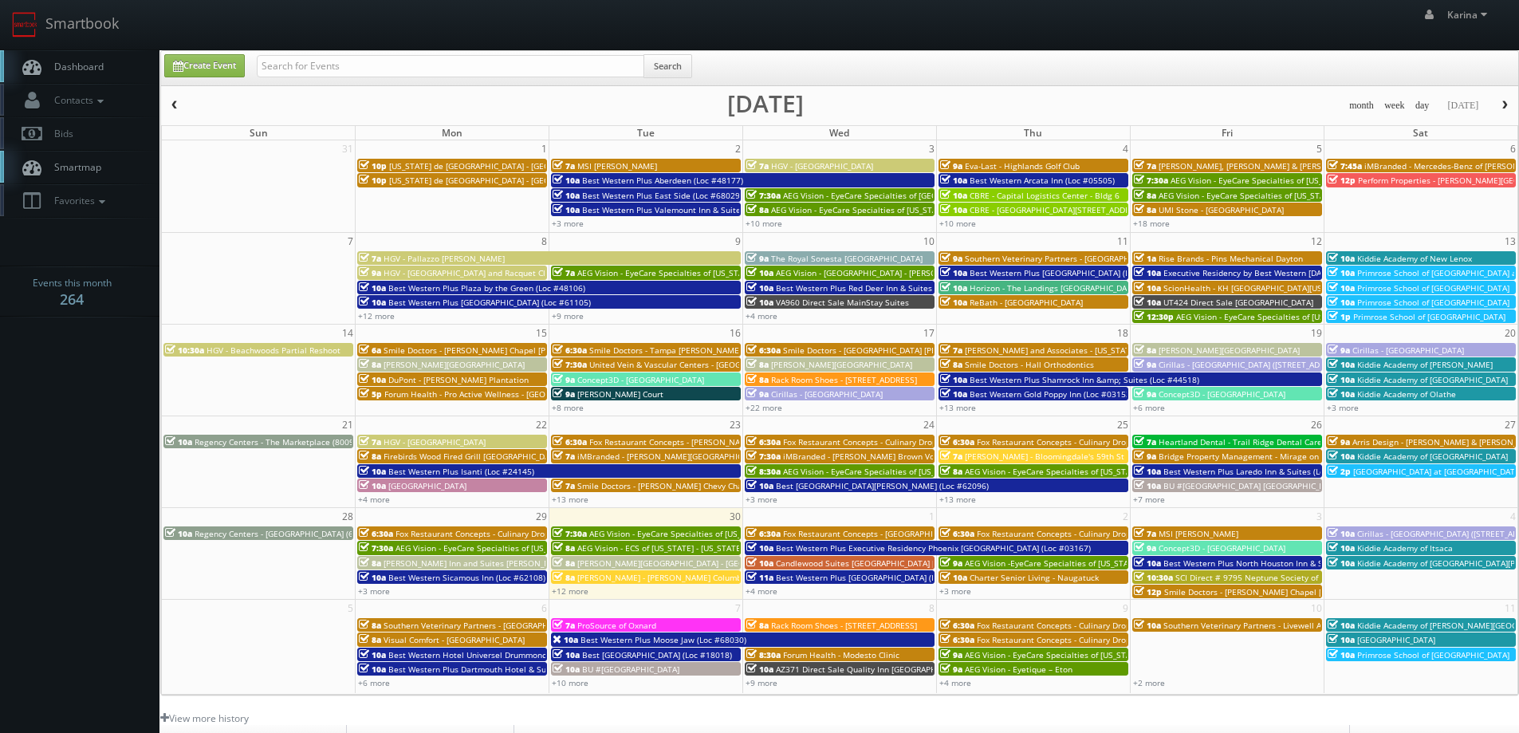
click at [1501, 108] on span "button" at bounding box center [1504, 105] width 11 height 10
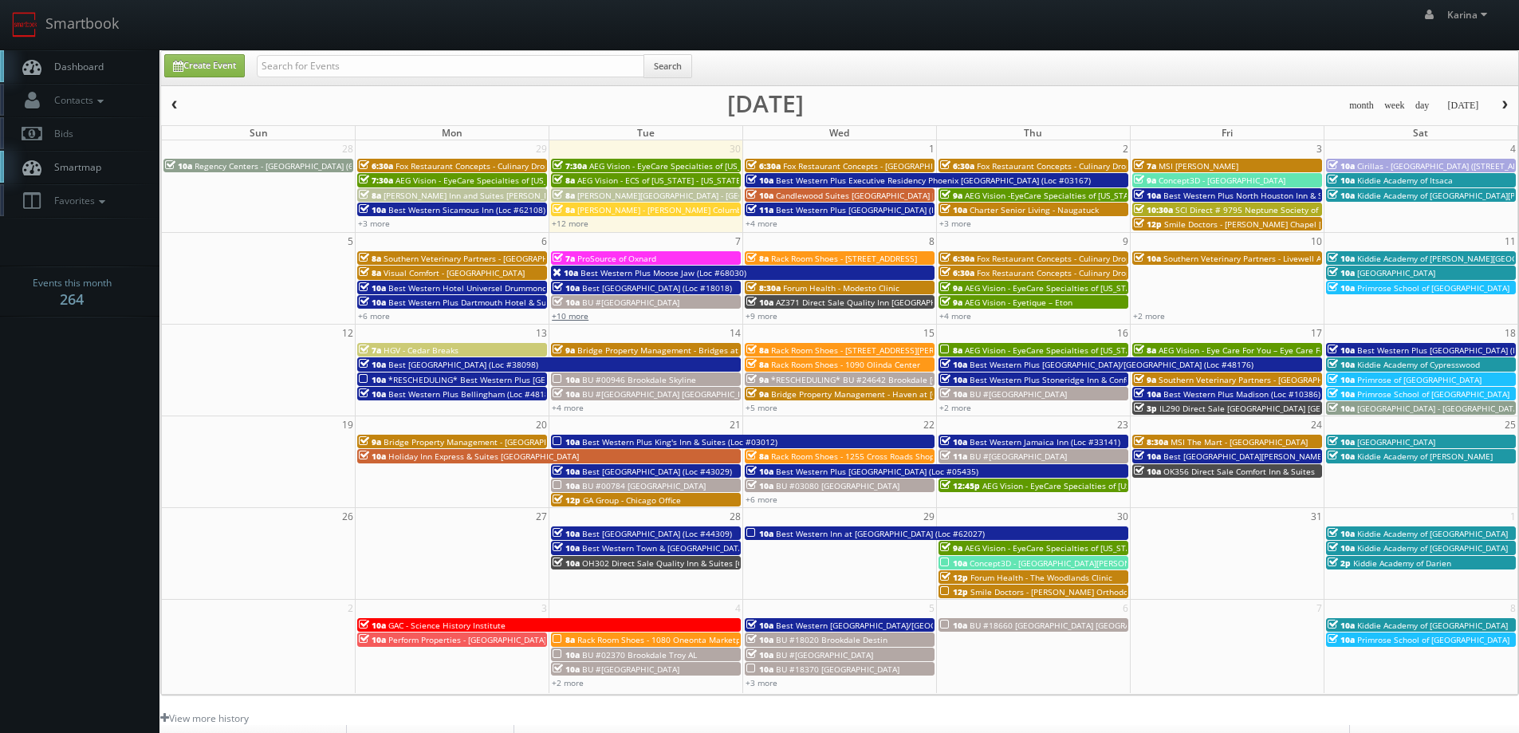
click at [573, 317] on link "+10 more" at bounding box center [570, 315] width 37 height 11
click at [771, 313] on link "+9 more" at bounding box center [761, 315] width 32 height 11
click at [960, 314] on link "+4 more" at bounding box center [955, 315] width 32 height 11
click at [375, 68] on input "text" at bounding box center [450, 66] width 387 height 22
type input "n"
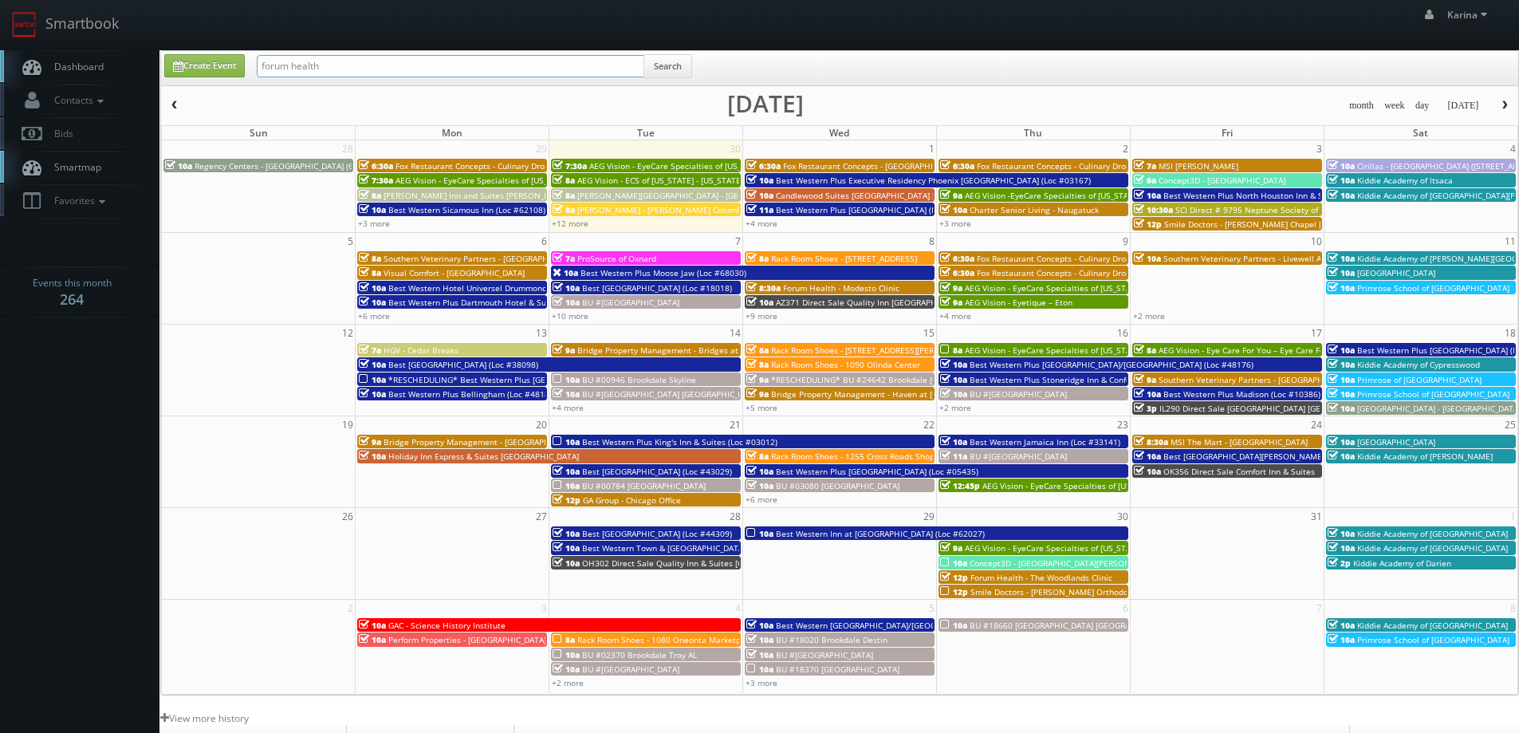
type input "forum health"
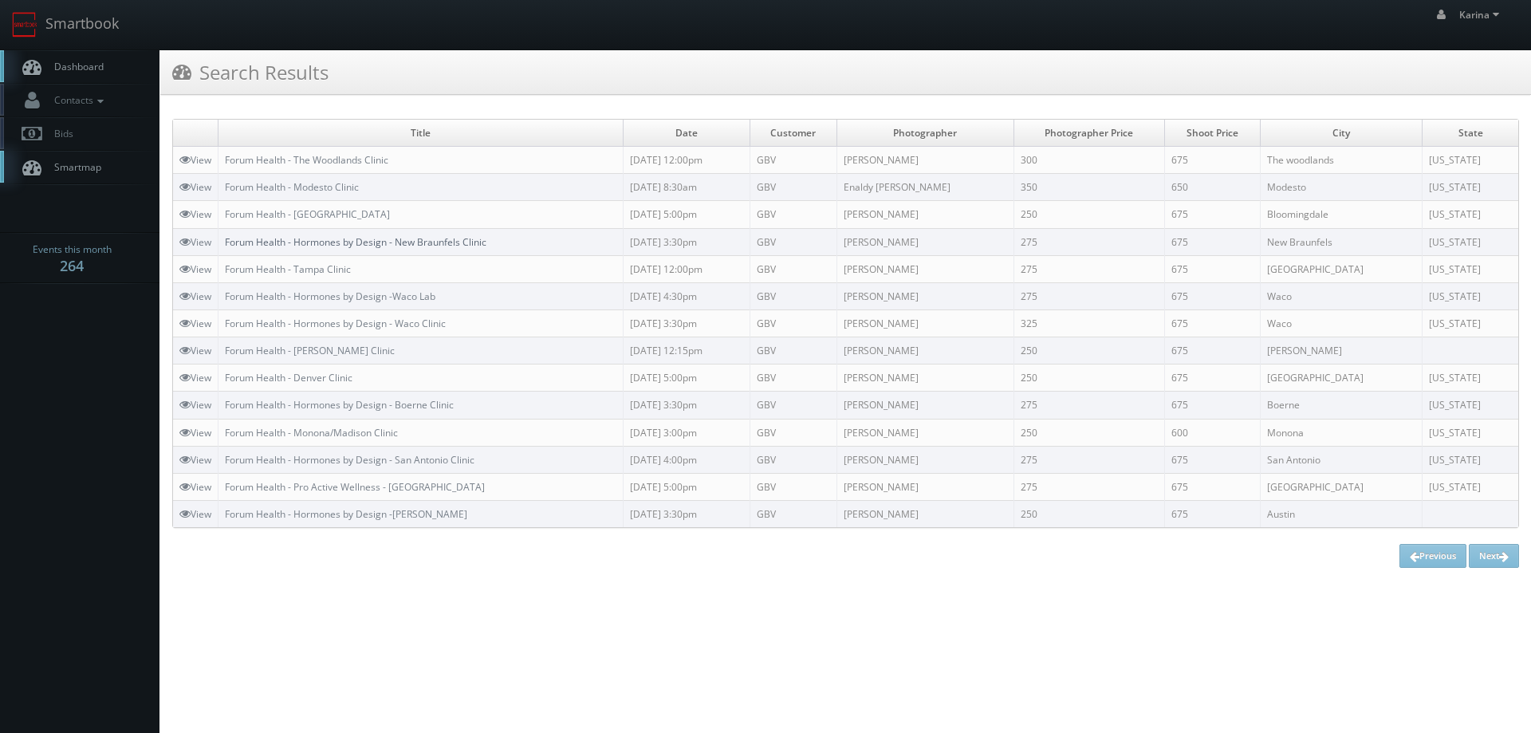
click at [404, 242] on link "Forum Health - Hormones by Design - New Braunfels Clinic" at bounding box center [355, 242] width 261 height 14
